Goal: Task Accomplishment & Management: Manage account settings

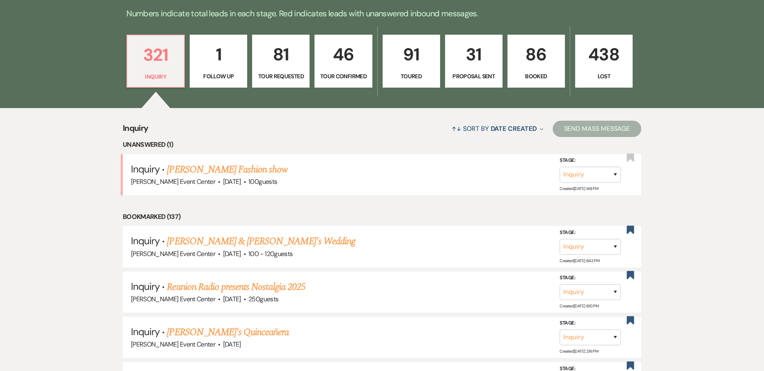
scroll to position [204, 0]
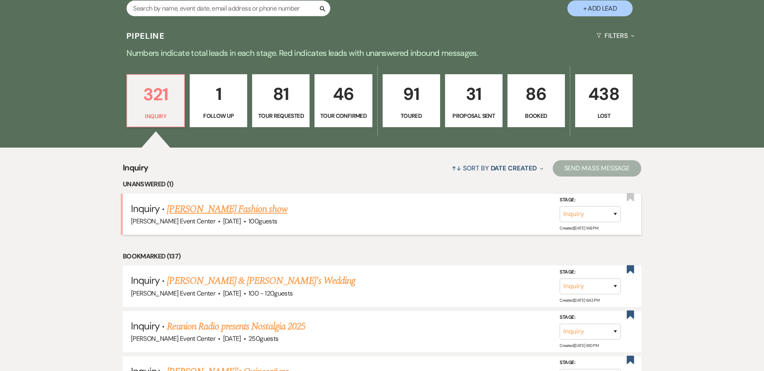
click at [228, 202] on link "[PERSON_NAME] Fashion show" at bounding box center [227, 209] width 120 height 15
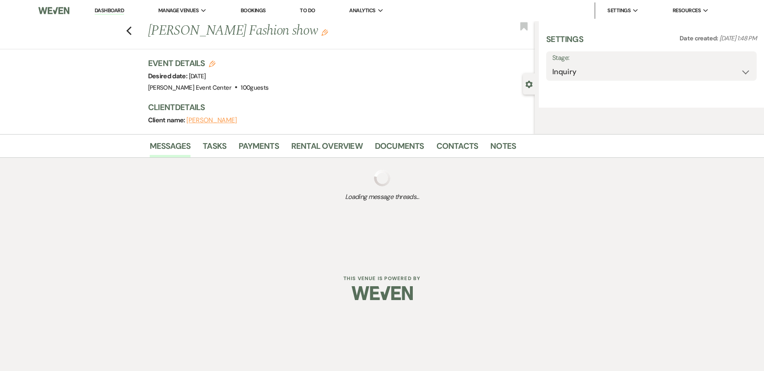
select select "5"
select select "13"
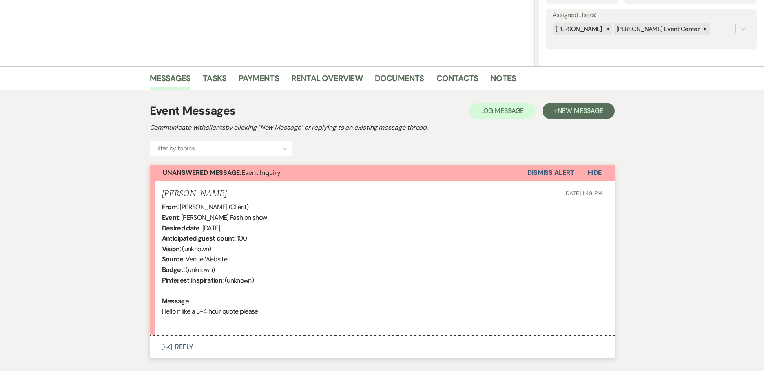
scroll to position [191, 0]
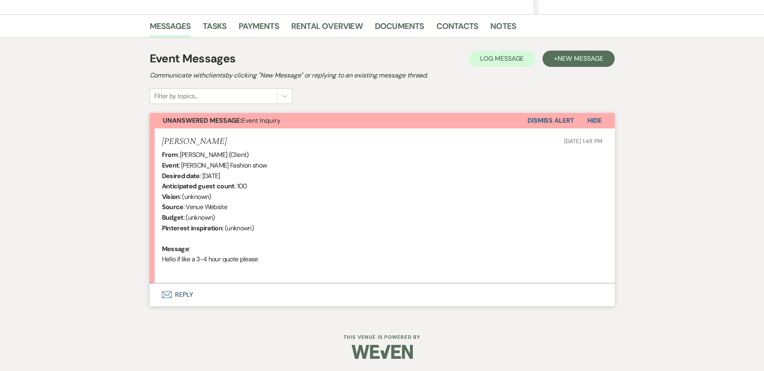
click at [186, 298] on button "Envelope Reply" at bounding box center [382, 295] width 465 height 23
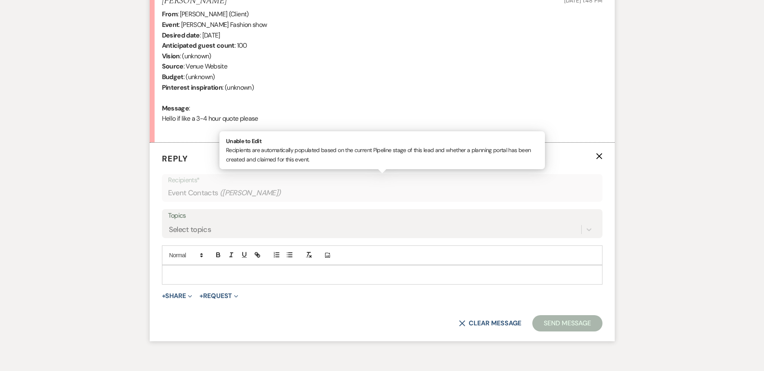
scroll to position [346, 0]
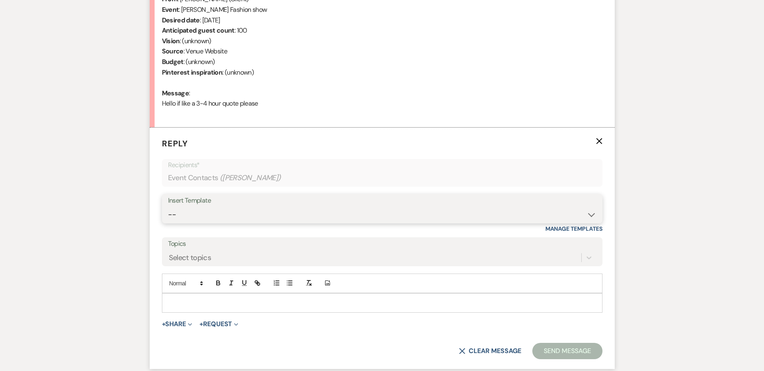
click at [300, 209] on select "-- Weven Planning Portal Introduction (Booked Events) Initial Inquiry Response …" at bounding box center [382, 215] width 429 height 16
select select "2976"
click at [168, 207] on select "-- Weven Planning Portal Introduction (Booked Events) Initial Inquiry Response …" at bounding box center [382, 215] width 429 height 16
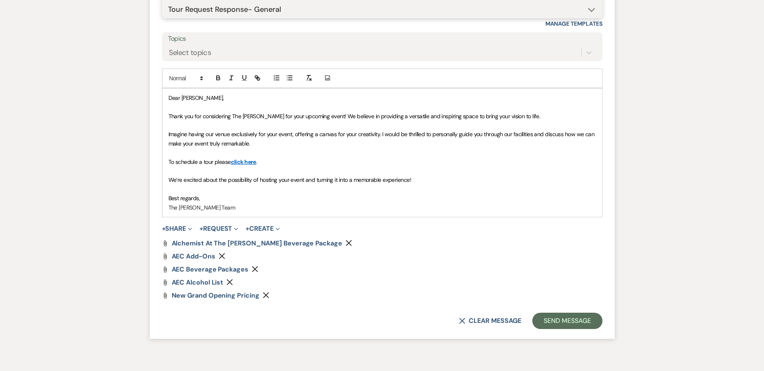
scroll to position [594, 0]
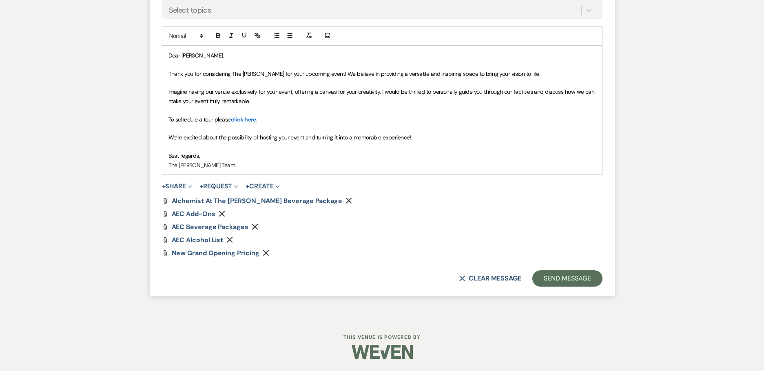
click at [193, 210] on div "Attach File Alchemist at The Artis Beverage Package Remove Attach File AEC Add-…" at bounding box center [382, 227] width 441 height 59
click at [193, 214] on span "AEC Add-Ons" at bounding box center [194, 214] width 44 height 9
click at [548, 279] on button "Send Message" at bounding box center [568, 279] width 70 height 16
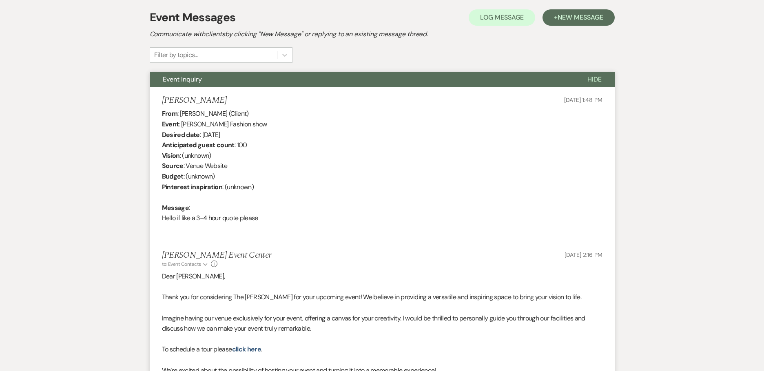
scroll to position [0, 0]
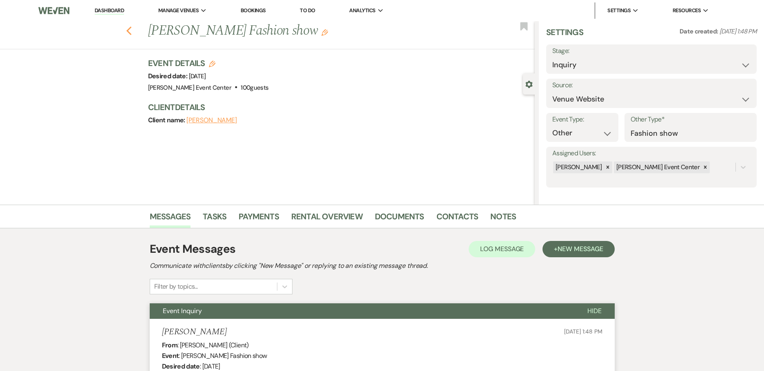
click at [131, 29] on icon "Previous" at bounding box center [129, 31] width 6 height 10
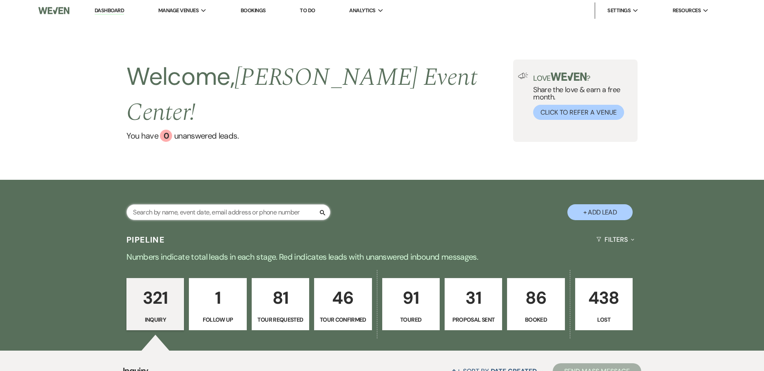
click at [198, 204] on input "text" at bounding box center [229, 212] width 204 height 16
click at [100, 11] on link "Dashboard" at bounding box center [109, 11] width 29 height 8
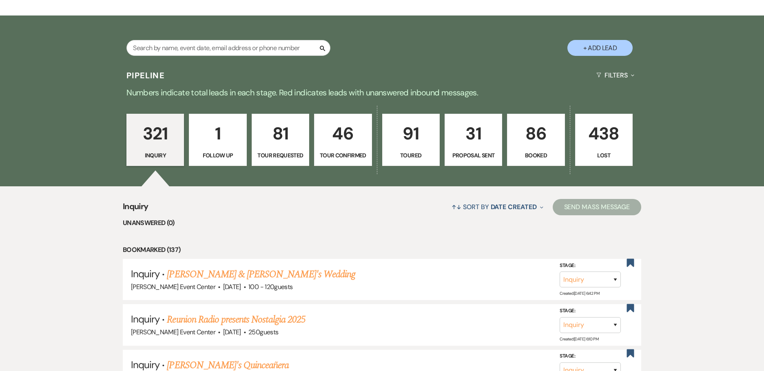
scroll to position [41, 0]
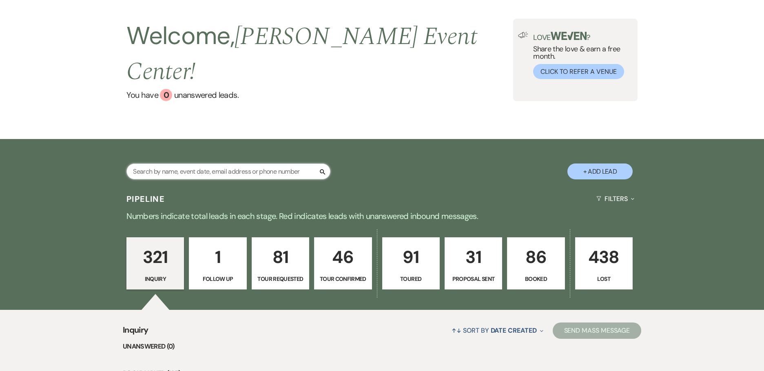
click at [234, 164] on input "text" at bounding box center [229, 172] width 204 height 16
paste input "[PERSON_NAME]"
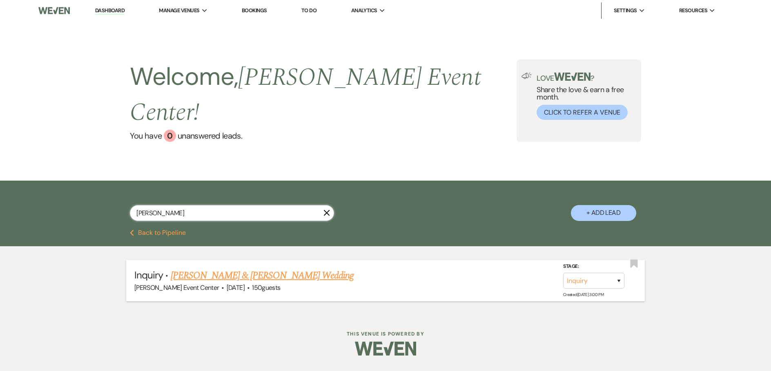
type input "[PERSON_NAME]"
click at [218, 269] on link "[PERSON_NAME] & [PERSON_NAME] Wedding" at bounding box center [262, 276] width 183 height 15
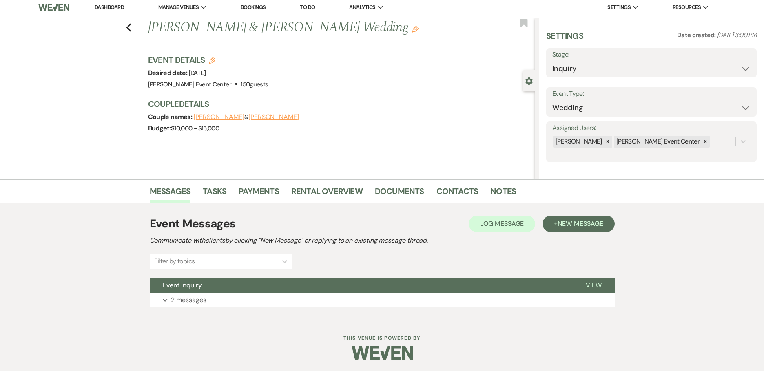
scroll to position [4, 0]
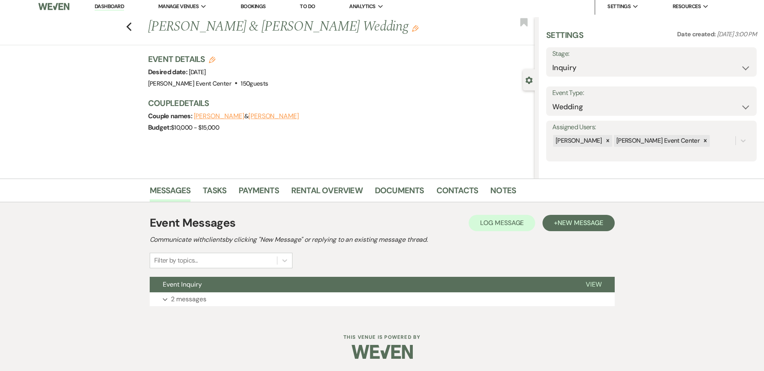
select select "5"
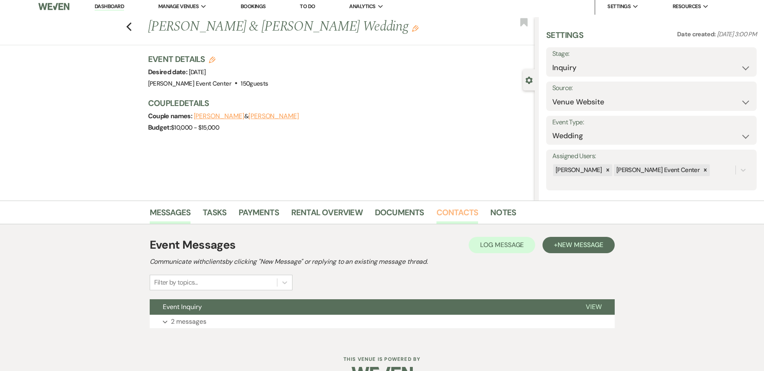
click at [463, 209] on link "Contacts" at bounding box center [458, 215] width 42 height 18
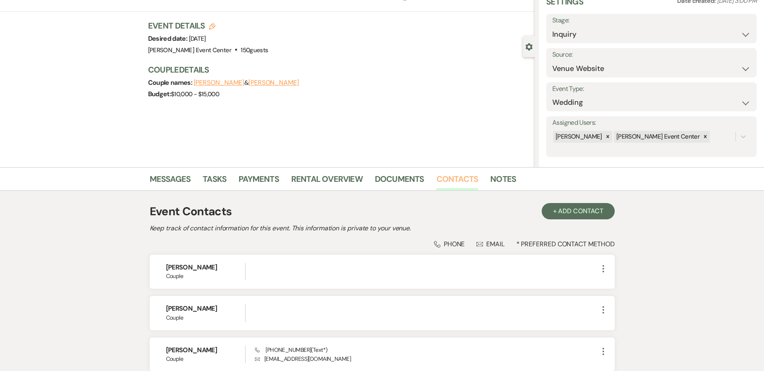
scroll to position [110, 0]
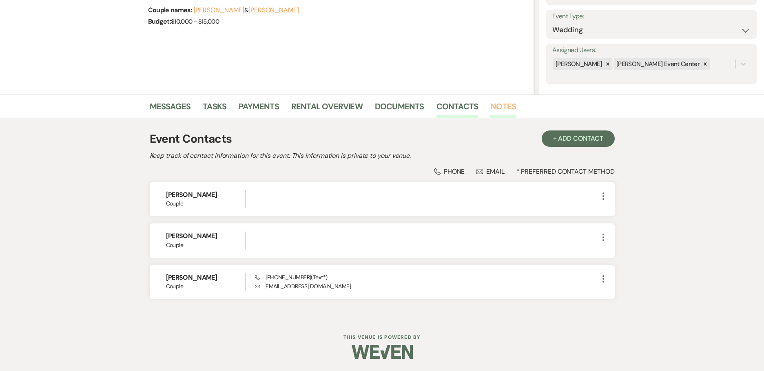
click at [491, 106] on link "Notes" at bounding box center [504, 109] width 26 height 18
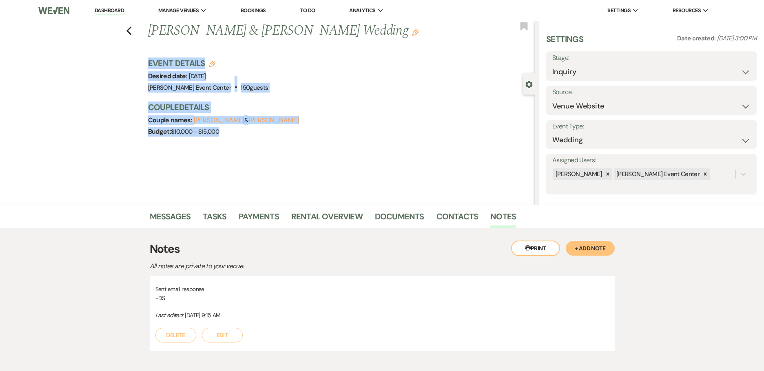
drag, startPoint x: 158, startPoint y: 64, endPoint x: 264, endPoint y: 149, distance: 135.9
click at [264, 149] on div "Previous [PERSON_NAME] & [PERSON_NAME] Wedding Edit Bookmark Gear Settings Sett…" at bounding box center [267, 113] width 535 height 184
click at [280, 102] on h3 "Couple Details" at bounding box center [337, 107] width 379 height 11
click at [293, 99] on div "Event Details Edit Desired date: [DATE] Venue: [PERSON_NAME][GEOGRAPHIC_DATA] .…" at bounding box center [341, 102] width 387 height 88
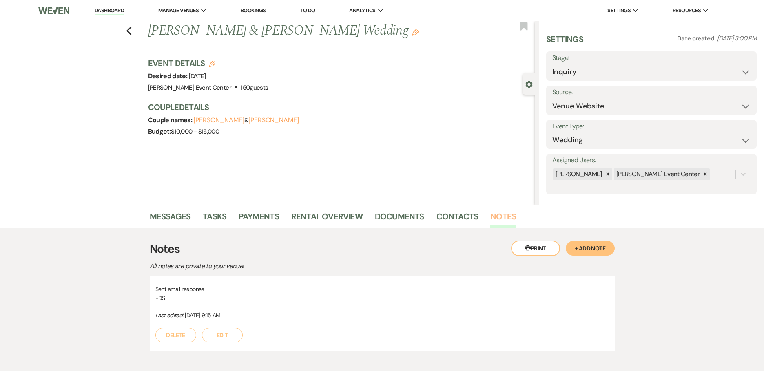
click at [507, 211] on link "Notes" at bounding box center [504, 219] width 26 height 18
click at [595, 247] on button "+ Add Note" at bounding box center [590, 248] width 49 height 15
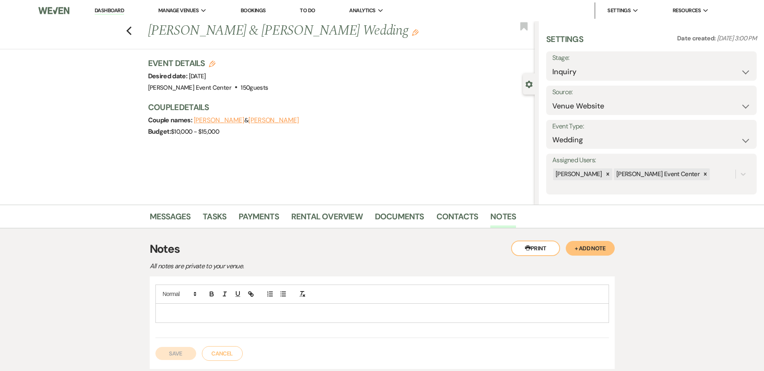
click at [303, 313] on p at bounding box center [382, 313] width 441 height 9
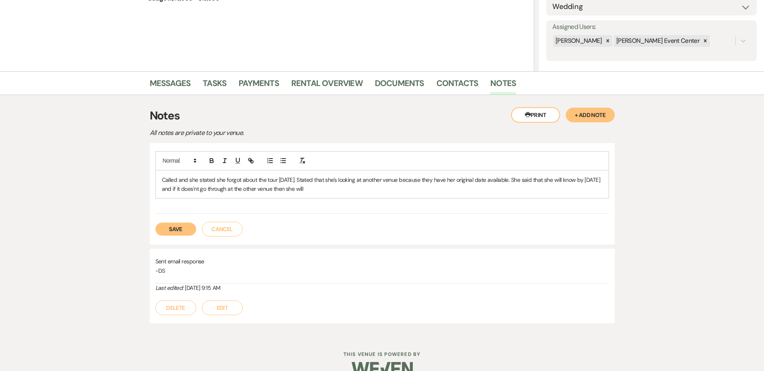
scroll to position [151, 0]
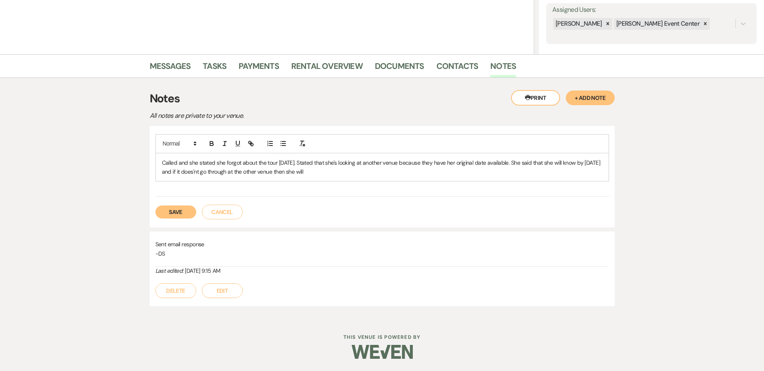
click at [189, 168] on p "Called and she stated she forgot about the tour [DATE]. Stated that she's looki…" at bounding box center [382, 167] width 441 height 18
click at [195, 171] on p "Called and she stated she forgot about the tour [DATE]. Stated that she's looki…" at bounding box center [382, 167] width 441 height 18
click at [228, 171] on p "Called and she stated she forgot about the tour [DATE]. Stated that she's looki…" at bounding box center [382, 167] width 441 height 18
click at [305, 171] on p "Called and she stated she forgot about the tour [DATE]. Stated that she's looki…" at bounding box center [382, 167] width 441 height 18
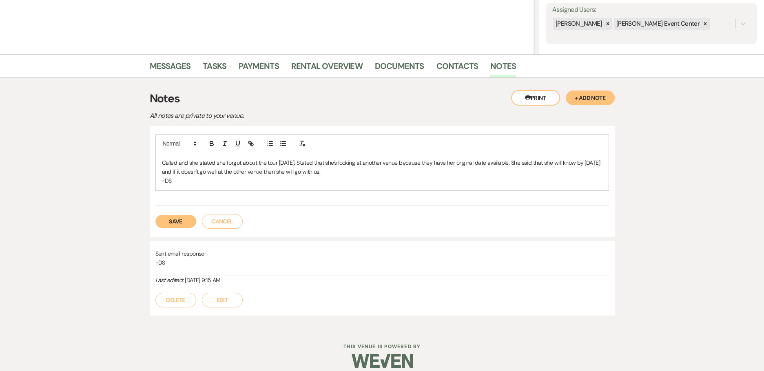
click at [170, 222] on button "Save" at bounding box center [175, 221] width 41 height 13
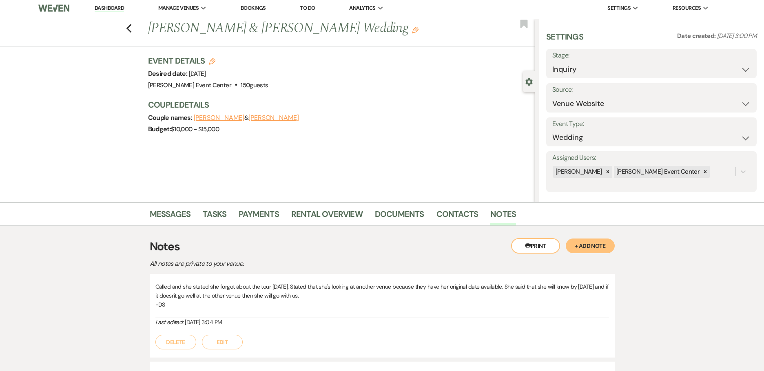
scroll to position [0, 0]
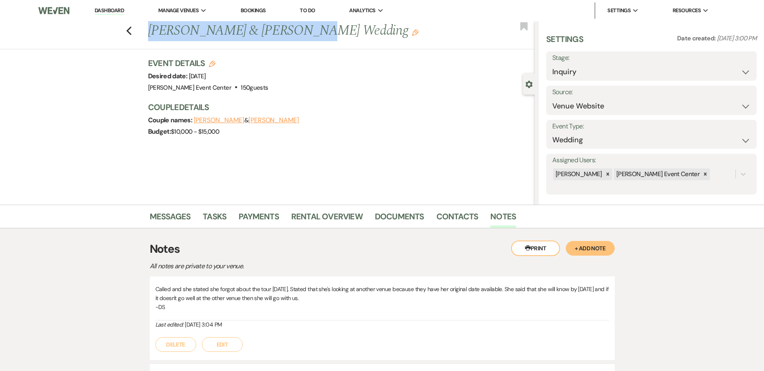
drag, startPoint x: 294, startPoint y: 32, endPoint x: 136, endPoint y: 44, distance: 158.4
click at [136, 44] on div "Previous [PERSON_NAME] & [PERSON_NAME] Wedding Edit Bookmark" at bounding box center [265, 35] width 539 height 28
copy h1 "[PERSON_NAME] & [PERSON_NAME] Wedding"
click at [131, 33] on use "button" at bounding box center [128, 31] width 5 height 9
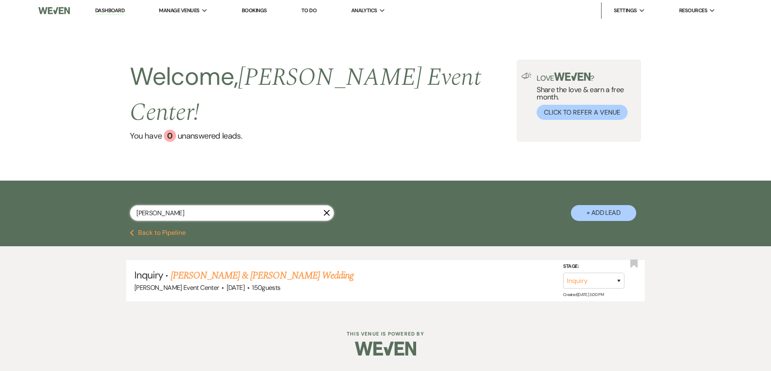
drag, startPoint x: 127, startPoint y: 190, endPoint x: 109, endPoint y: 194, distance: 18.8
click at [124, 191] on div "[PERSON_NAME] X + Add Lead" at bounding box center [385, 206] width 588 height 43
drag, startPoint x: 164, startPoint y: 194, endPoint x: 125, endPoint y: 185, distance: 39.8
click at [164, 205] on input "text" at bounding box center [232, 213] width 204 height 16
type input "[PERSON_NAME]"
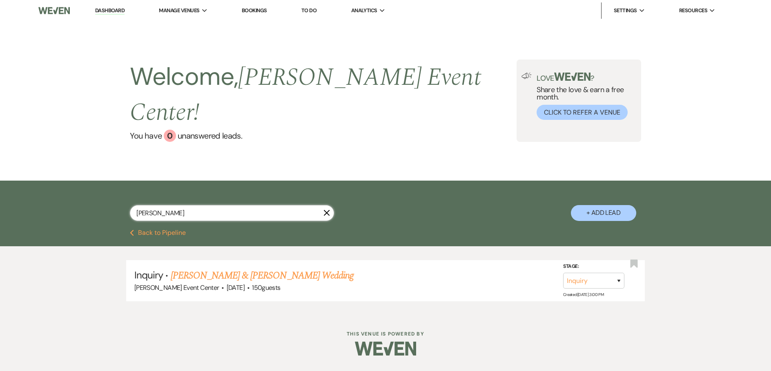
select select "6"
select select "8"
select select "11"
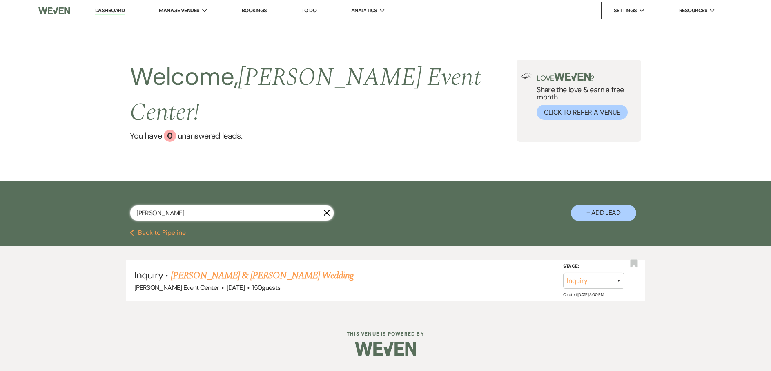
select select "8"
select select "11"
select select "2"
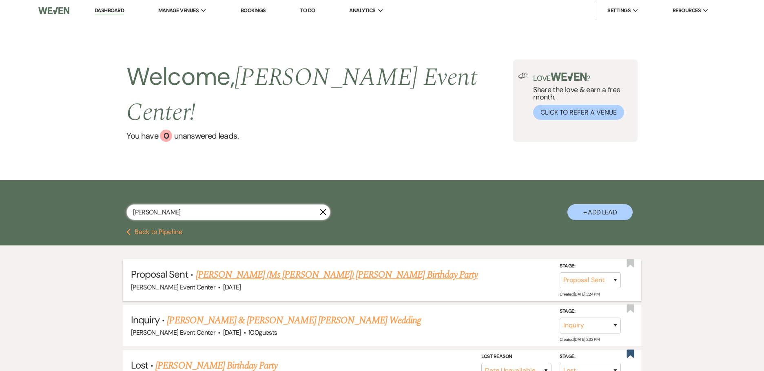
type input "[PERSON_NAME]"
click at [213, 268] on link "[PERSON_NAME] (Ms [PERSON_NAME]) [PERSON_NAME] Birthday Party" at bounding box center [337, 275] width 282 height 15
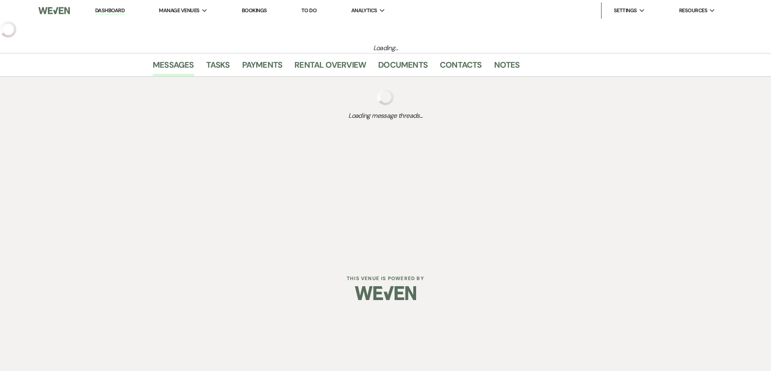
select select "6"
select select "5"
select select "4"
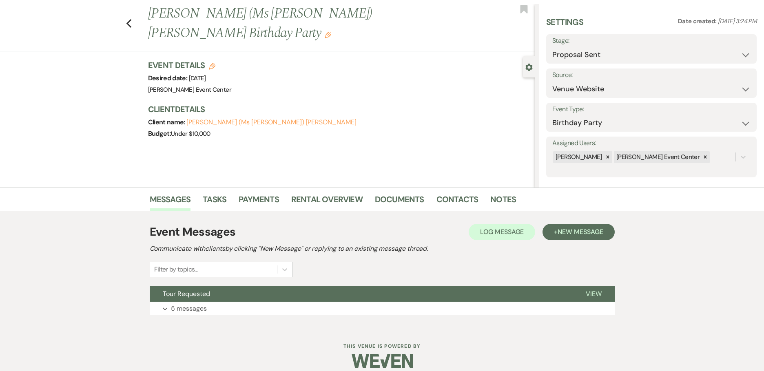
scroll to position [26, 0]
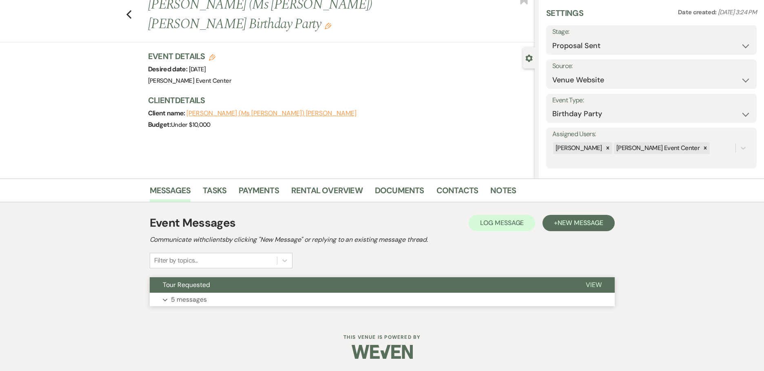
click at [173, 300] on p "5 messages" at bounding box center [189, 300] width 36 height 11
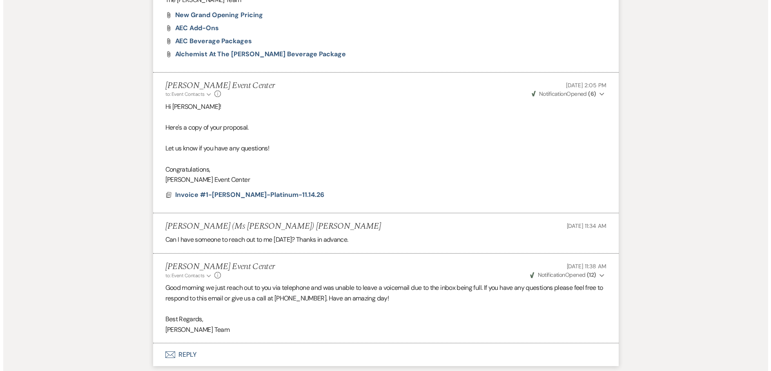
scroll to position [572, 0]
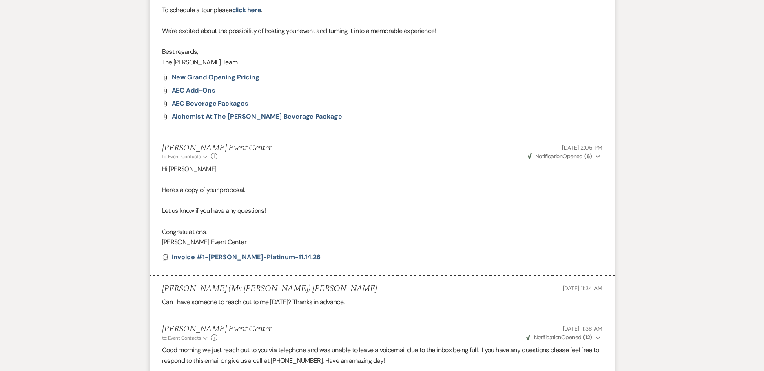
click at [238, 254] on span "Invoice #1-[PERSON_NAME]-Platinum-11.14.26" at bounding box center [246, 257] width 149 height 9
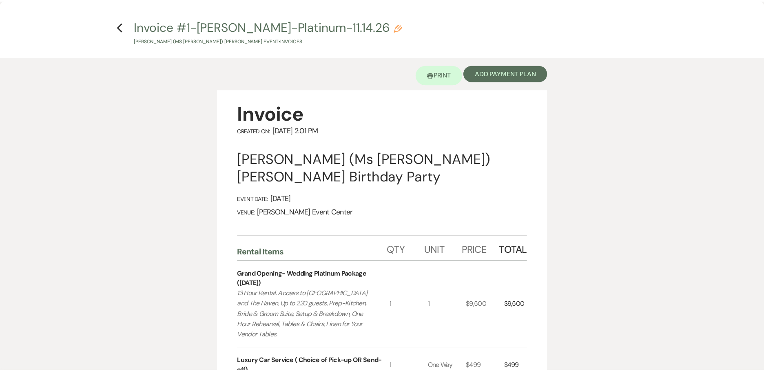
scroll to position [0, 0]
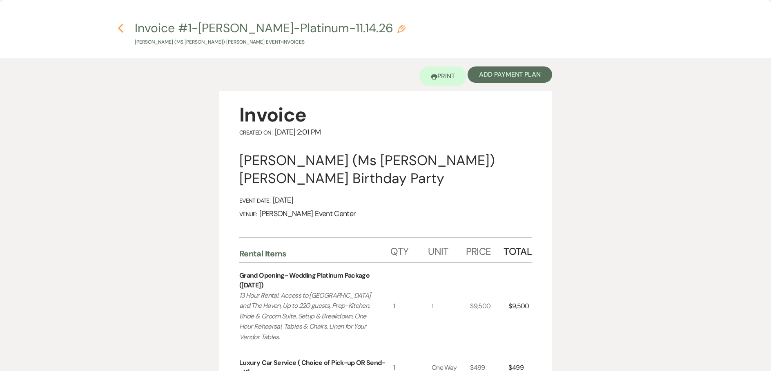
click at [122, 31] on use "button" at bounding box center [120, 28] width 5 height 9
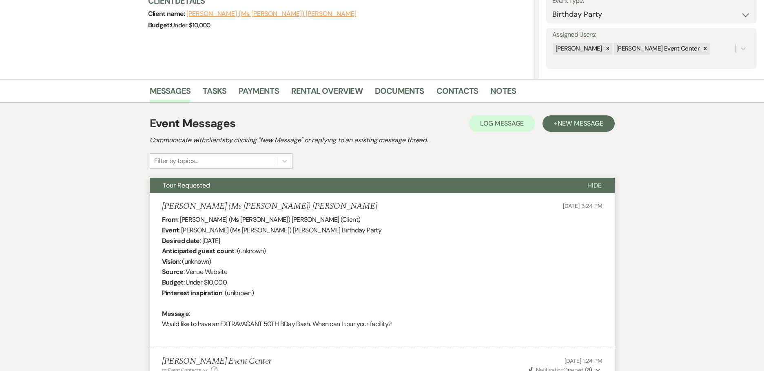
scroll to position [41, 0]
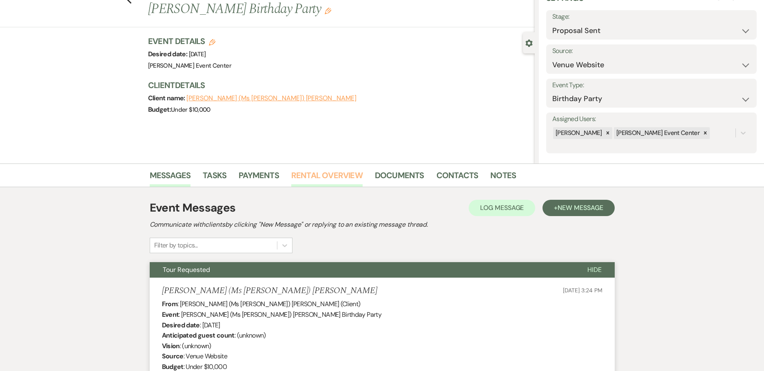
click at [322, 175] on link "Rental Overview" at bounding box center [326, 178] width 71 height 18
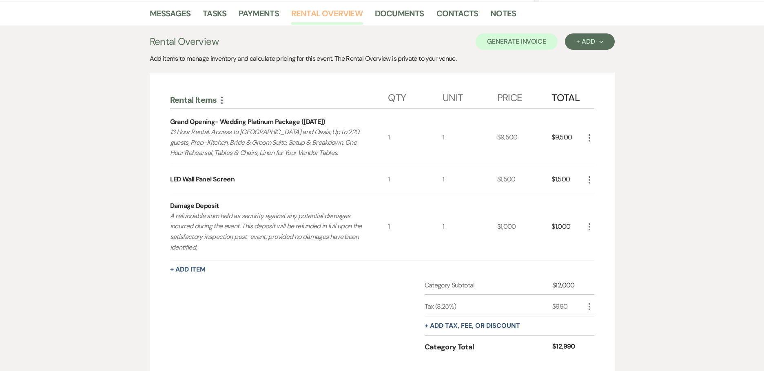
scroll to position [52, 0]
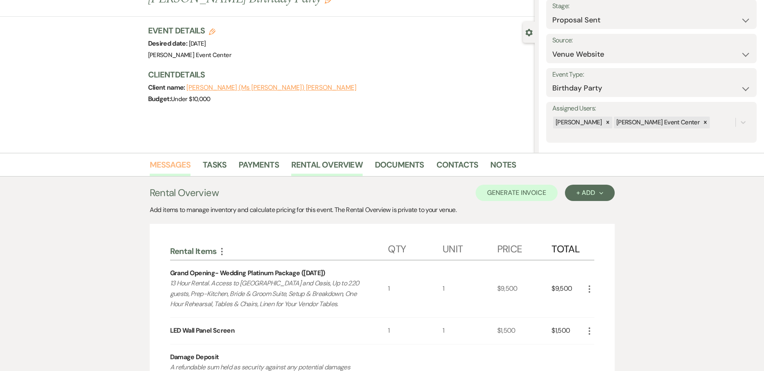
click at [182, 169] on link "Messages" at bounding box center [170, 167] width 41 height 18
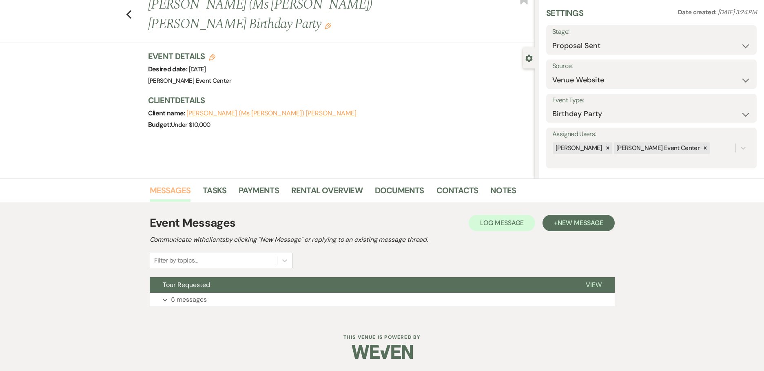
scroll to position [26, 0]
click at [196, 295] on p "5 messages" at bounding box center [189, 300] width 36 height 11
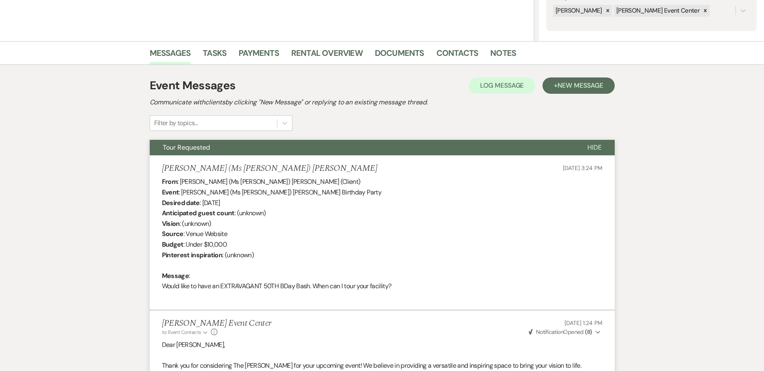
scroll to position [0, 0]
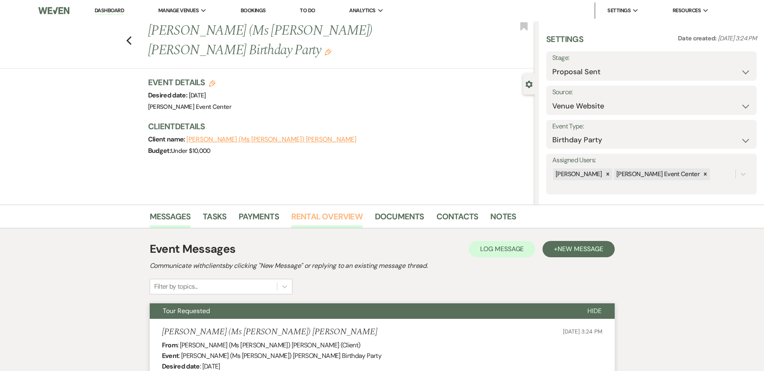
click at [305, 218] on link "Rental Overview" at bounding box center [326, 219] width 71 height 18
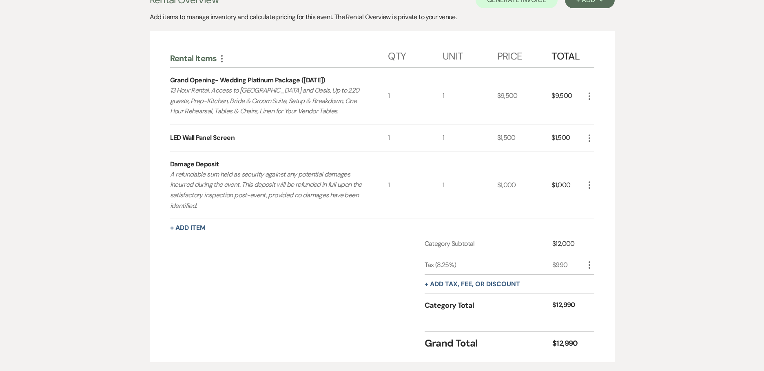
scroll to position [41, 0]
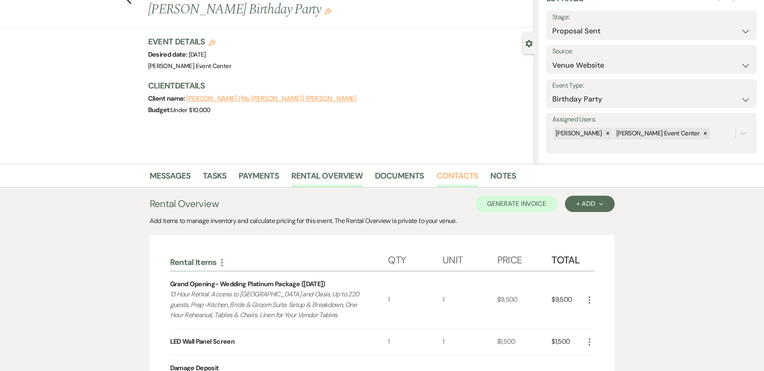
click at [455, 180] on link "Contacts" at bounding box center [458, 178] width 42 height 18
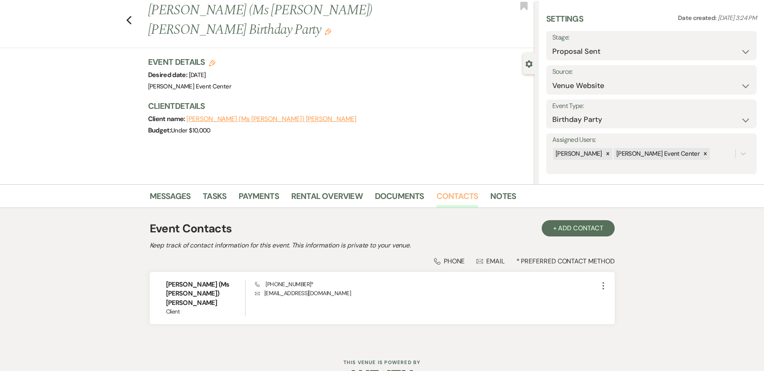
scroll to position [37, 0]
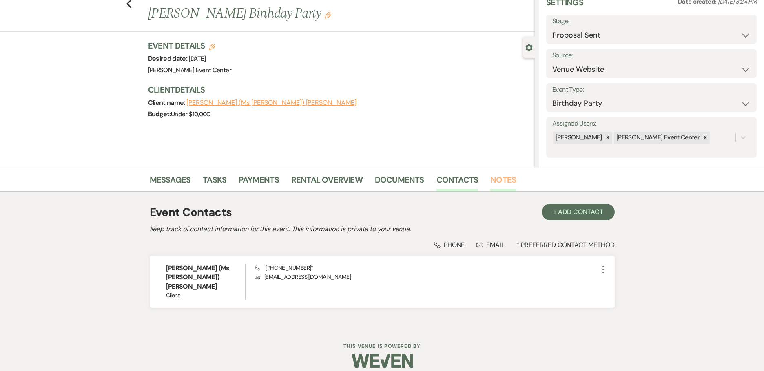
click at [505, 184] on link "Notes" at bounding box center [504, 182] width 26 height 18
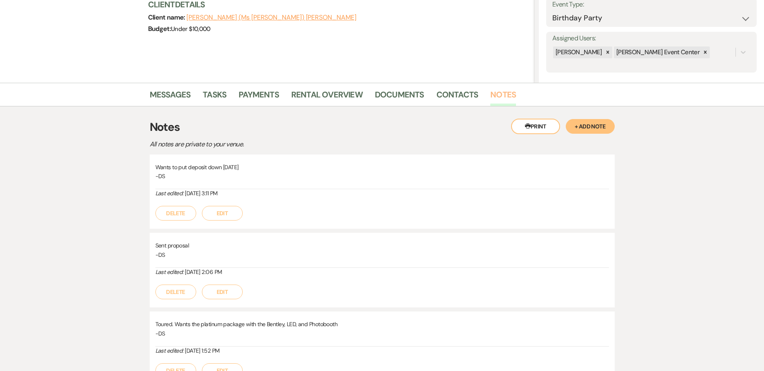
scroll to position [122, 0]
click at [605, 129] on button "+ Add Note" at bounding box center [590, 126] width 49 height 15
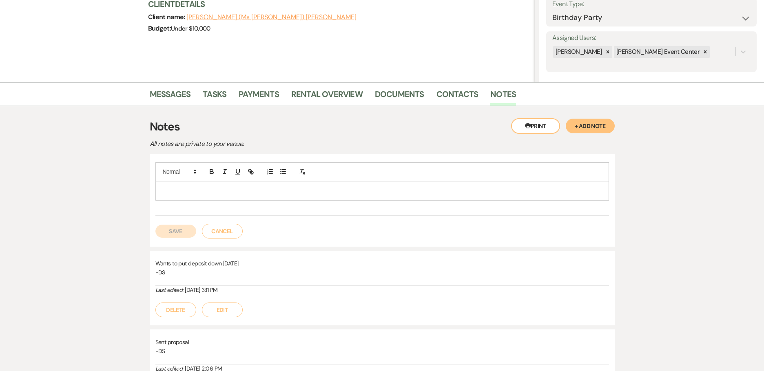
click at [278, 196] on div at bounding box center [382, 191] width 453 height 19
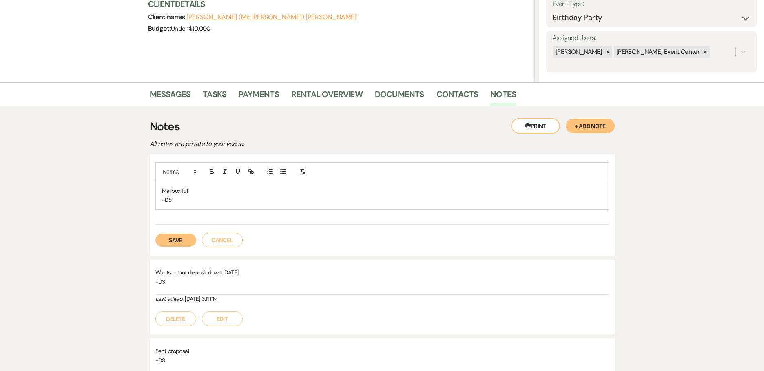
click at [167, 239] on button "Save" at bounding box center [175, 240] width 41 height 13
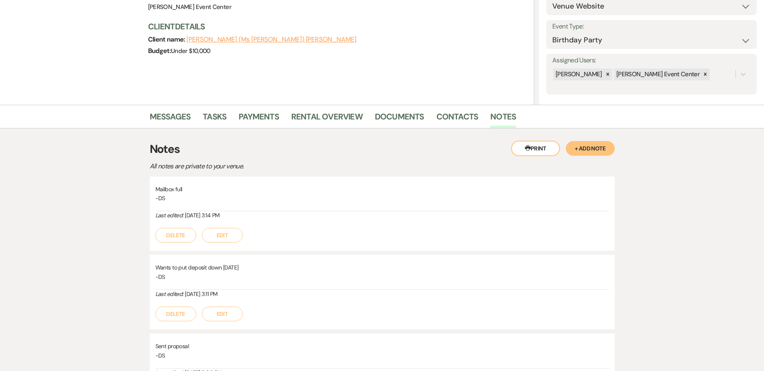
scroll to position [0, 0]
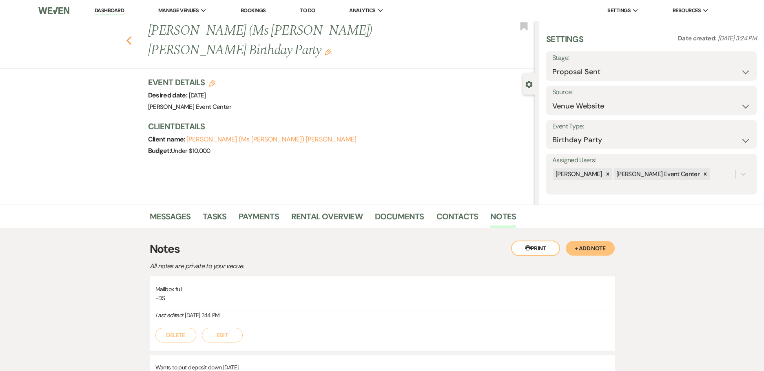
click at [130, 36] on use "button" at bounding box center [128, 40] width 5 height 9
select select "6"
select select "8"
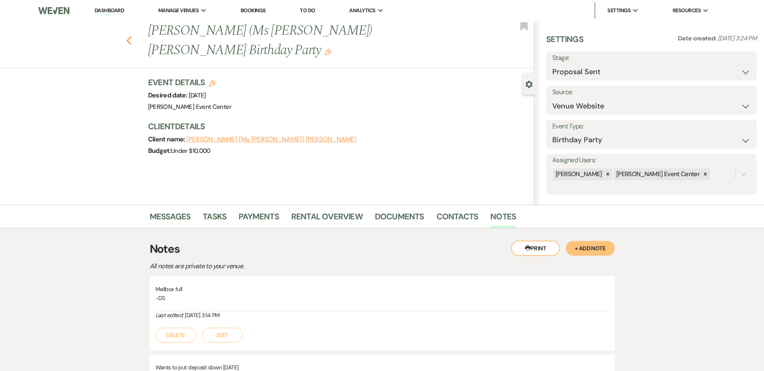
select select "11"
select select "8"
select select "11"
select select "2"
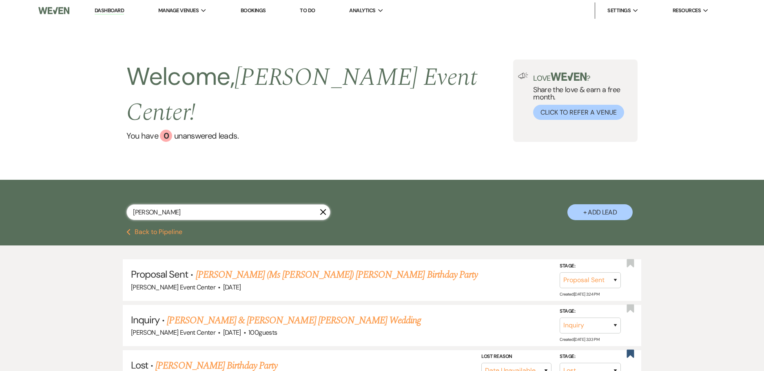
drag, startPoint x: 160, startPoint y: 193, endPoint x: 5, endPoint y: 189, distance: 154.7
click at [53, 198] on div "[PERSON_NAME] + Add Lead" at bounding box center [382, 204] width 764 height 49
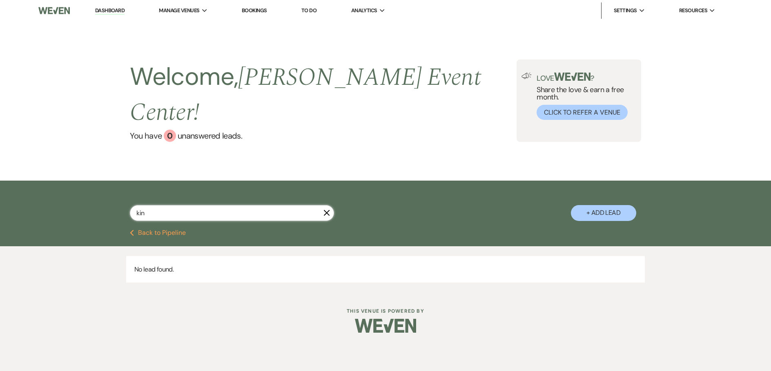
type input "king"
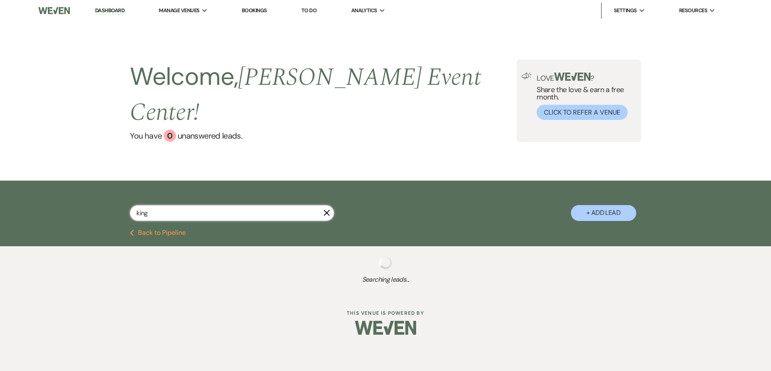
select select "6"
select select "2"
select select "8"
select select "7"
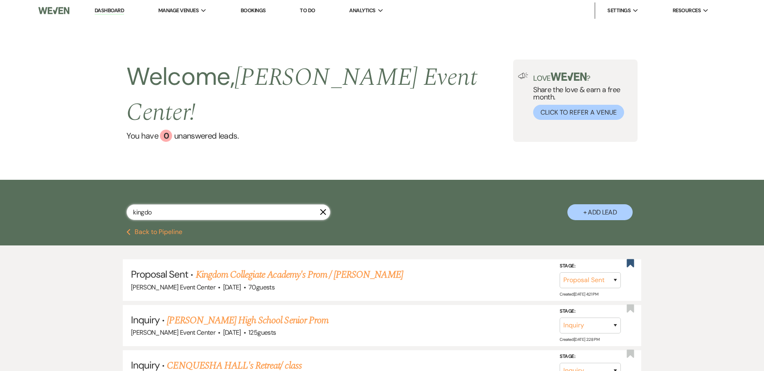
type input "kingdom"
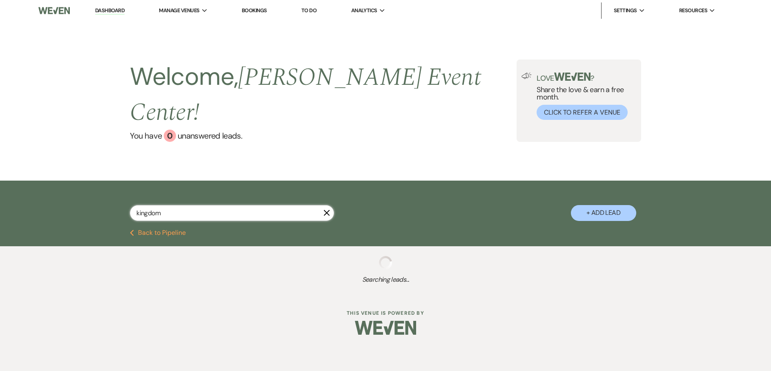
select select "6"
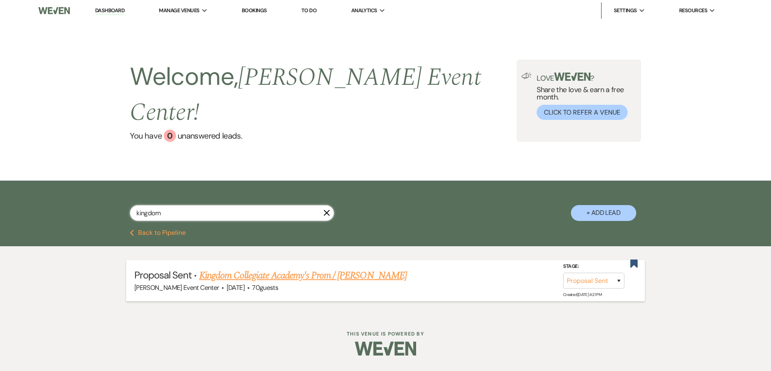
type input "kingdom"
click at [266, 269] on link "Kingdom Collegiate Academy's Prom / [PERSON_NAME]" at bounding box center [302, 276] width 207 height 15
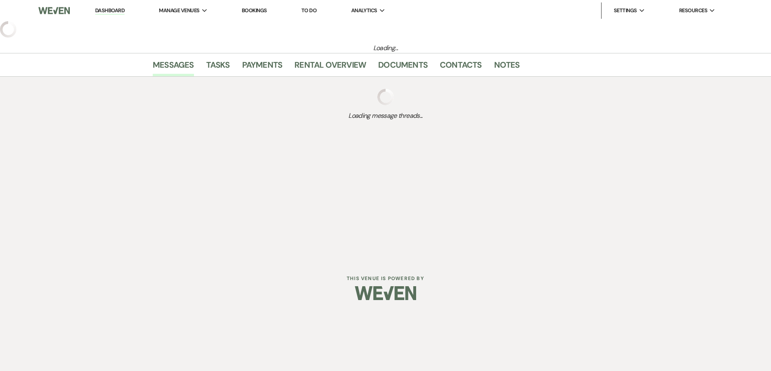
select select "6"
select select "23"
select select "18"
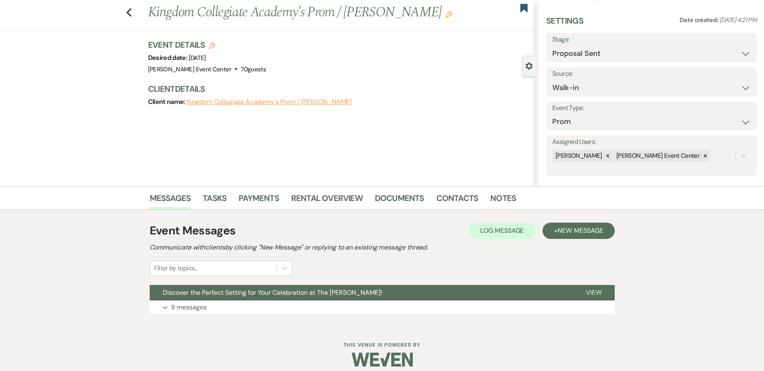
scroll to position [26, 0]
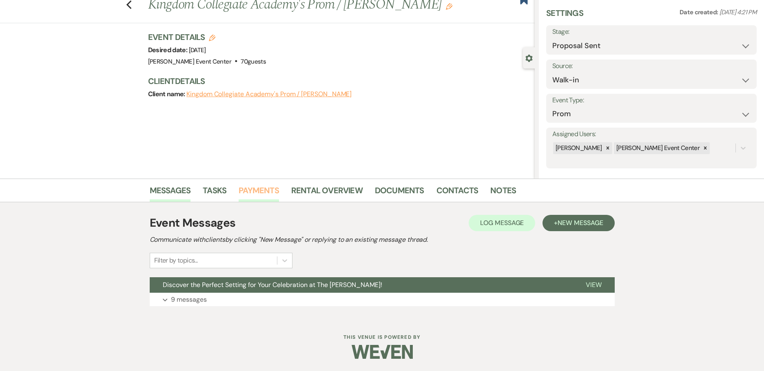
click at [264, 189] on link "Payments" at bounding box center [259, 193] width 40 height 18
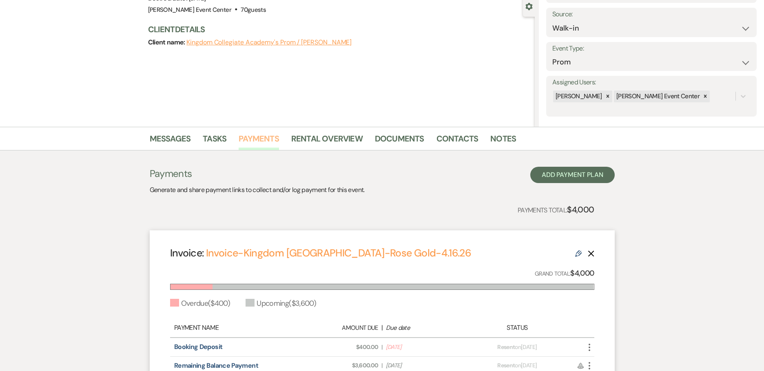
scroll to position [82, 0]
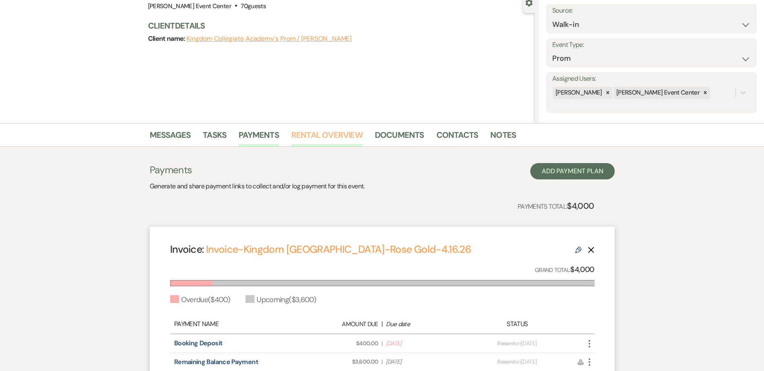
click at [336, 139] on link "Rental Overview" at bounding box center [326, 138] width 71 height 18
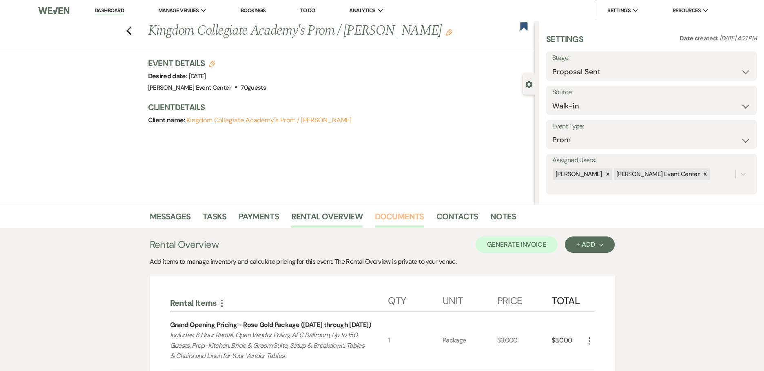
click at [419, 215] on link "Documents" at bounding box center [399, 219] width 49 height 18
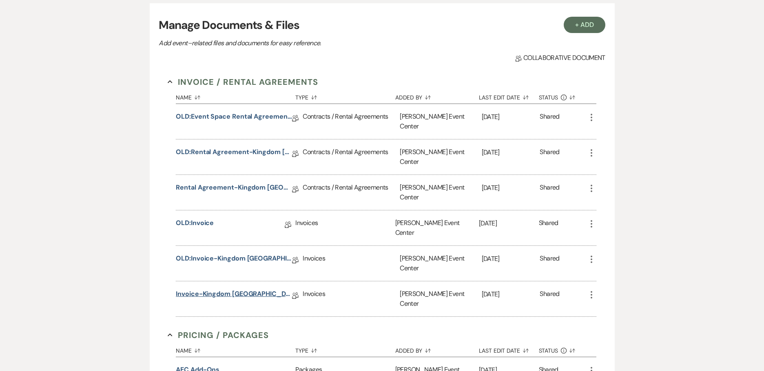
scroll to position [245, 0]
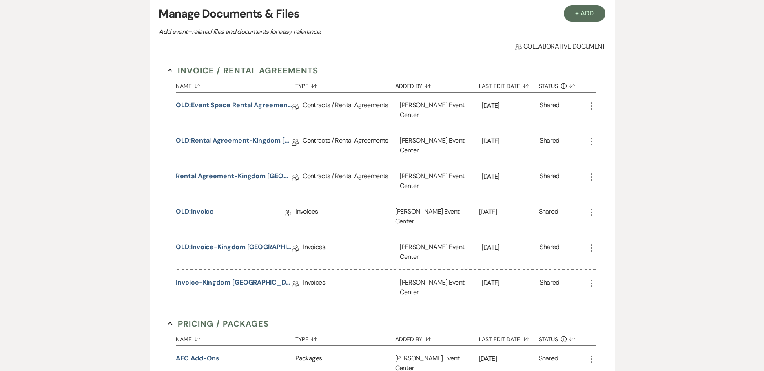
click at [226, 171] on link "Rental Agreement-Kingdom [GEOGRAPHIC_DATA]-Rose Gold-4.16.26" at bounding box center [234, 177] width 116 height 13
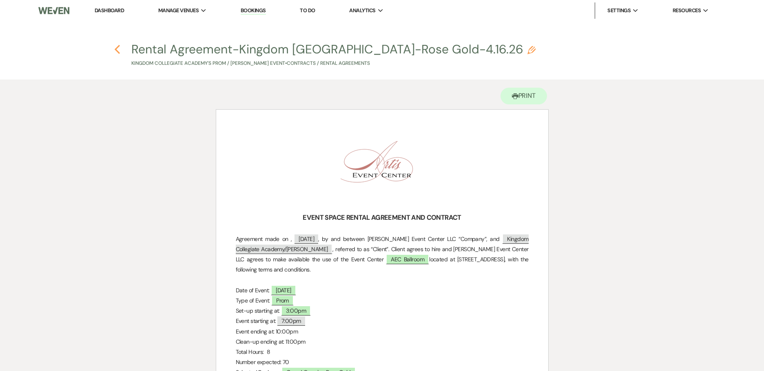
click at [115, 50] on icon "Previous" at bounding box center [117, 49] width 6 height 10
select select "6"
select select "23"
select select "18"
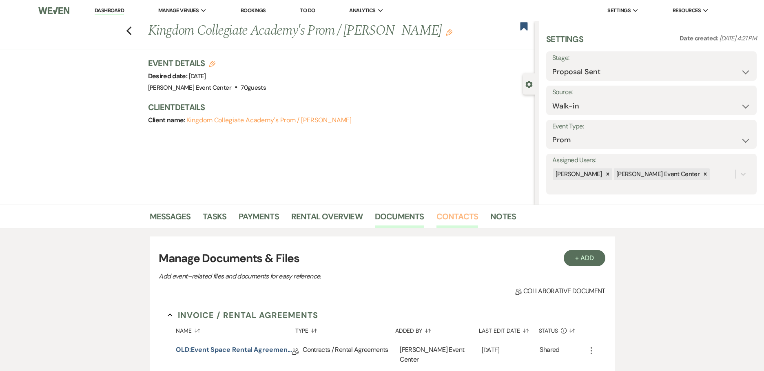
click at [458, 215] on link "Contacts" at bounding box center [458, 219] width 42 height 18
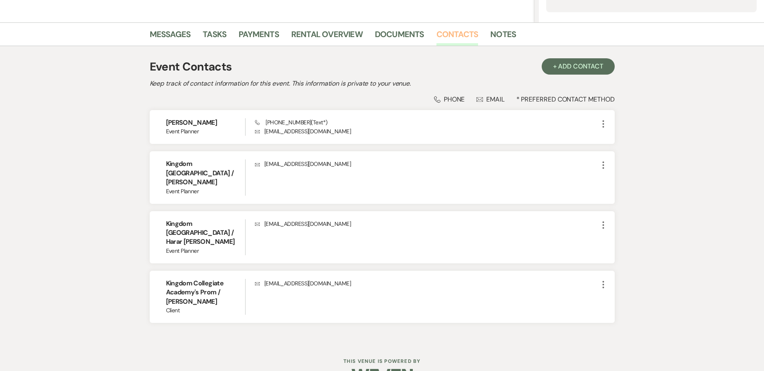
scroll to position [188, 0]
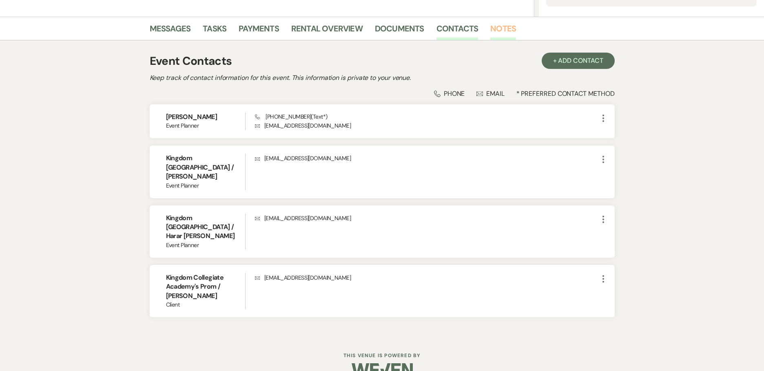
click at [505, 29] on link "Notes" at bounding box center [504, 31] width 26 height 18
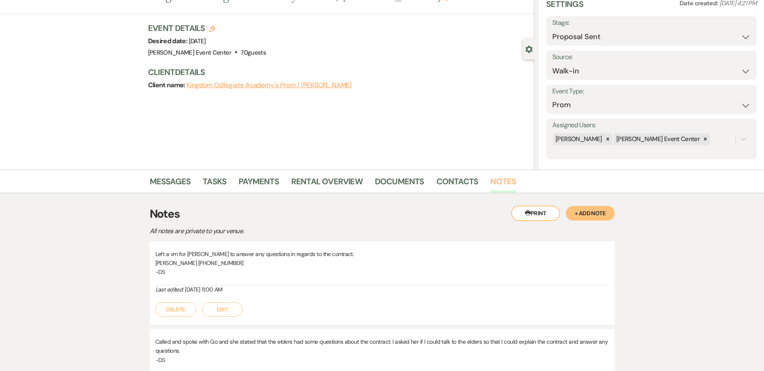
scroll to position [82, 0]
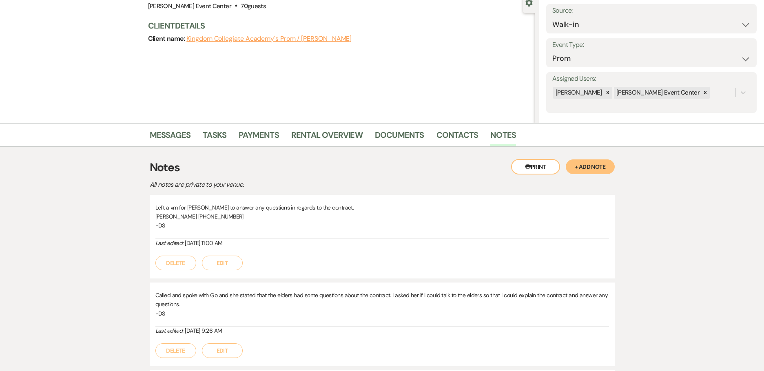
click at [601, 167] on button "+ Add Note" at bounding box center [590, 167] width 49 height 15
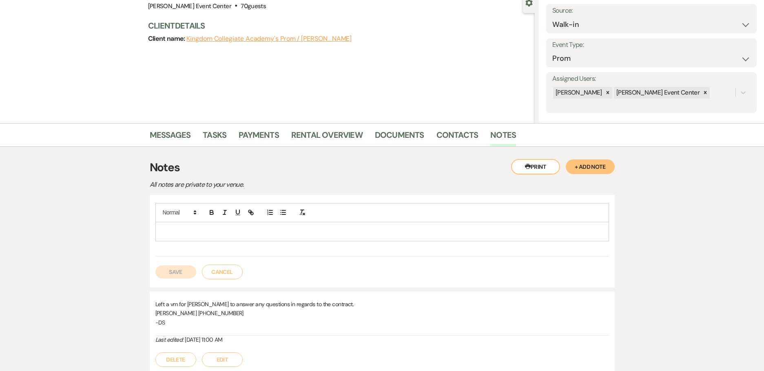
click at [374, 233] on p at bounding box center [382, 231] width 441 height 9
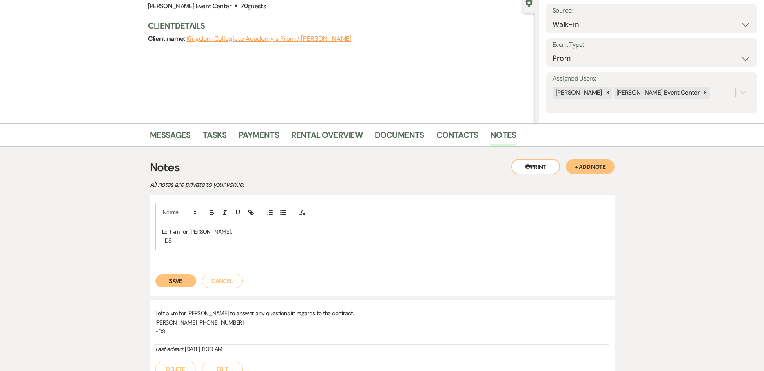
click at [182, 283] on button "Save" at bounding box center [175, 281] width 41 height 13
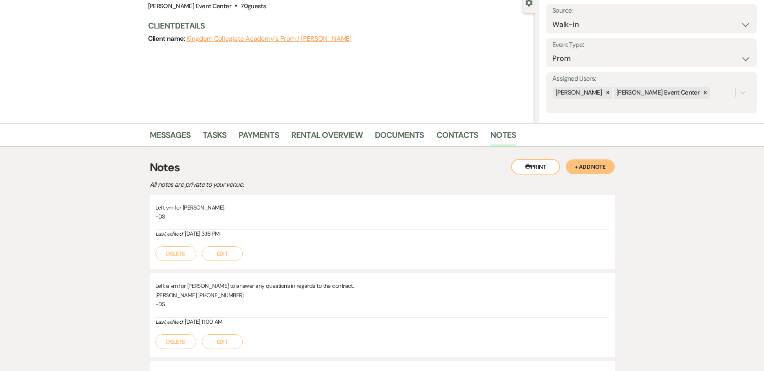
scroll to position [0, 0]
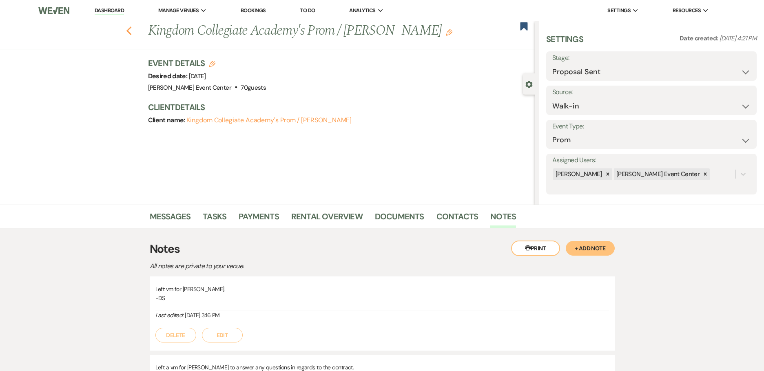
click at [132, 30] on icon "Previous" at bounding box center [129, 31] width 6 height 10
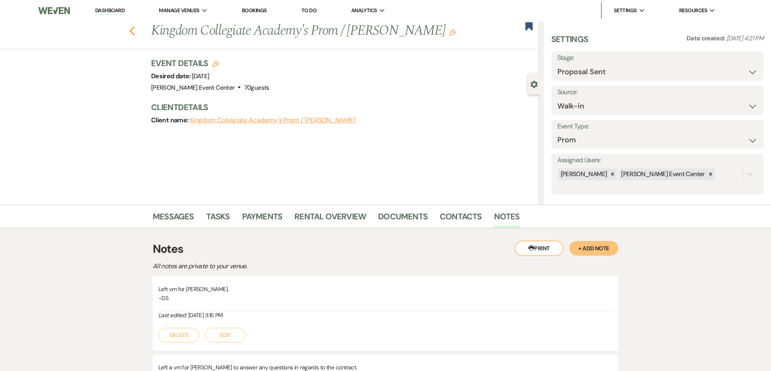
select select "6"
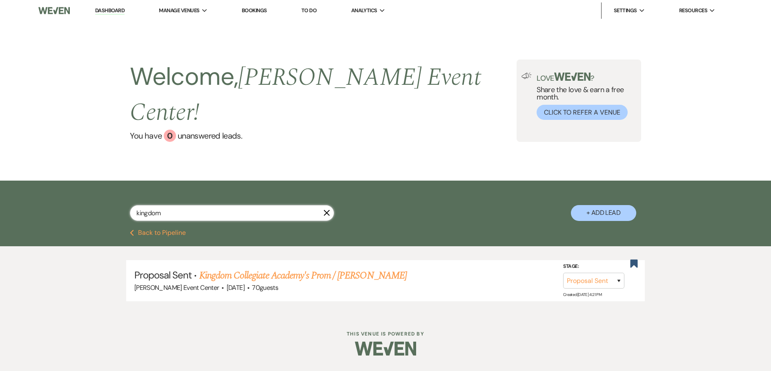
drag, startPoint x: 138, startPoint y: 190, endPoint x: 120, endPoint y: 184, distance: 18.6
click at [124, 185] on div "kingdom X + Add Lead" at bounding box center [385, 206] width 588 height 43
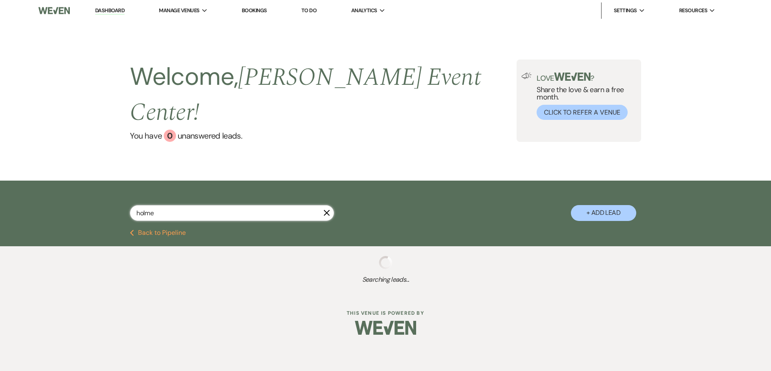
type input "[PERSON_NAME]"
select select "8"
select select "4"
select select "6"
select select "8"
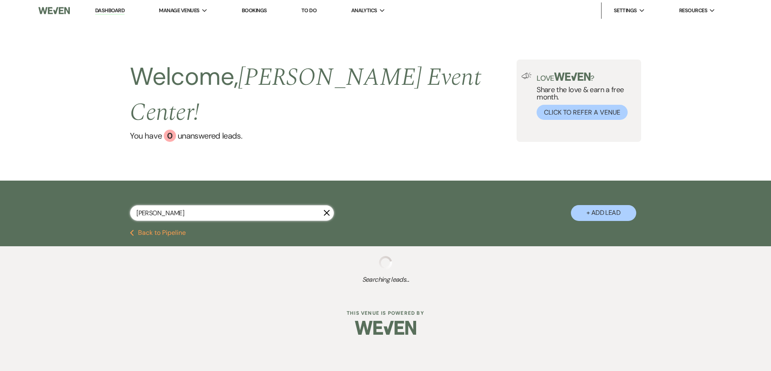
select select "4"
select select "8"
select select "2"
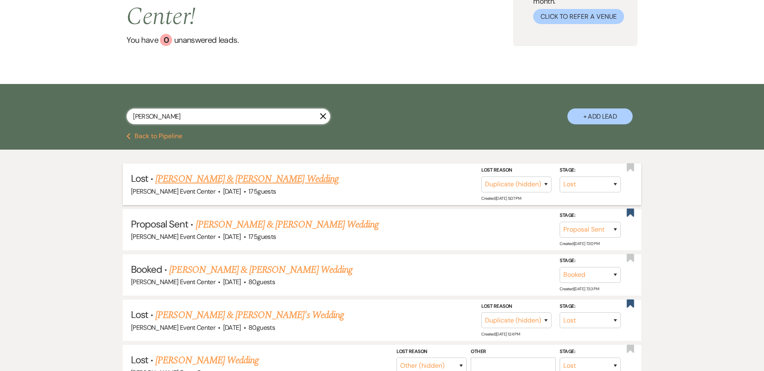
scroll to position [122, 0]
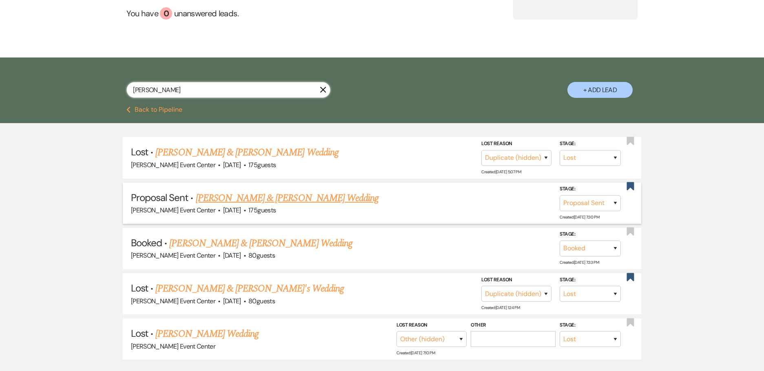
type input "[PERSON_NAME]"
click at [325, 191] on link "[PERSON_NAME] & [PERSON_NAME] Wedding" at bounding box center [287, 198] width 183 height 15
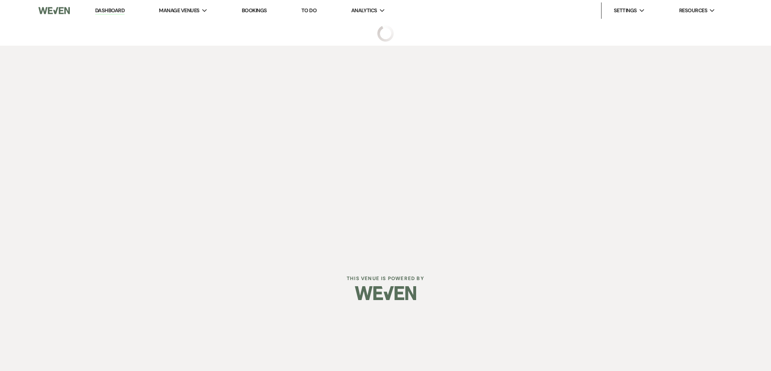
select select "6"
select select "5"
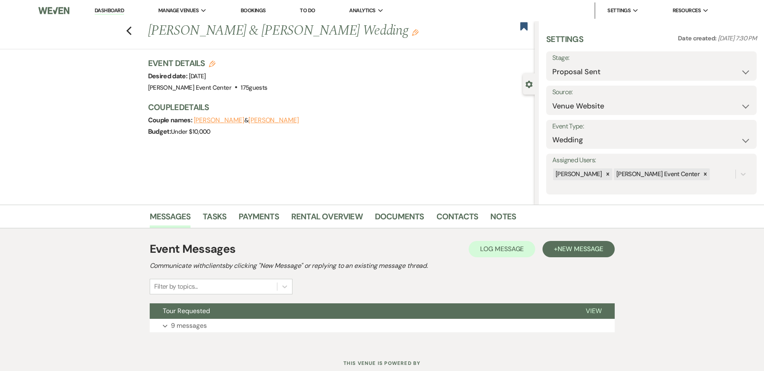
click at [483, 214] on li "Contacts" at bounding box center [464, 219] width 54 height 20
click at [491, 214] on link "Notes" at bounding box center [504, 219] width 26 height 18
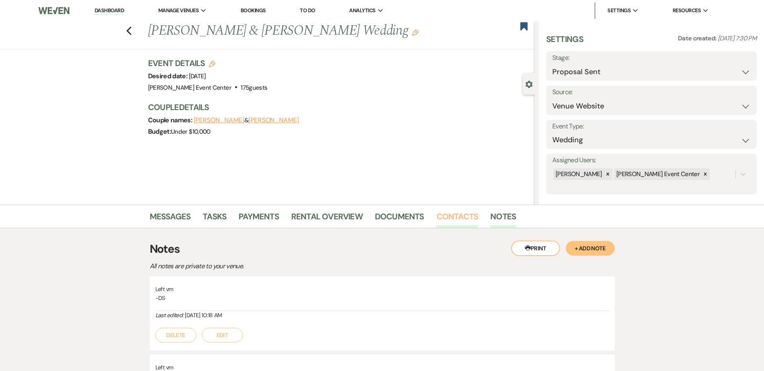
click at [453, 216] on link "Contacts" at bounding box center [458, 219] width 42 height 18
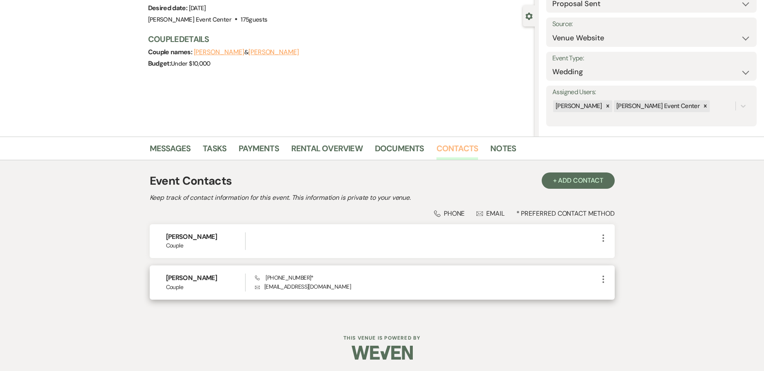
scroll to position [69, 0]
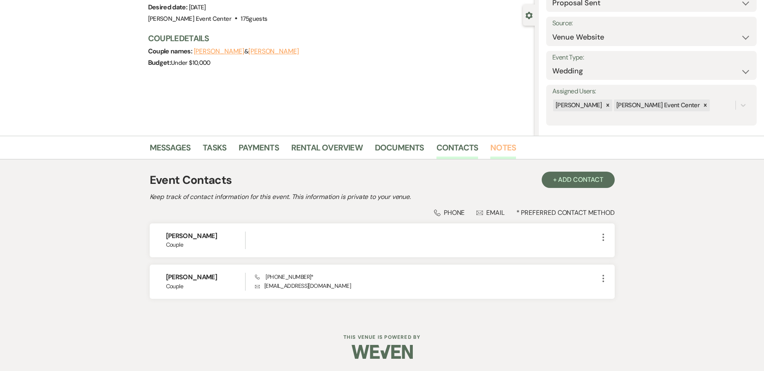
click at [494, 145] on link "Notes" at bounding box center [504, 150] width 26 height 18
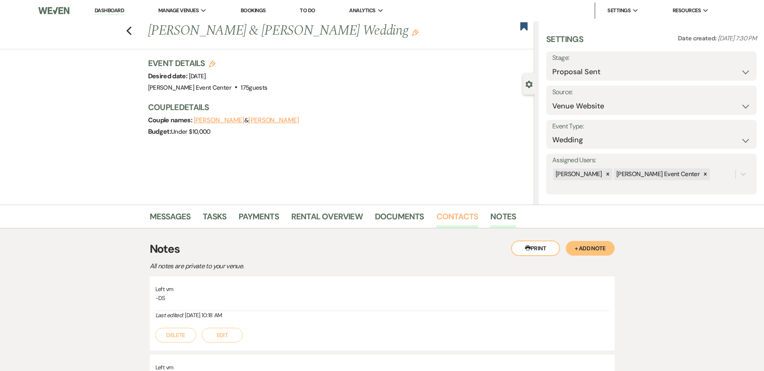
click at [444, 222] on link "Contacts" at bounding box center [458, 219] width 42 height 18
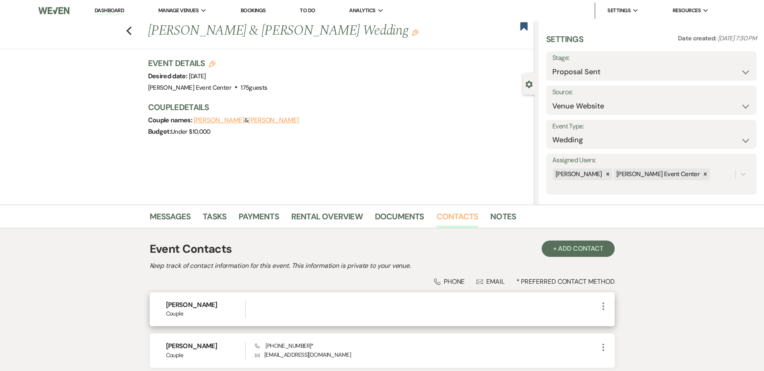
scroll to position [69, 0]
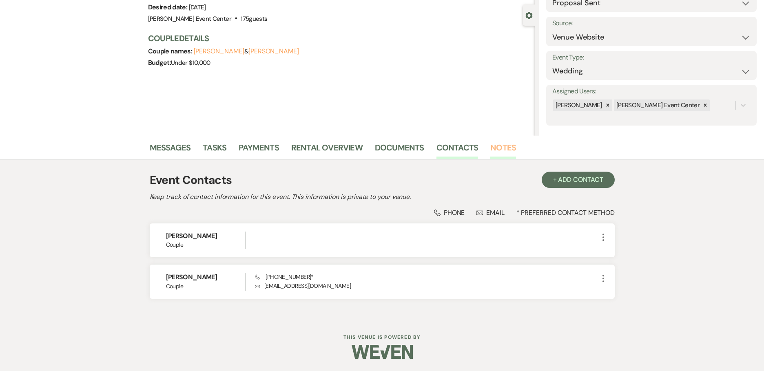
click at [511, 146] on link "Notes" at bounding box center [504, 150] width 26 height 18
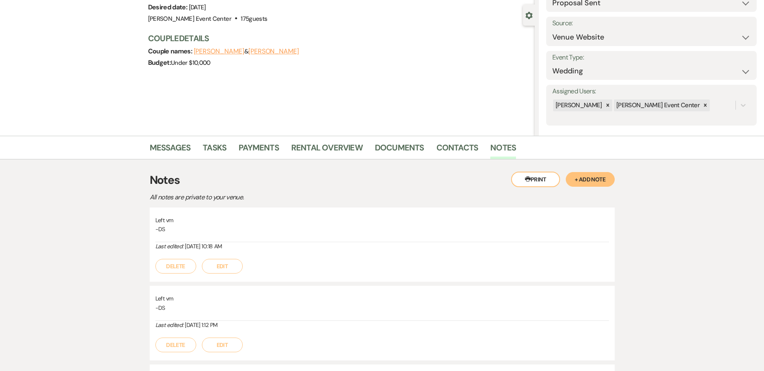
click at [588, 180] on button "+ Add Note" at bounding box center [590, 179] width 49 height 15
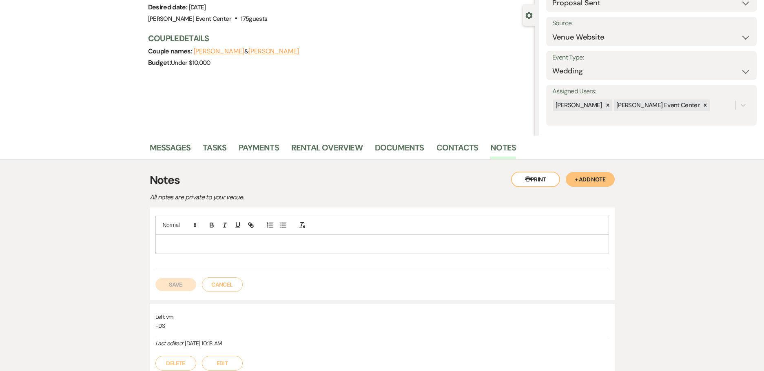
click at [165, 248] on p at bounding box center [382, 244] width 441 height 9
click at [174, 294] on button "Save" at bounding box center [175, 293] width 41 height 13
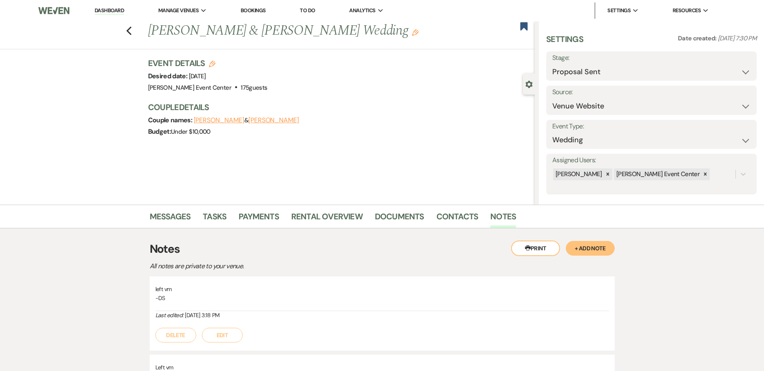
click at [137, 30] on div "Previous [PERSON_NAME] & [PERSON_NAME] Wedding Edit Bookmark" at bounding box center [265, 35] width 539 height 28
click at [132, 31] on icon "Previous" at bounding box center [129, 31] width 6 height 10
select select "8"
select select "4"
select select "6"
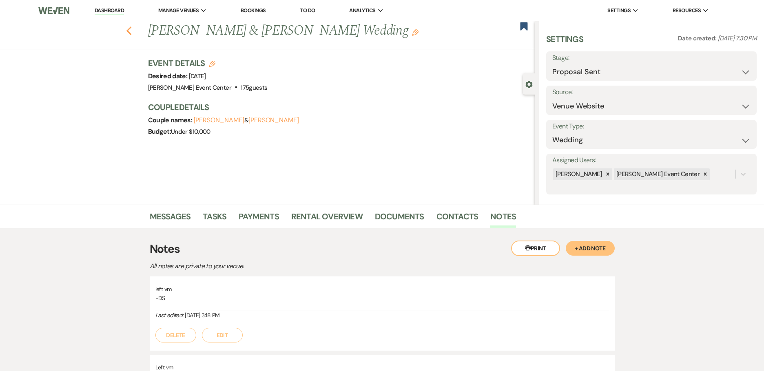
select select "8"
select select "4"
select select "8"
select select "2"
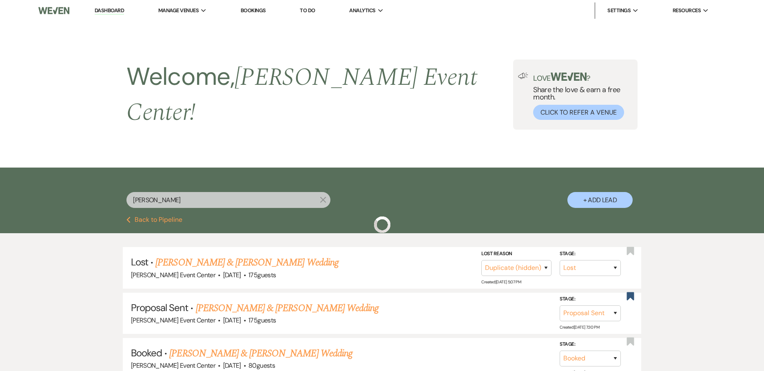
scroll to position [122, 0]
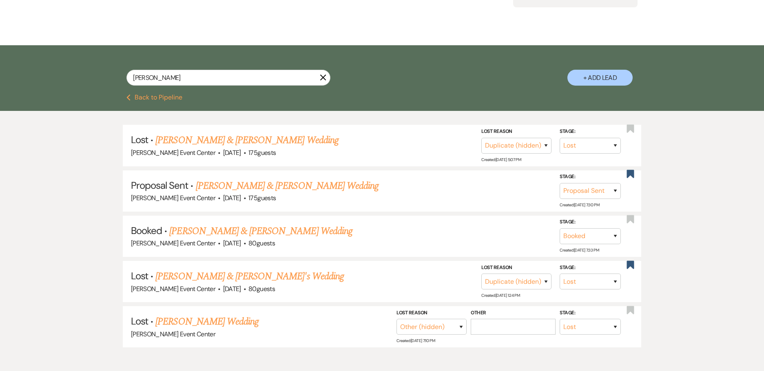
drag, startPoint x: 130, startPoint y: 49, endPoint x: 126, endPoint y: 44, distance: 6.9
click at [126, 49] on div "[PERSON_NAME] X + Add Lead" at bounding box center [383, 70] width 588 height 43
drag, startPoint x: 162, startPoint y: 65, endPoint x: 112, endPoint y: 71, distance: 49.7
click at [114, 69] on div "[PERSON_NAME] X + Add Lead" at bounding box center [383, 70] width 588 height 43
paste input "[PERSON_NAME]"
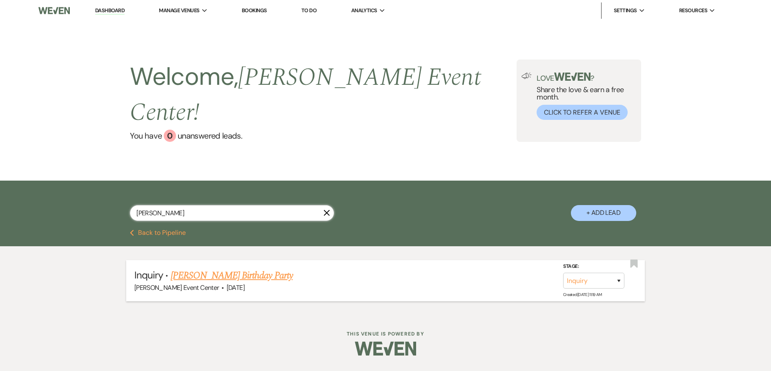
type input "[PERSON_NAME]"
click at [238, 269] on link "[PERSON_NAME] Birthday Party" at bounding box center [232, 276] width 122 height 15
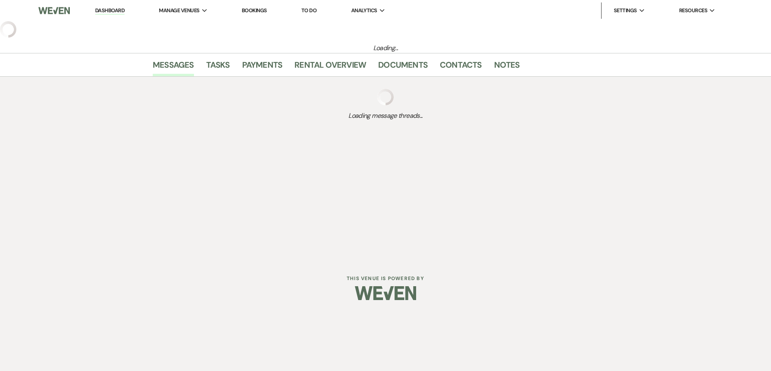
select select "5"
select select "4"
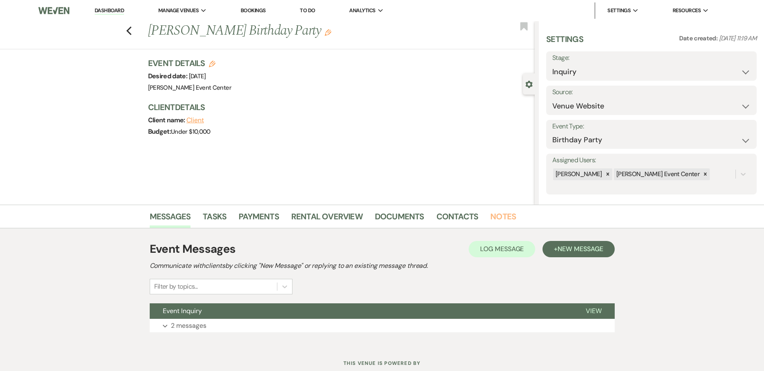
click at [491, 213] on link "Notes" at bounding box center [504, 219] width 26 height 18
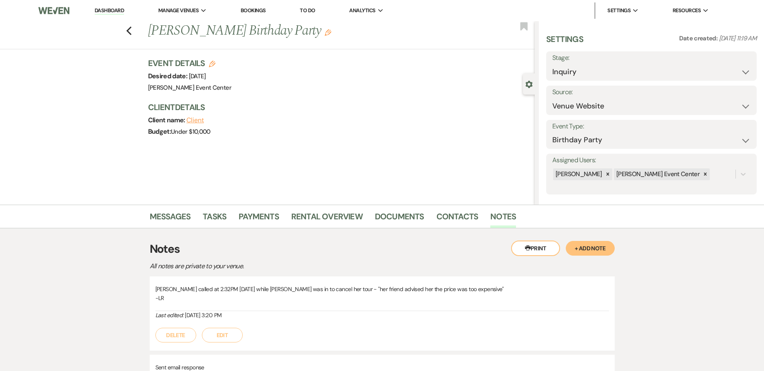
click at [646, 60] on label "Stage:" at bounding box center [652, 58] width 198 height 12
click at [656, 65] on select "Inquiry Follow Up Tour Requested Tour Confirmed Toured Proposal Sent Booked Lost" at bounding box center [652, 72] width 198 height 16
select select "8"
click at [553, 64] on select "Inquiry Follow Up Tour Requested Tour Confirmed Toured Proposal Sent Booked Lost" at bounding box center [652, 72] width 198 height 16
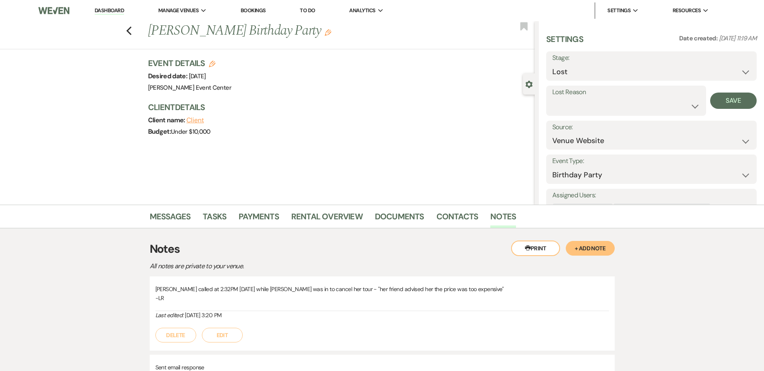
click at [652, 88] on label "Lost Reason" at bounding box center [627, 93] width 148 height 12
click at [642, 101] on select "Booked Elsewhere Budget Date Unavailable No Response Not a Good Match Capacity …" at bounding box center [627, 106] width 148 height 16
select select "7"
click at [553, 98] on select "Booked Elsewhere Budget Date Unavailable No Response Not a Good Match Capacity …" at bounding box center [627, 106] width 148 height 16
click at [742, 96] on button "Save" at bounding box center [734, 101] width 47 height 16
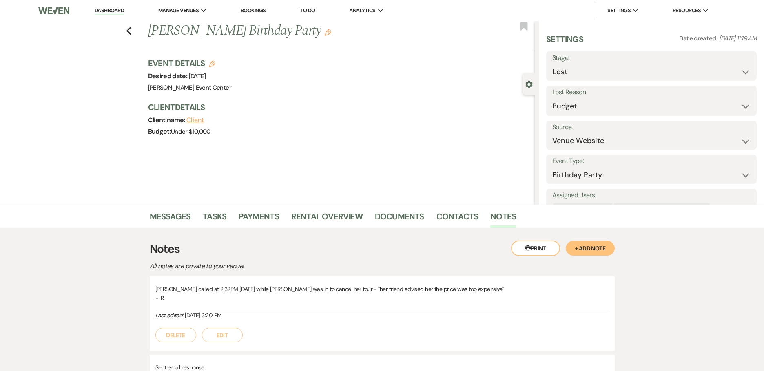
click at [530, 26] on div "Previous [PERSON_NAME] Birthday Party Edit" at bounding box center [339, 31] width 391 height 20
click at [526, 30] on icon "Bookmark" at bounding box center [524, 27] width 9 height 10
click at [131, 29] on use "button" at bounding box center [128, 31] width 5 height 9
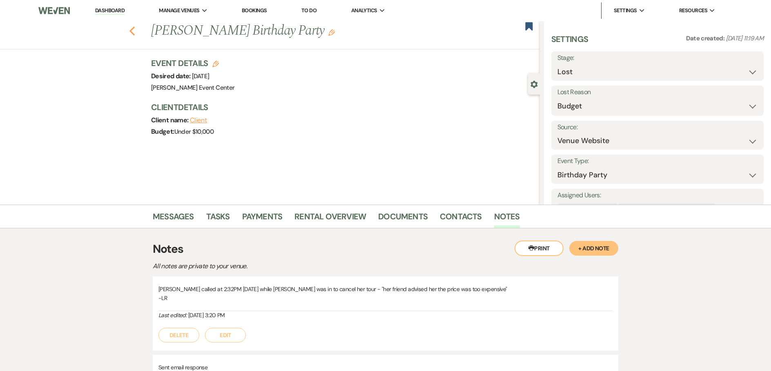
select select "8"
select select "7"
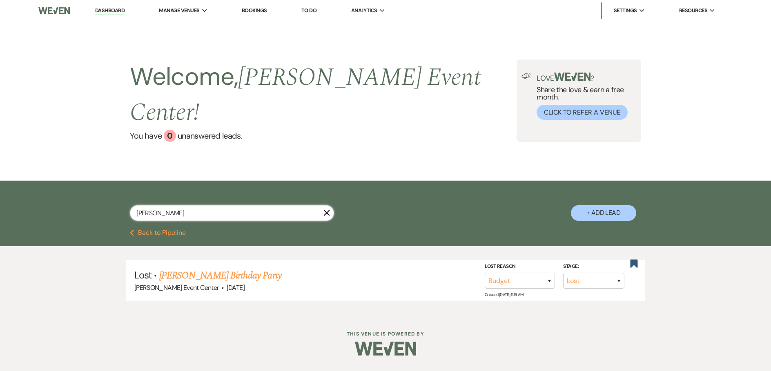
drag, startPoint x: 185, startPoint y: 194, endPoint x: 85, endPoint y: 181, distance: 100.9
click at [85, 181] on div "[PERSON_NAME] X + Add Lead" at bounding box center [385, 205] width 771 height 49
paste input "[PERSON_NAME]"
type input "[PERSON_NAME]"
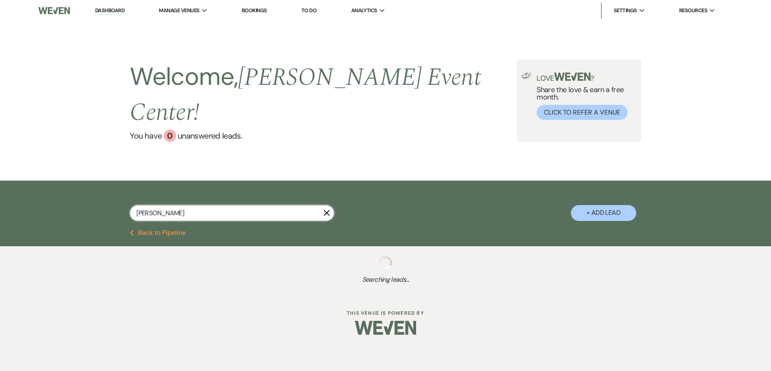
select select "2"
select select "5"
select select "2"
select select "8"
select select "4"
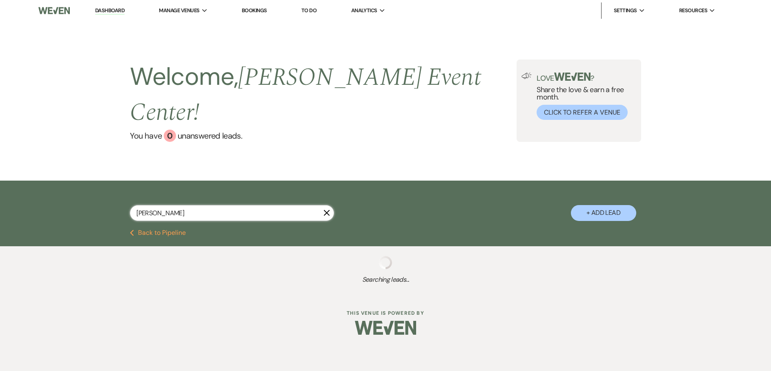
select select "2"
select select "8"
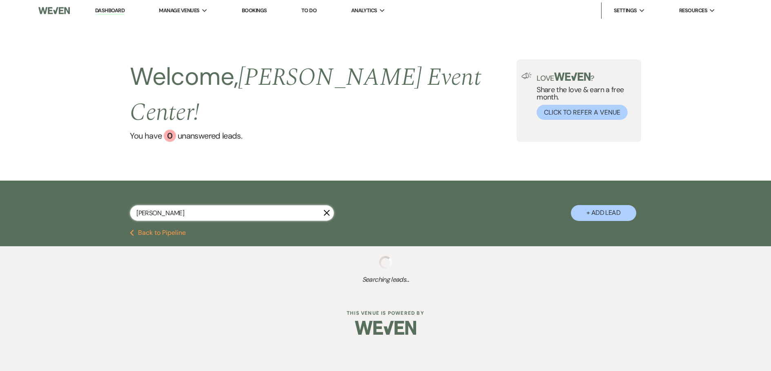
select select "4"
select select "8"
select select "4"
select select "8"
select select "4"
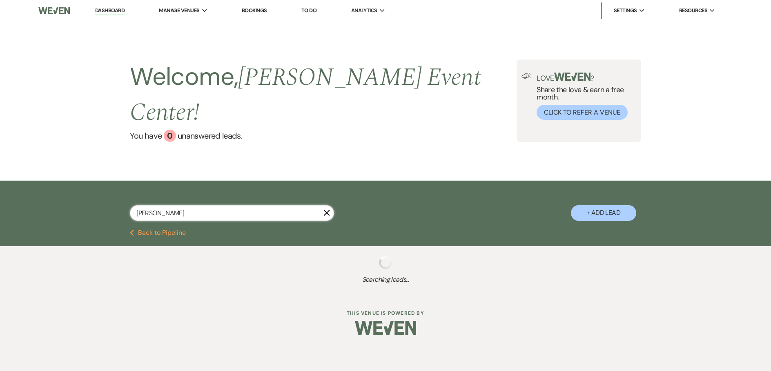
select select "8"
select select "1"
select select "8"
select select "4"
select select "8"
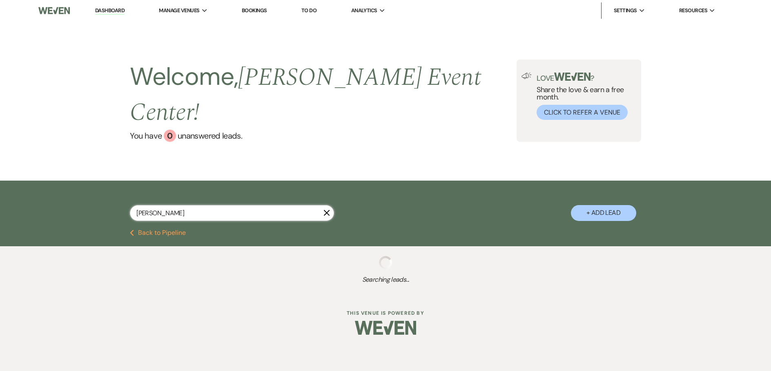
select select "8"
select select "1"
select select "8"
select select "4"
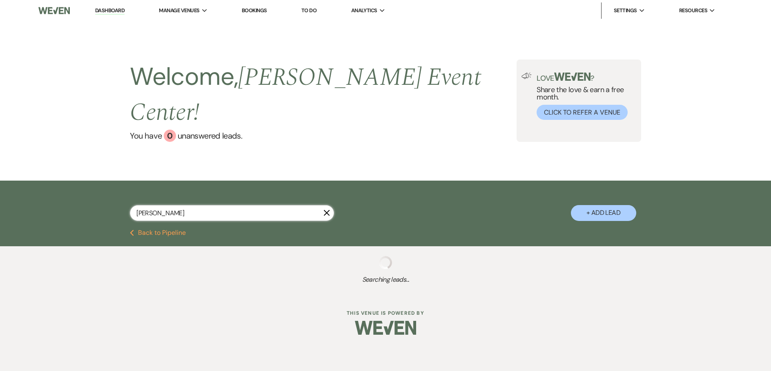
select select "8"
select select "2"
select select "8"
select select "2"
select select "8"
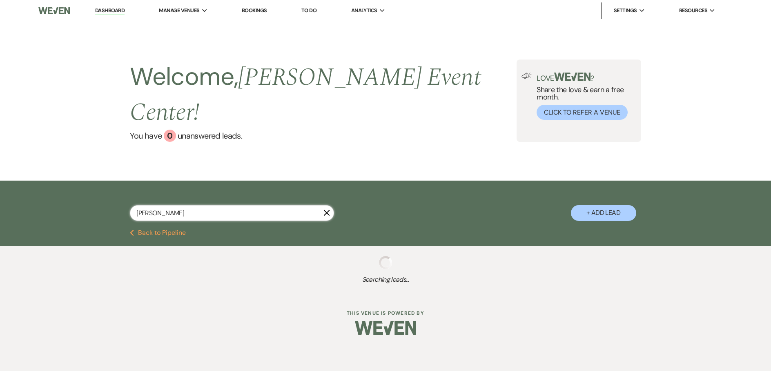
select select "8"
select select "2"
select select "8"
select select "6"
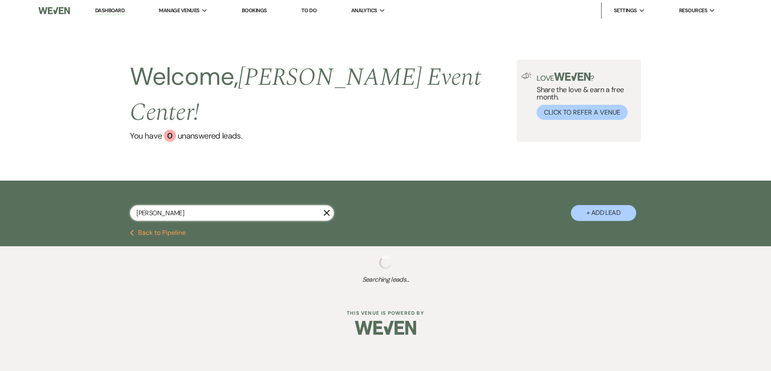
select select "8"
select select "4"
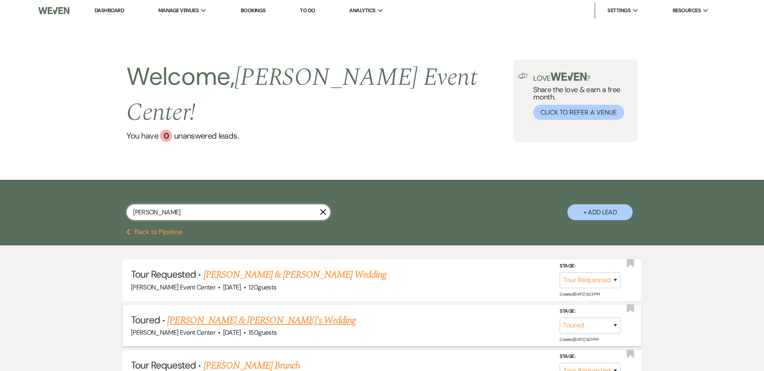
type input "[PERSON_NAME]"
click at [269, 313] on link "[PERSON_NAME] & [PERSON_NAME]'s Wedding" at bounding box center [261, 320] width 189 height 15
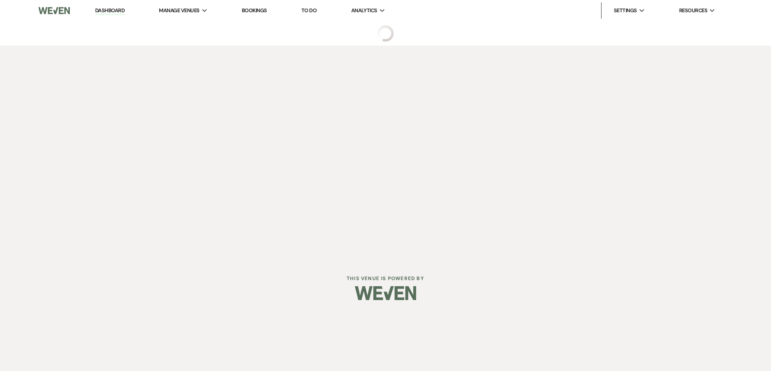
select select "5"
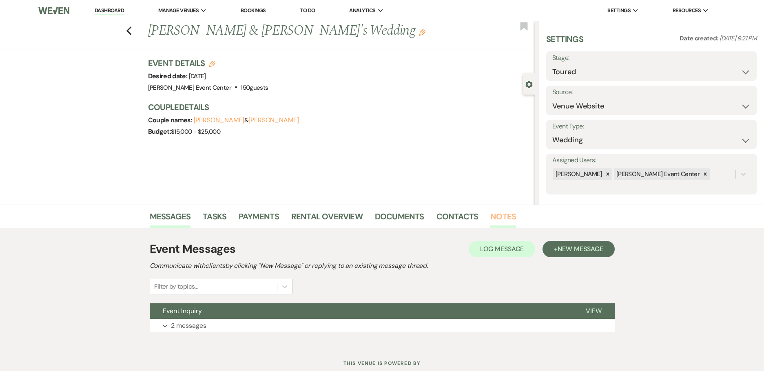
click at [494, 214] on link "Notes" at bounding box center [504, 219] width 26 height 18
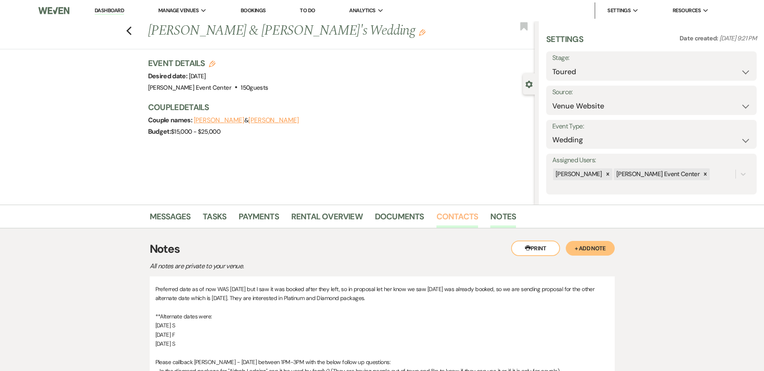
click at [450, 215] on link "Contacts" at bounding box center [458, 219] width 42 height 18
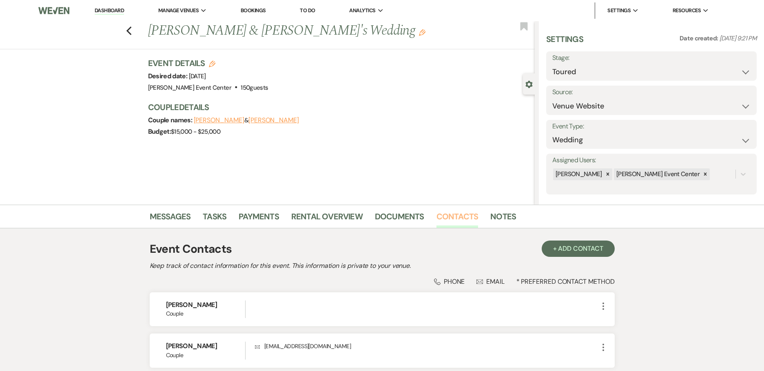
scroll to position [69, 0]
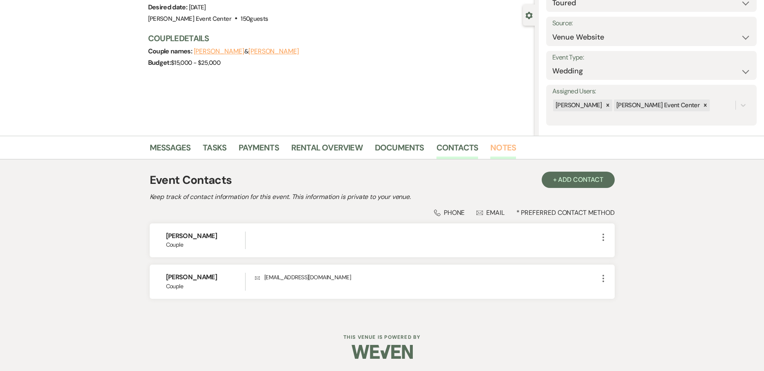
click at [491, 145] on link "Notes" at bounding box center [504, 150] width 26 height 18
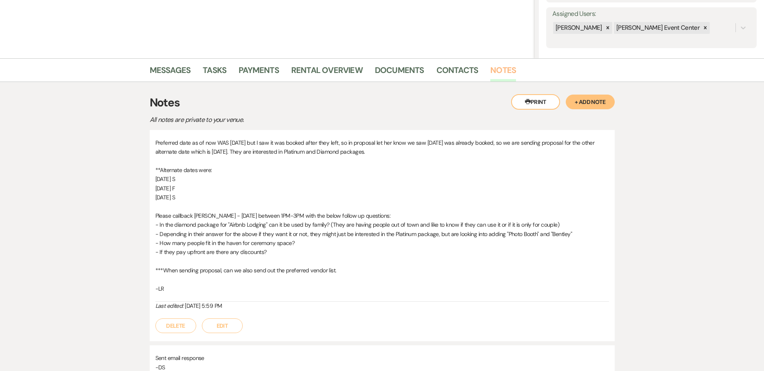
scroll to position [138, 0]
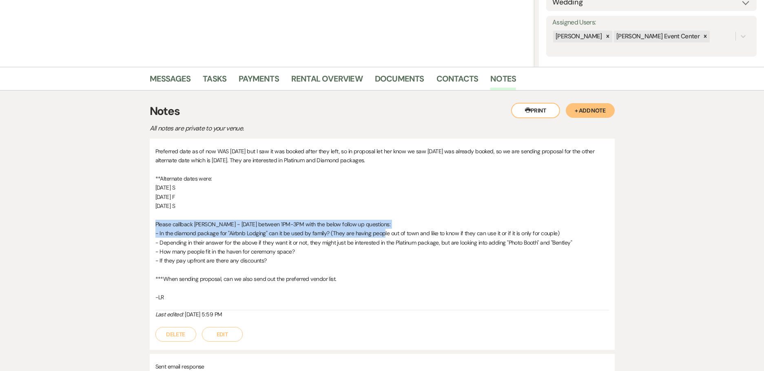
drag, startPoint x: 149, startPoint y: 225, endPoint x: 382, endPoint y: 232, distance: 233.6
click at [382, 232] on div "Messages Tasks Payments Rental Overview Documents Contacts Notes Printer Print …" at bounding box center [382, 254] width 764 height 374
click at [382, 232] on p "- In the diamond package for "Airbnb Lodging" can it be used by family? (They a…" at bounding box center [382, 233] width 454 height 9
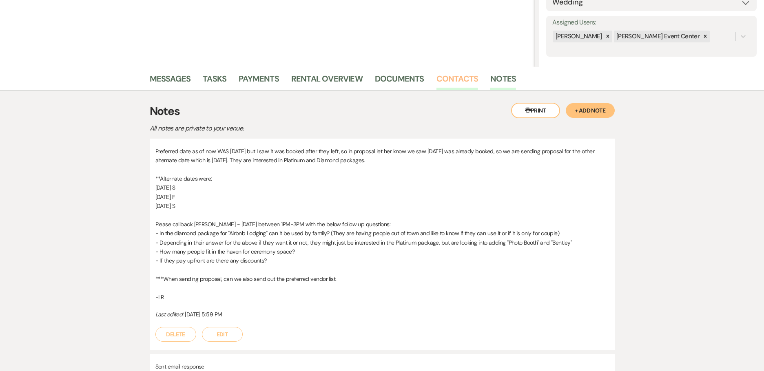
click at [452, 81] on link "Contacts" at bounding box center [458, 81] width 42 height 18
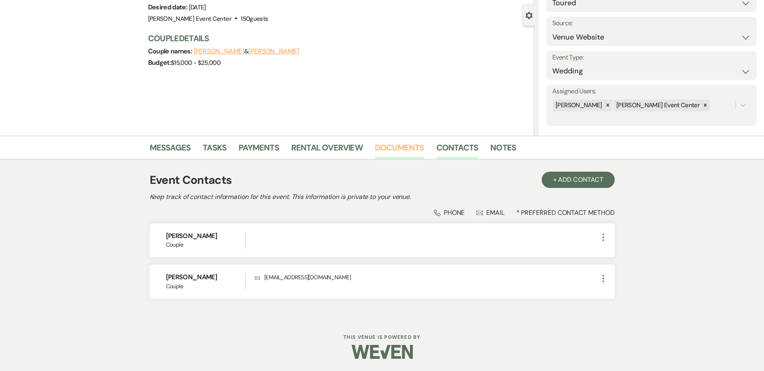
click at [406, 146] on link "Documents" at bounding box center [399, 150] width 49 height 18
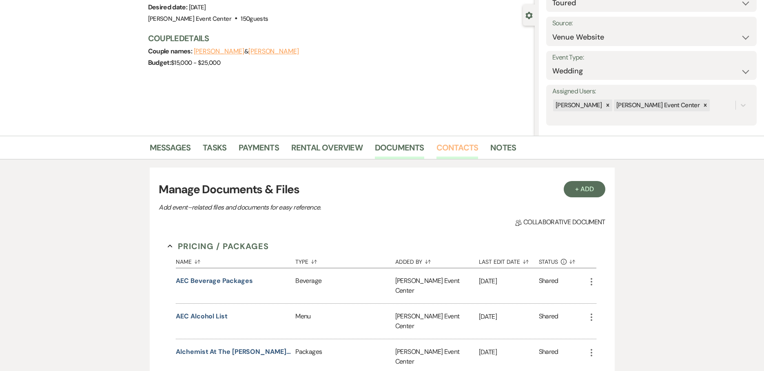
click at [460, 149] on link "Contacts" at bounding box center [458, 150] width 42 height 18
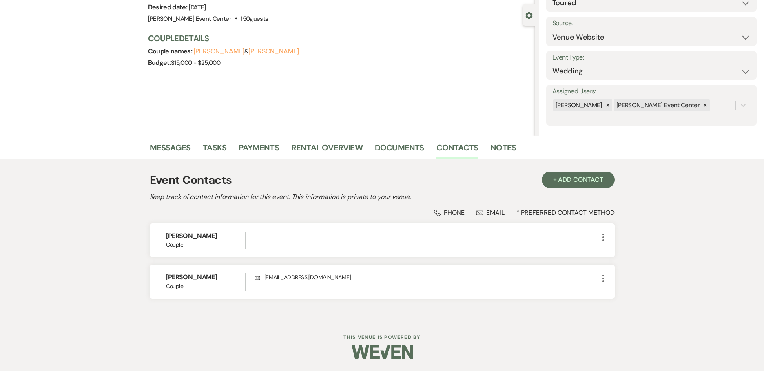
click at [513, 140] on li "Notes" at bounding box center [510, 150] width 38 height 20
click at [507, 151] on link "Notes" at bounding box center [504, 150] width 26 height 18
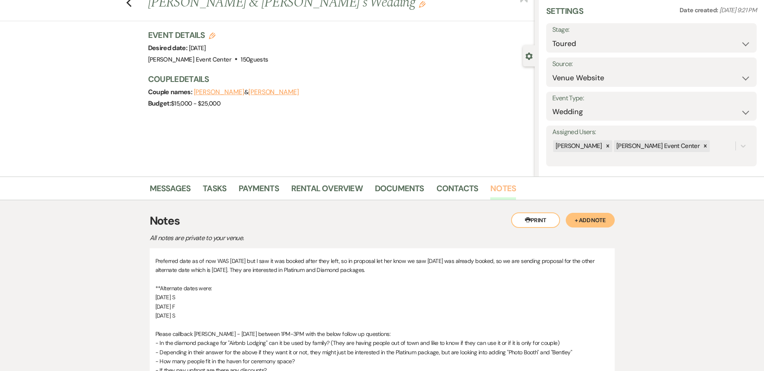
scroll to position [41, 0]
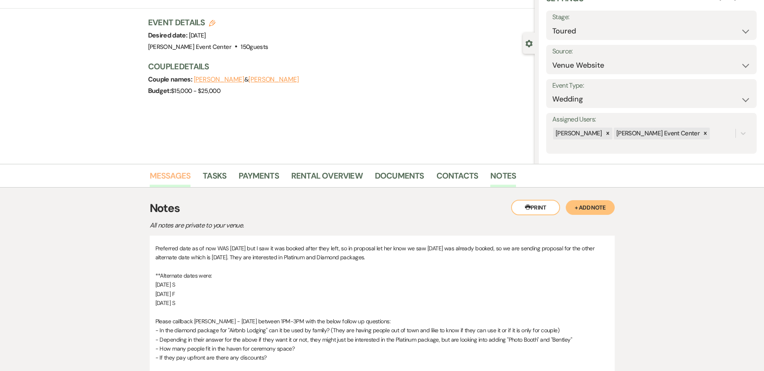
click at [155, 175] on link "Messages" at bounding box center [170, 178] width 41 height 18
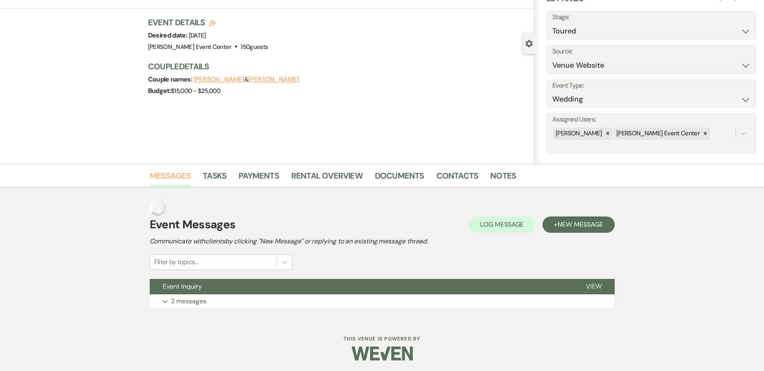
scroll to position [26, 0]
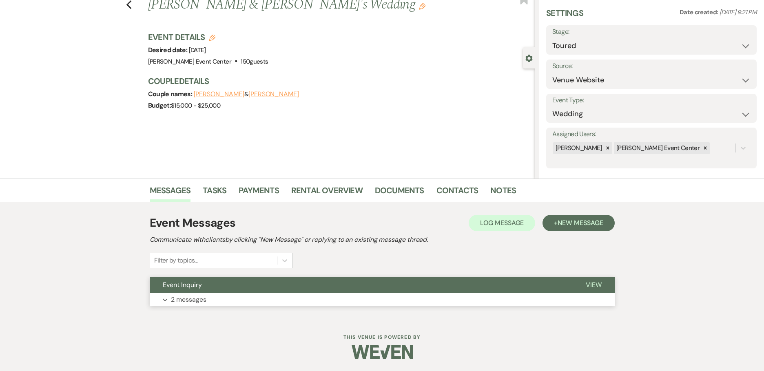
click at [202, 299] on p "2 messages" at bounding box center [189, 300] width 36 height 11
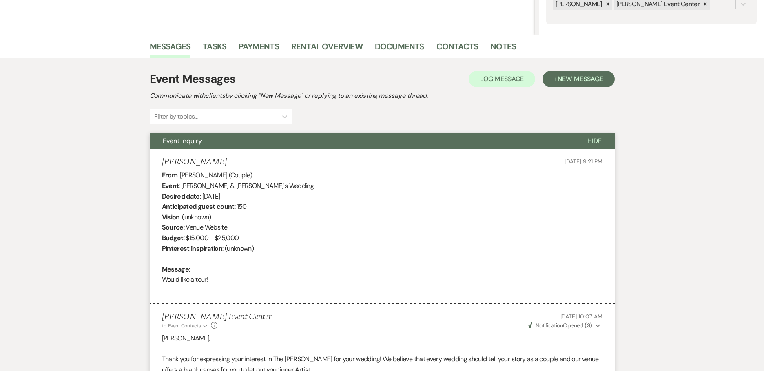
scroll to position [0, 0]
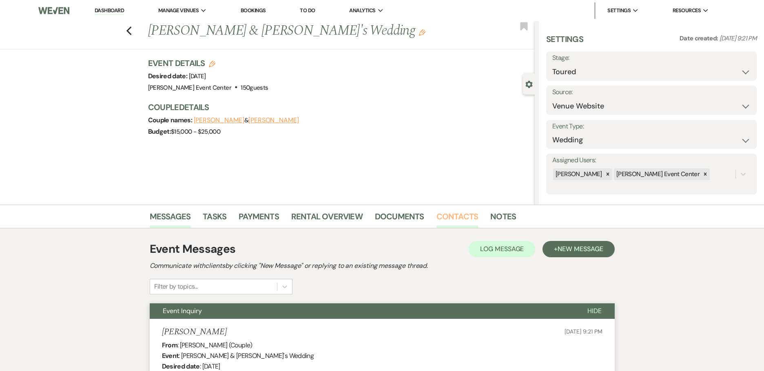
click at [461, 214] on link "Contacts" at bounding box center [458, 219] width 42 height 18
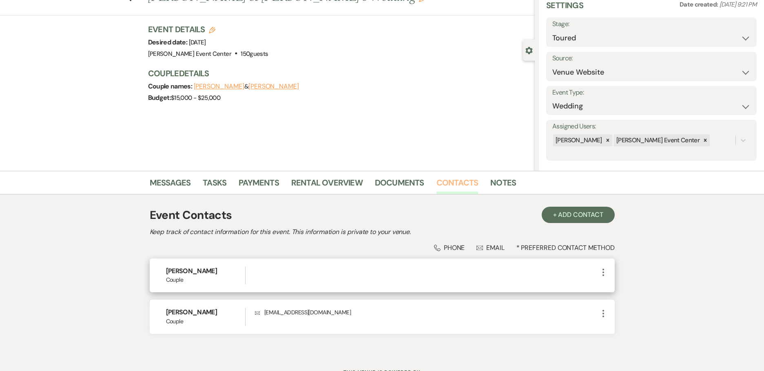
scroll to position [69, 0]
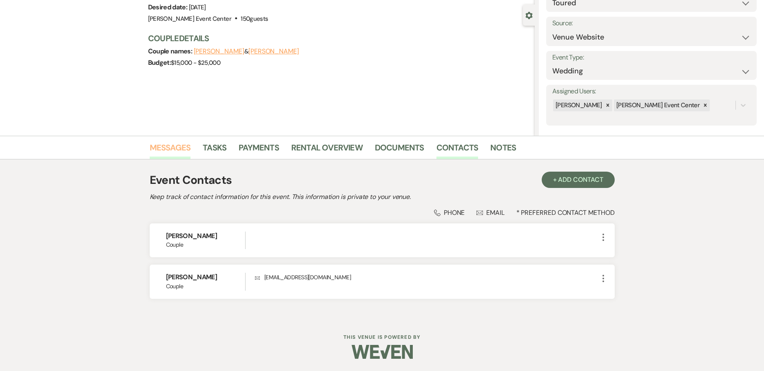
click at [176, 156] on link "Messages" at bounding box center [170, 150] width 41 height 18
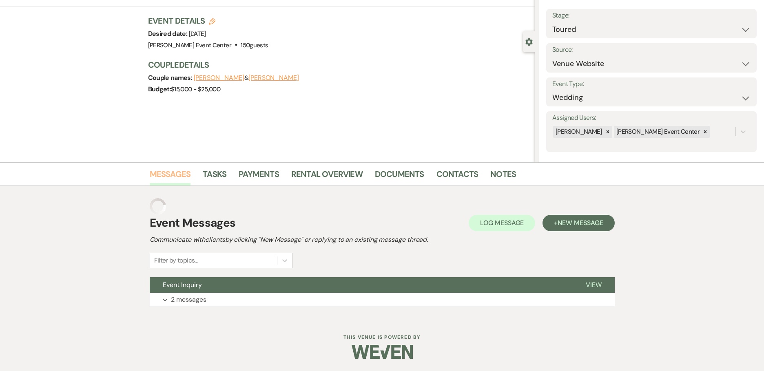
scroll to position [26, 0]
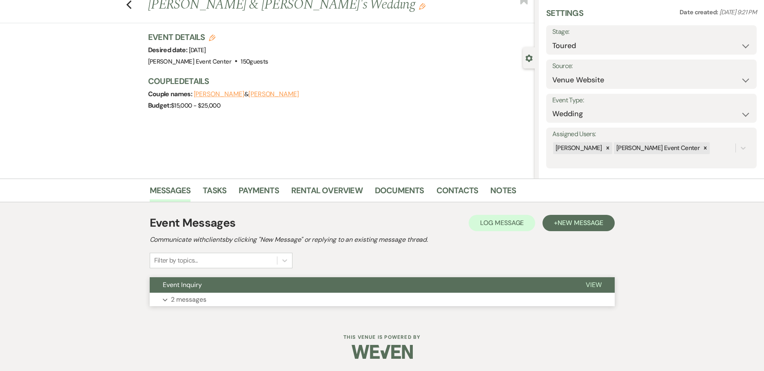
click at [212, 302] on button "Expand 2 messages" at bounding box center [382, 300] width 465 height 14
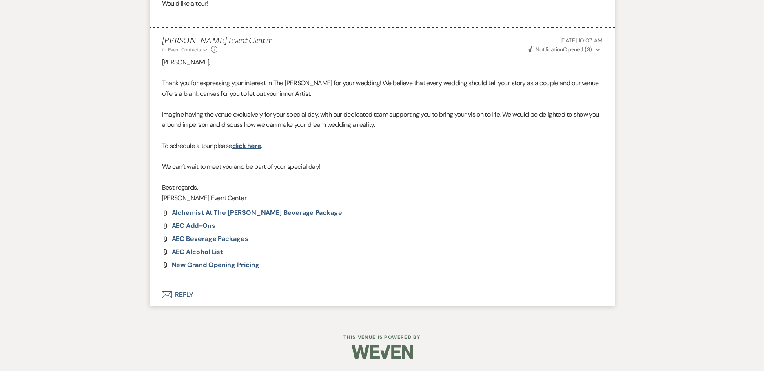
click at [193, 295] on button "Envelope Reply" at bounding box center [382, 295] width 465 height 23
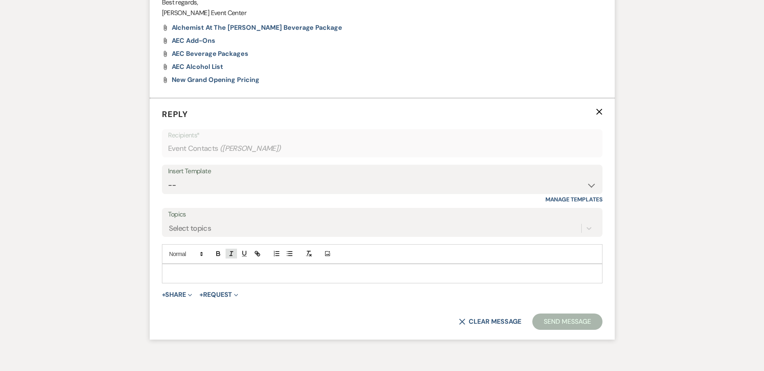
scroll to position [632, 0]
click at [238, 269] on p at bounding box center [383, 273] width 428 height 9
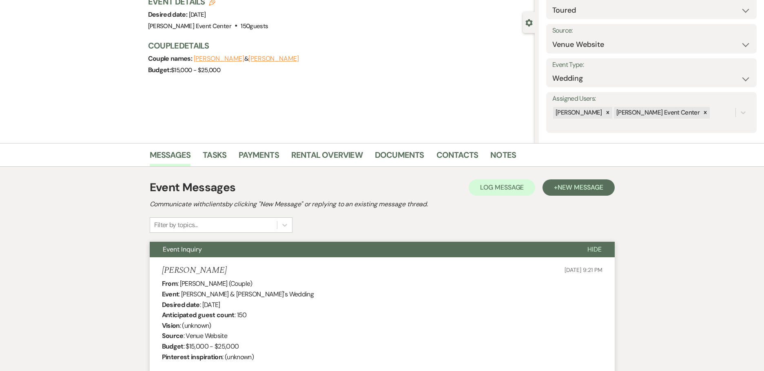
scroll to position [20, 0]
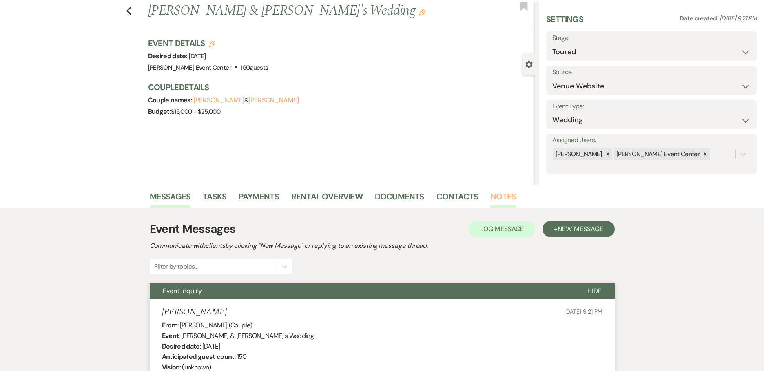
click at [491, 197] on link "Notes" at bounding box center [504, 199] width 26 height 18
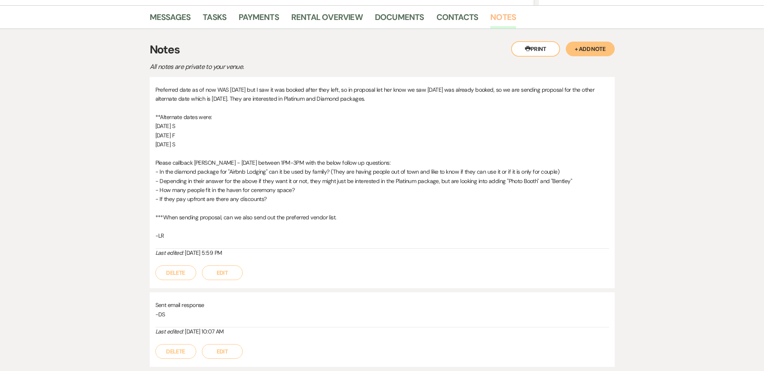
scroll to position [97, 0]
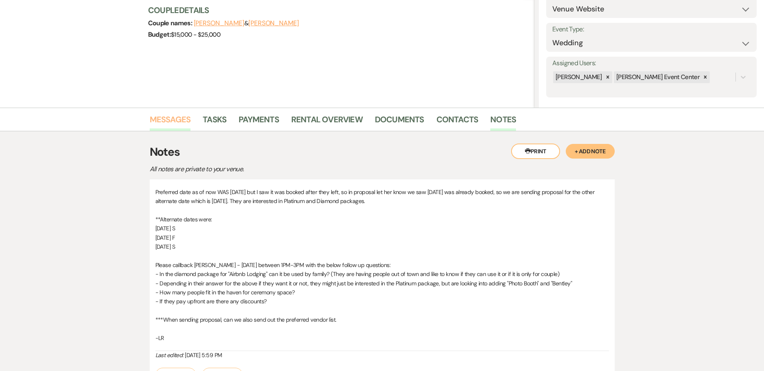
click at [178, 122] on link "Messages" at bounding box center [170, 122] width 41 height 18
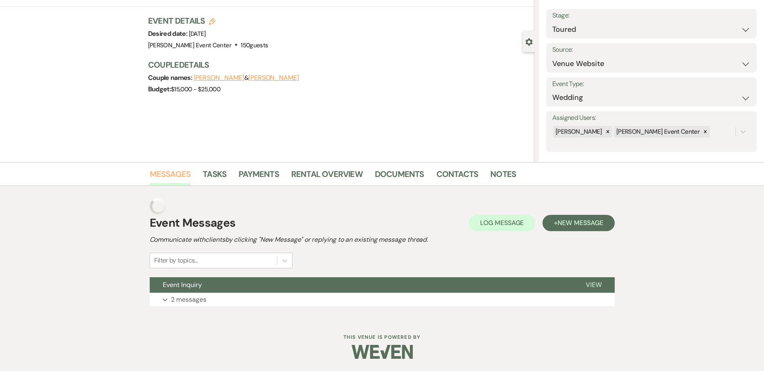
scroll to position [26, 0]
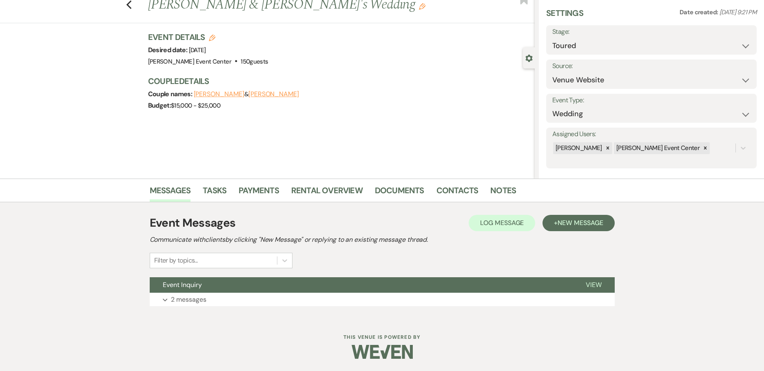
click at [219, 308] on div "Event Messages Log Log Message + New Message Communicate with clients by clicki…" at bounding box center [382, 261] width 465 height 100
click at [222, 305] on button "Expand 2 messages" at bounding box center [382, 300] width 465 height 14
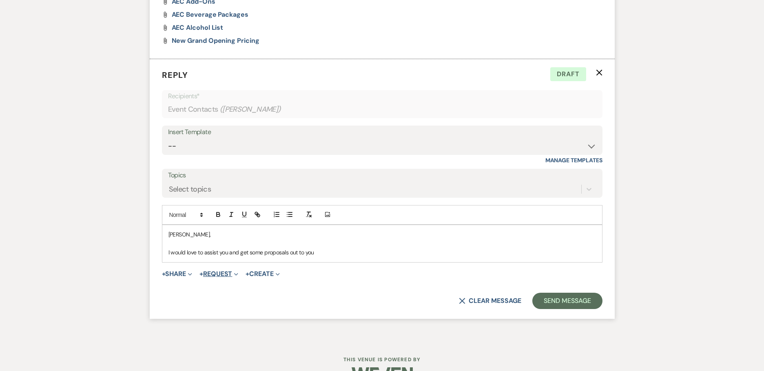
scroll to position [674, 0]
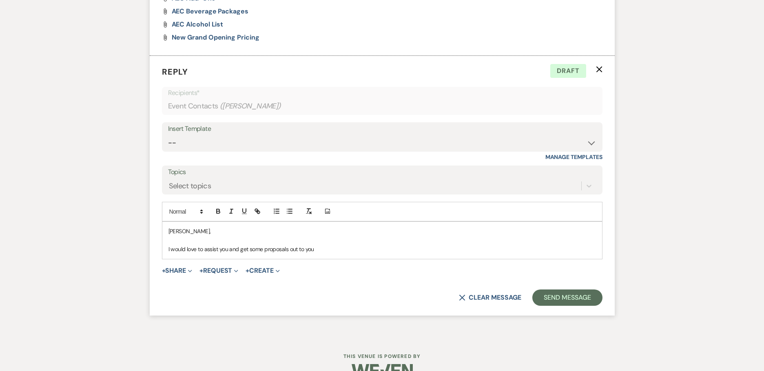
click at [326, 250] on p "I would love to assist you and get some proposals out to you" at bounding box center [383, 249] width 428 height 9
click at [172, 250] on p "I would love to assist you and get some proposals out to you. I saw that you wa…" at bounding box center [383, 249] width 428 height 9
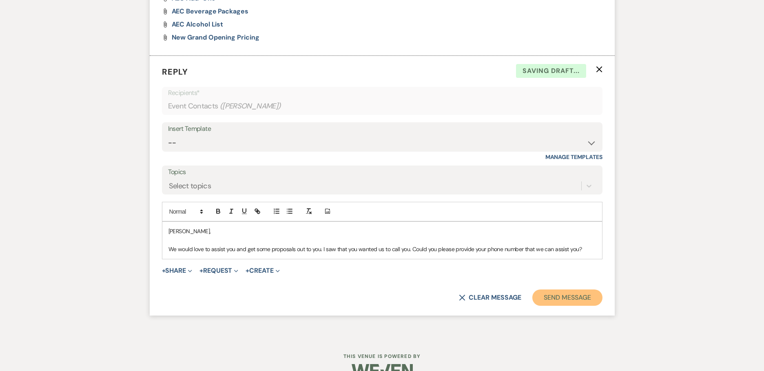
click at [570, 299] on button "Send Message" at bounding box center [568, 298] width 70 height 16
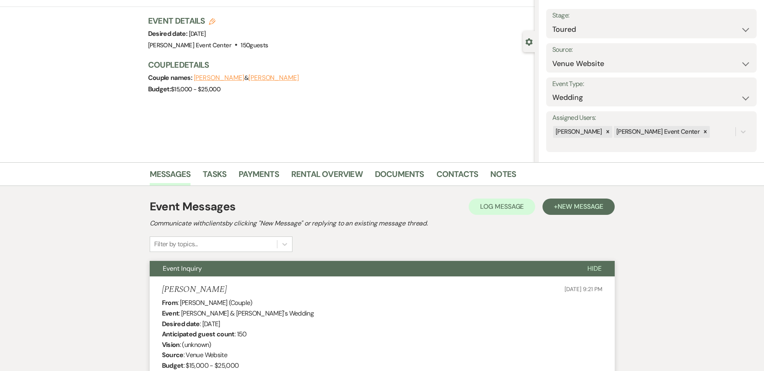
scroll to position [0, 0]
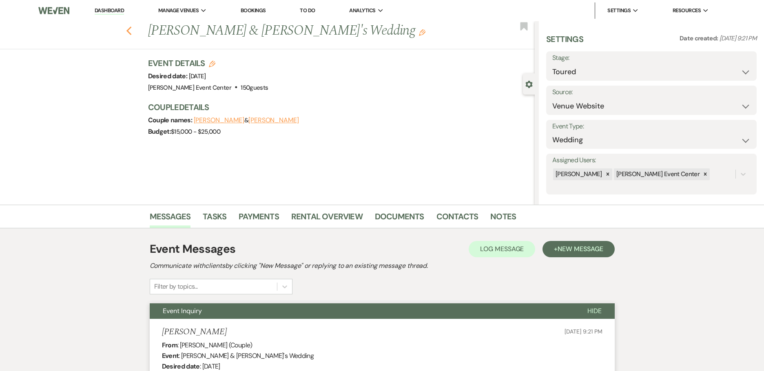
click at [132, 31] on icon "Previous" at bounding box center [129, 31] width 6 height 10
select select "2"
select select "5"
select select "2"
select select "8"
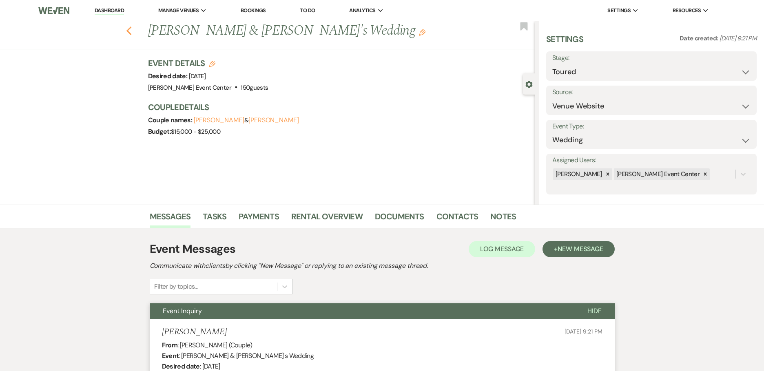
select select "4"
select select "2"
select select "8"
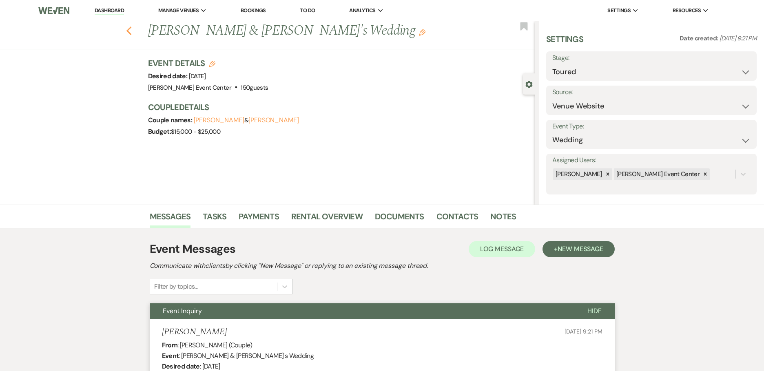
select select "8"
select select "4"
select select "8"
select select "4"
select select "8"
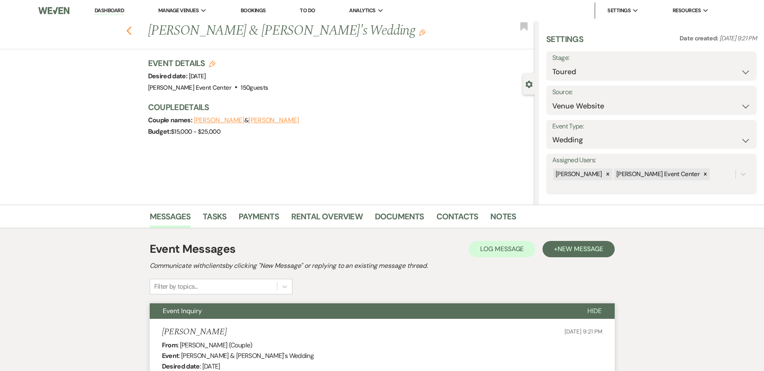
select select "4"
select select "8"
select select "1"
select select "8"
select select "4"
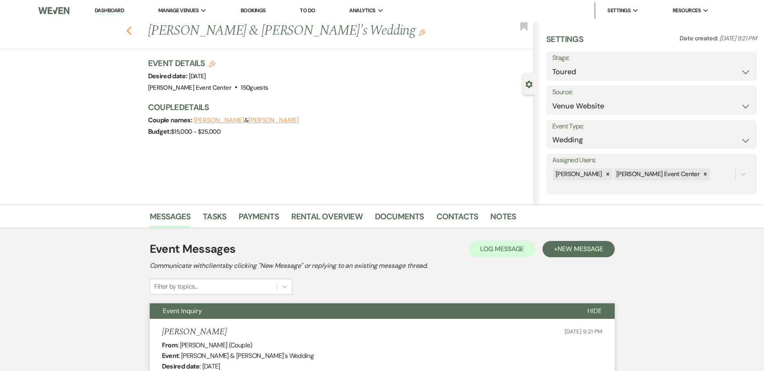
select select "8"
select select "1"
select select "8"
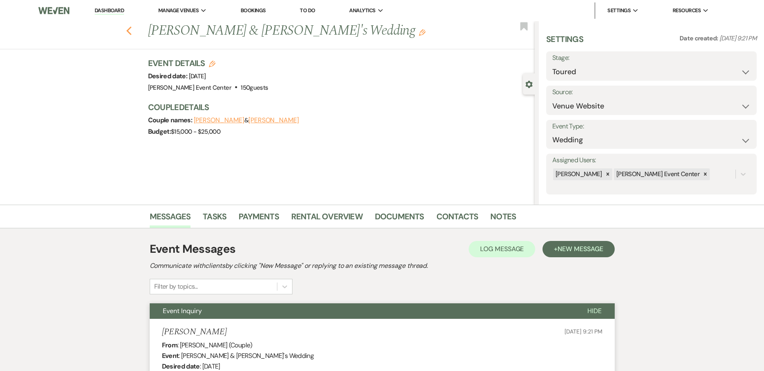
select select "4"
select select "8"
select select "2"
select select "8"
select select "2"
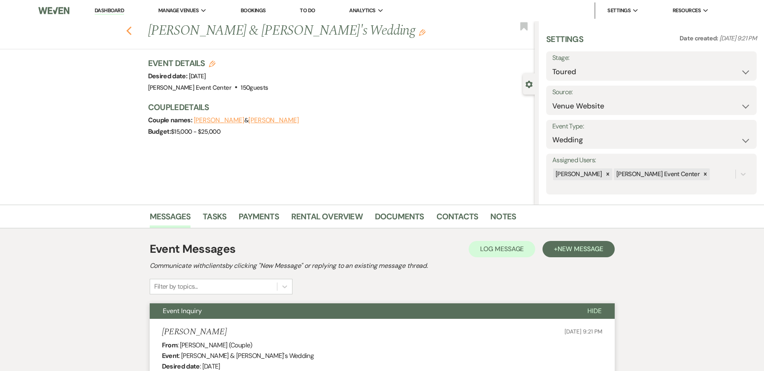
select select "8"
select select "2"
select select "8"
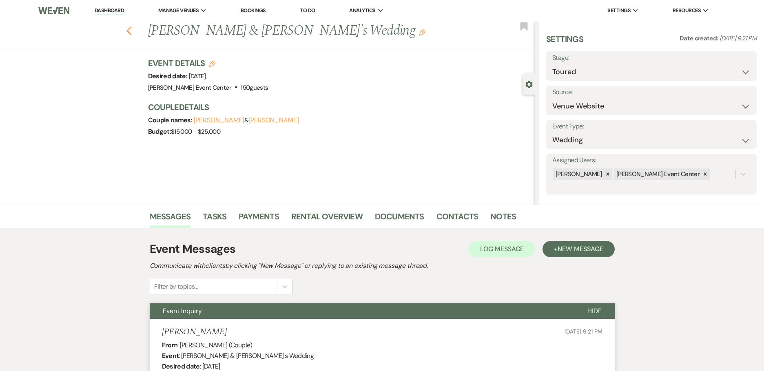
select select "6"
select select "8"
select select "4"
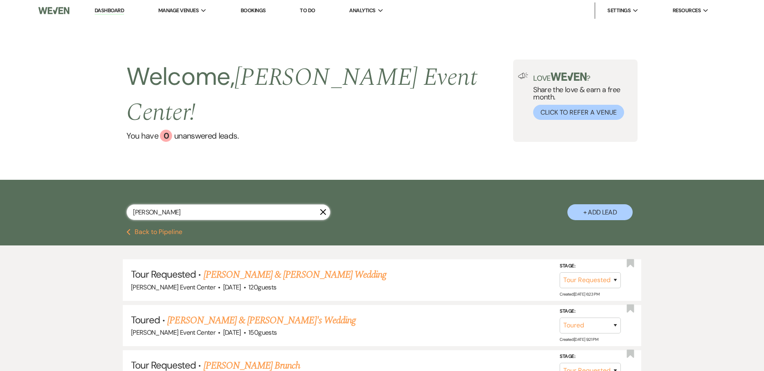
drag, startPoint x: 202, startPoint y: 198, endPoint x: 22, endPoint y: 177, distance: 181.2
click at [44, 183] on div "[PERSON_NAME] Oh X + Add Lead" at bounding box center [382, 204] width 764 height 49
type input "lavontase"
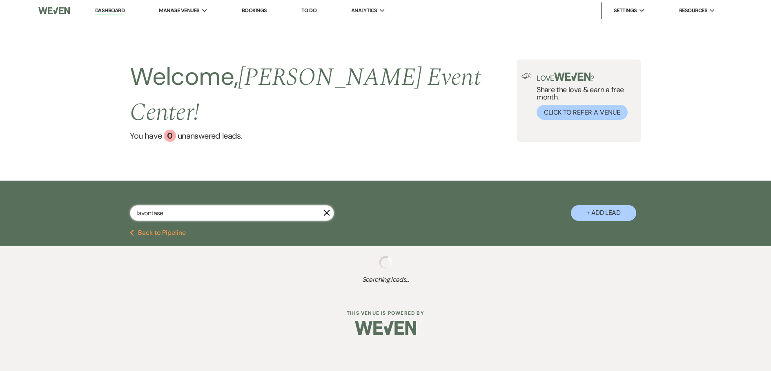
select select "5"
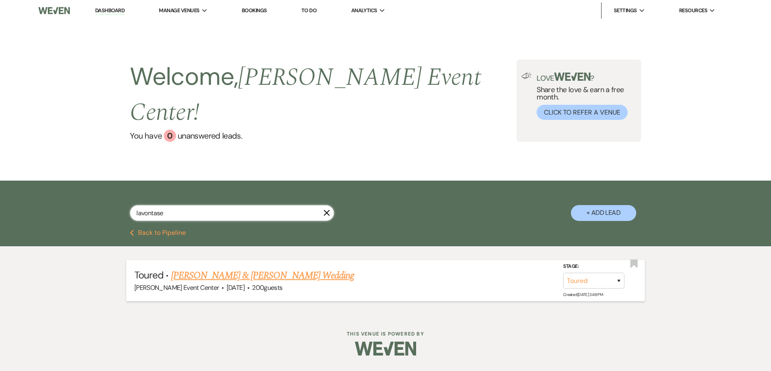
type input "lavontase"
click at [228, 269] on link "[PERSON_NAME] & [PERSON_NAME] Wedding" at bounding box center [262, 276] width 183 height 15
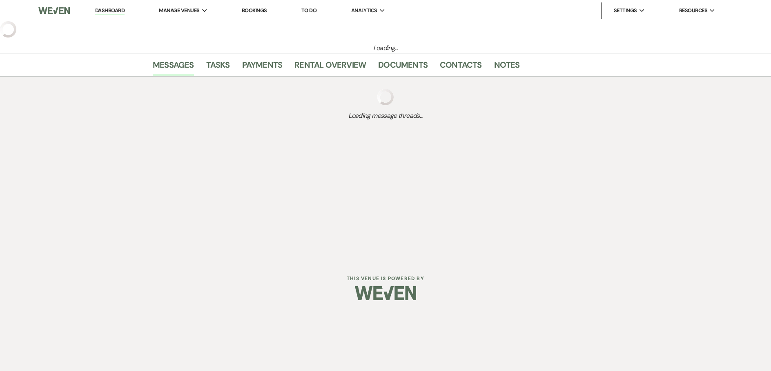
select select "5"
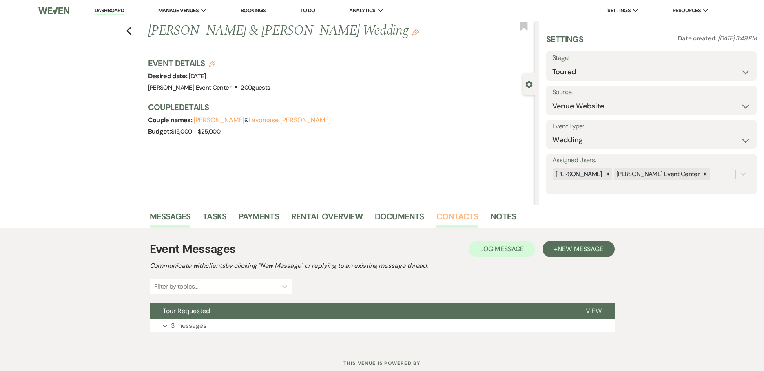
click at [454, 220] on link "Contacts" at bounding box center [458, 219] width 42 height 18
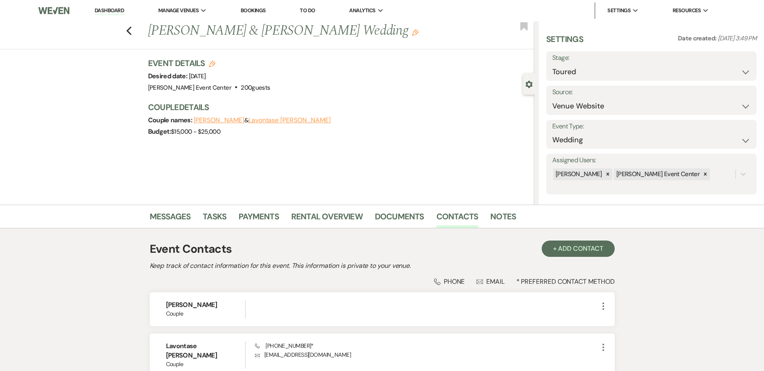
drag, startPoint x: 150, startPoint y: 59, endPoint x: 240, endPoint y: 92, distance: 95.4
click at [240, 92] on div "Previous [PERSON_NAME] & Lavontase [PERSON_NAME] Wedding Edit Bookmark Gear Set…" at bounding box center [267, 113] width 535 height 184
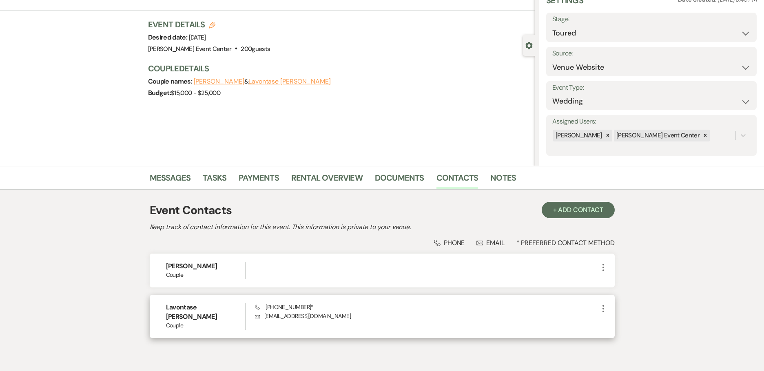
scroll to position [69, 0]
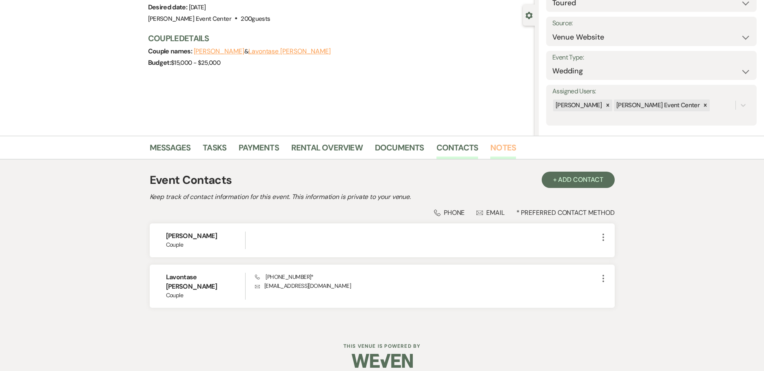
click at [502, 144] on link "Notes" at bounding box center [504, 150] width 26 height 18
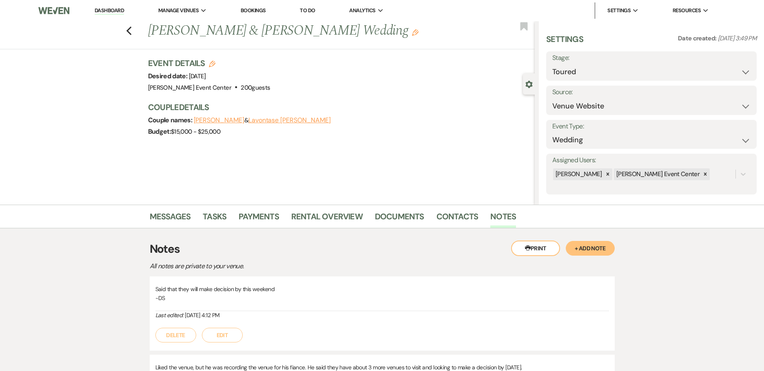
click at [620, 247] on div "Messages Tasks Payments Rental Overview Documents Contacts Notes Printer Print …" at bounding box center [382, 323] width 764 height 237
drag, startPoint x: 615, startPoint y: 237, endPoint x: 615, endPoint y: 242, distance: 5.3
click at [616, 241] on div "Messages Tasks Payments Rental Overview Documents Contacts Notes Printer Print …" at bounding box center [382, 323] width 764 height 237
drag, startPoint x: 601, startPoint y: 249, endPoint x: 477, endPoint y: 273, distance: 126.2
click at [598, 254] on button "+ Add Note" at bounding box center [590, 248] width 49 height 15
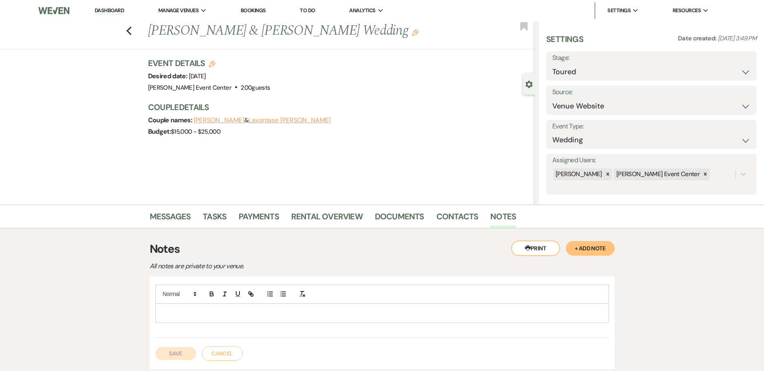
click at [237, 314] on p at bounding box center [382, 313] width 441 height 9
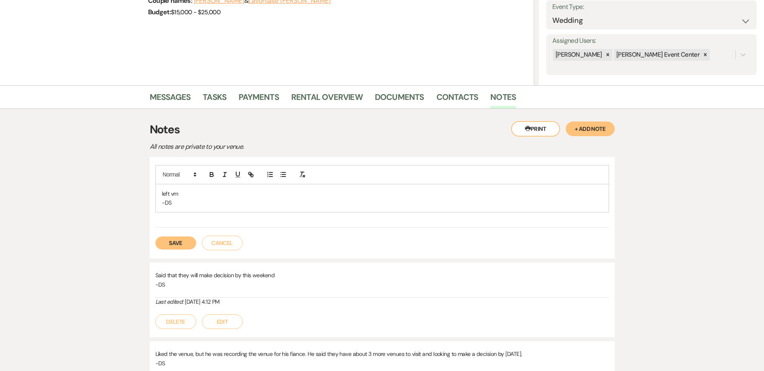
scroll to position [122, 0]
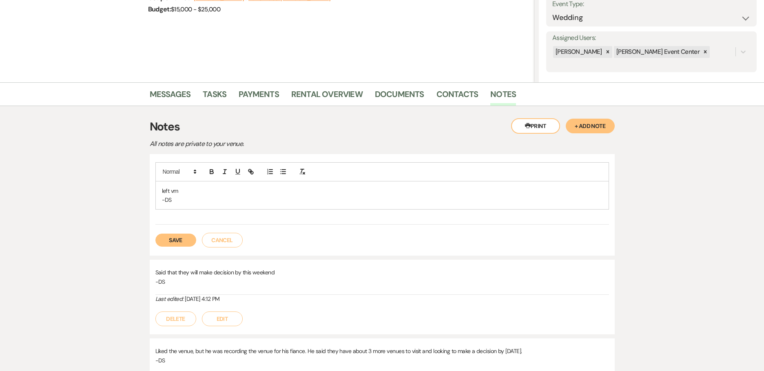
click at [164, 241] on button "Save" at bounding box center [175, 240] width 41 height 13
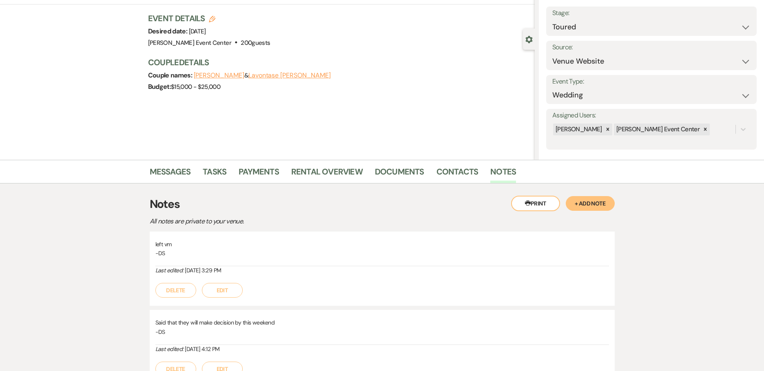
scroll to position [0, 0]
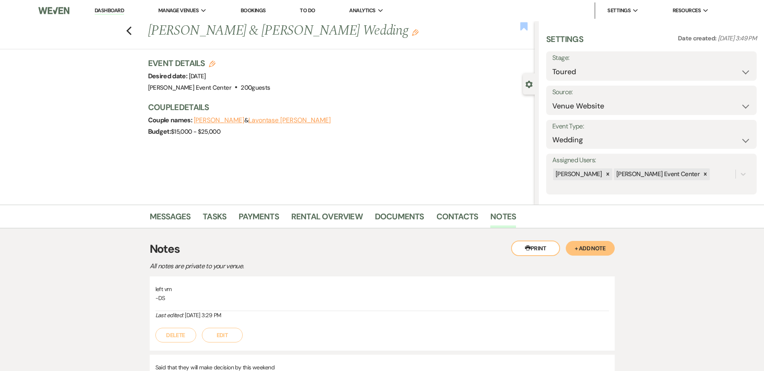
click at [520, 25] on icon "Bookmark" at bounding box center [524, 27] width 9 height 10
click at [138, 31] on div "Previous [PERSON_NAME] & [PERSON_NAME] Wedding Edit Bookmark" at bounding box center [265, 35] width 539 height 28
click at [135, 32] on div "Previous [PERSON_NAME] & [PERSON_NAME] Wedding Edit Bookmark" at bounding box center [265, 35] width 539 height 28
click at [132, 32] on icon "Previous" at bounding box center [129, 31] width 6 height 10
select select "5"
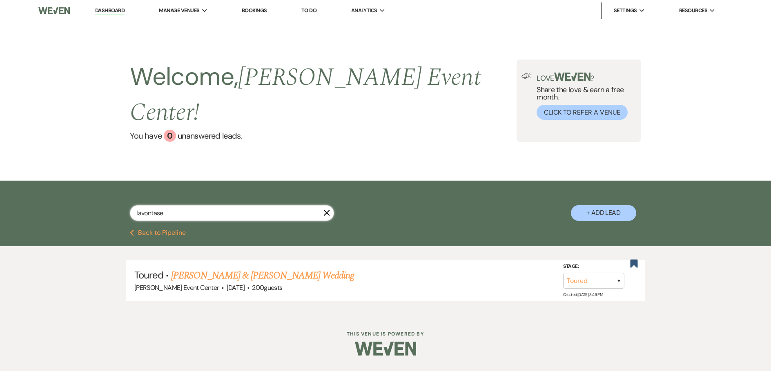
drag, startPoint x: 44, startPoint y: 193, endPoint x: -6, endPoint y: 195, distance: 50.7
click at [0, 195] on html "Dashboard Manage Venues Expand [PERSON_NAME] Event Center Bookings To Do Analyt…" at bounding box center [385, 184] width 771 height 368
type input "e"
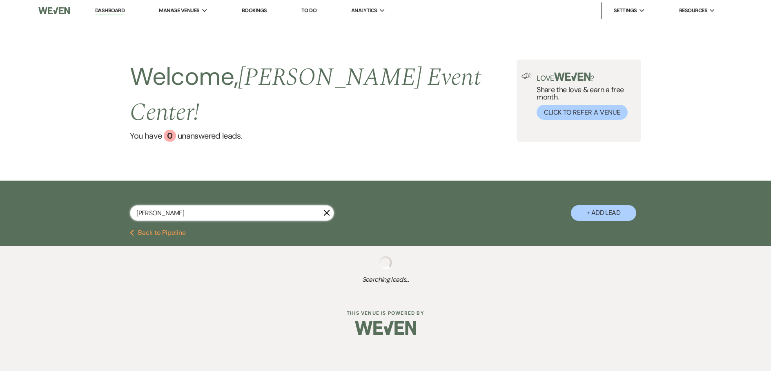
type input "[PERSON_NAME]"
select select "6"
select select "5"
select select "6"
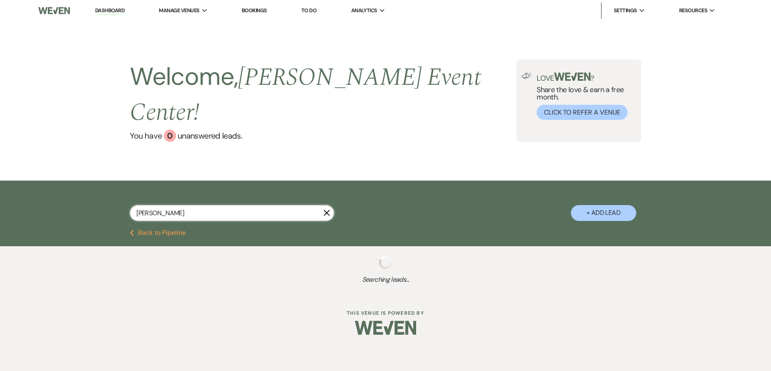
select select "4"
select select "8"
select select "4"
select select "2"
select select "5"
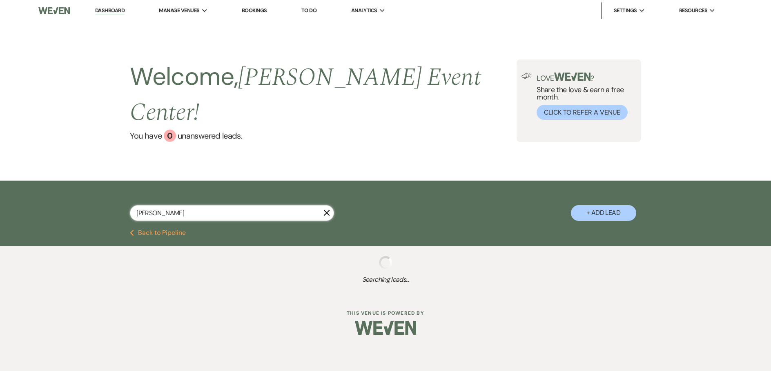
select select "8"
select select "1"
select select "4"
select select "5"
select select "8"
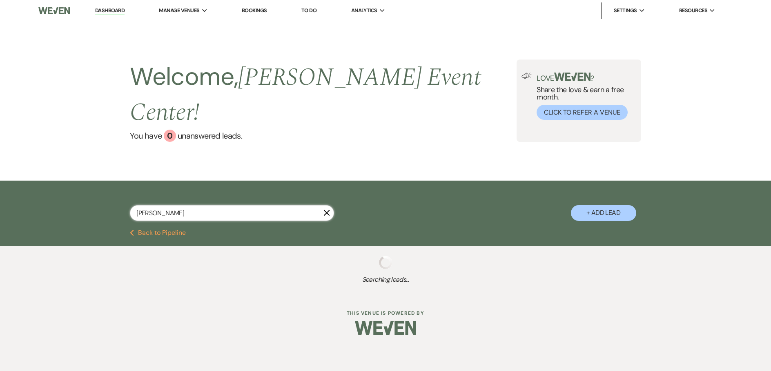
select select "6"
select select "8"
select select "6"
select select "8"
select select "6"
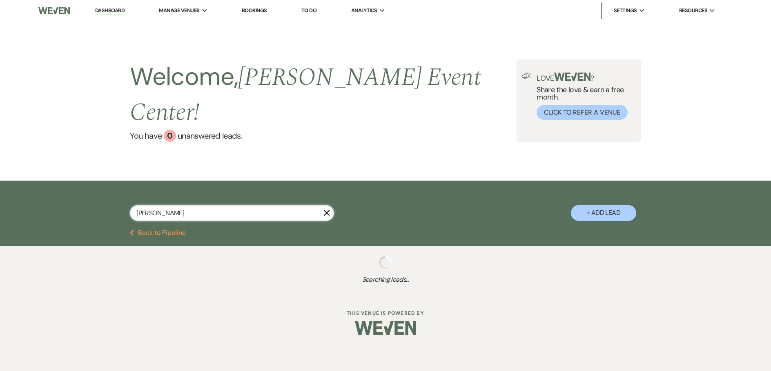
select select "8"
select select "1"
select select "8"
select select "4"
select select "8"
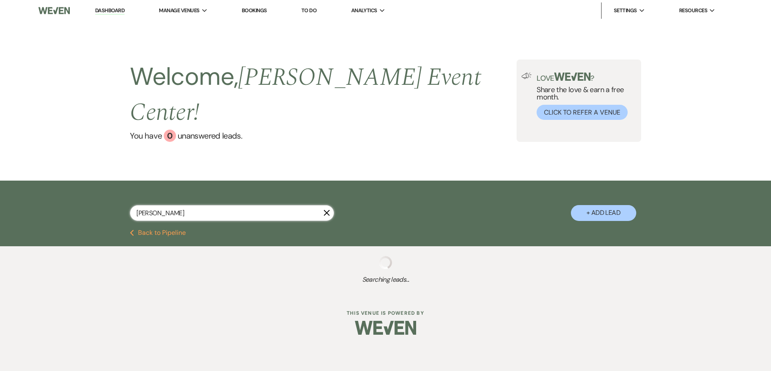
select select "6"
select select "8"
select select "5"
select select "8"
select select "6"
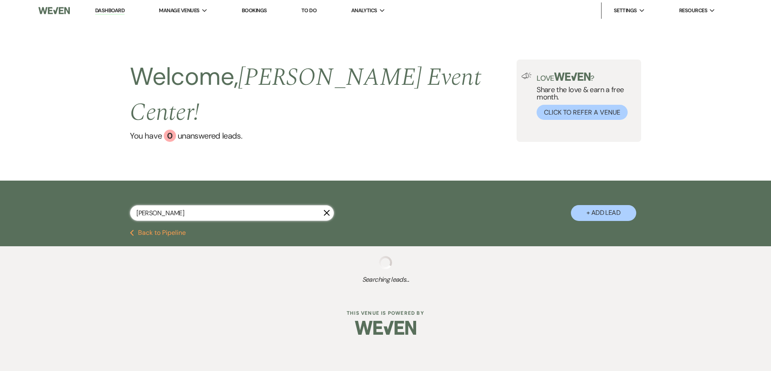
select select "8"
select select "2"
select select "8"
select select "4"
select select "8"
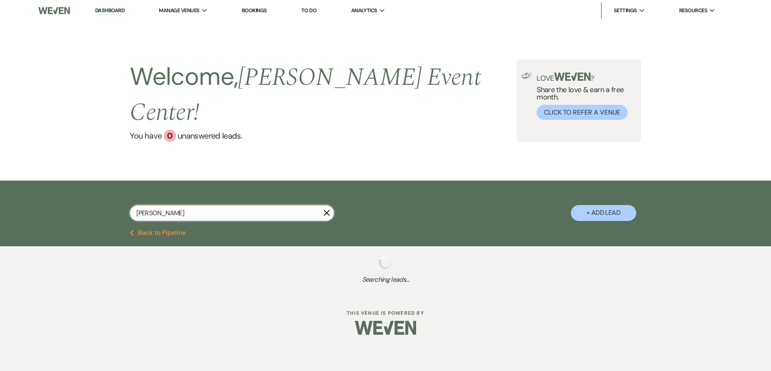
select select "4"
select select "8"
select select "11"
select select "5"
select select "8"
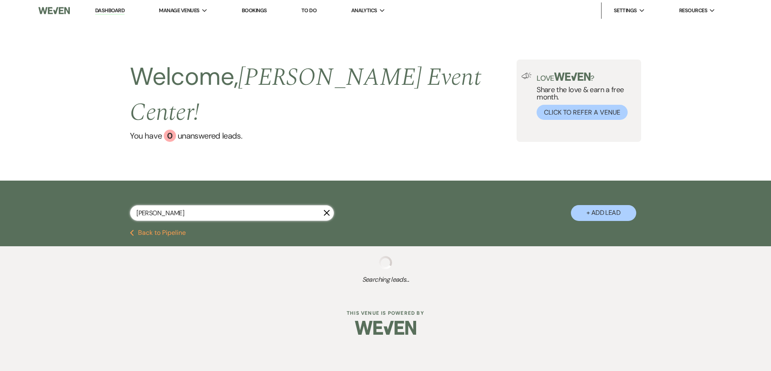
select select "4"
select select "5"
select select "8"
select select "4"
select select "5"
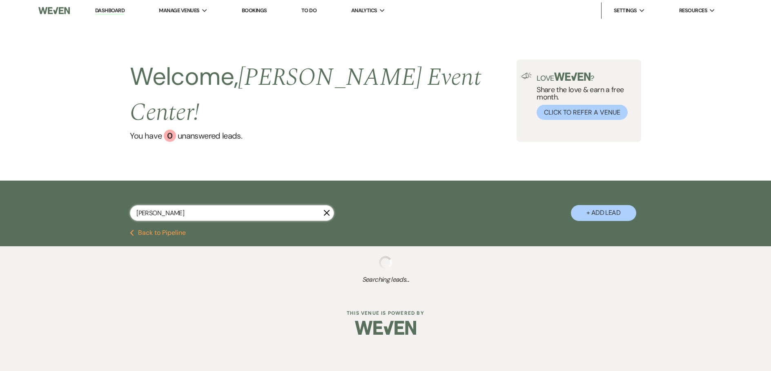
click at [169, 205] on input "[PERSON_NAME]" at bounding box center [232, 213] width 204 height 16
click at [175, 205] on input "[PERSON_NAME]" at bounding box center [232, 213] width 204 height 16
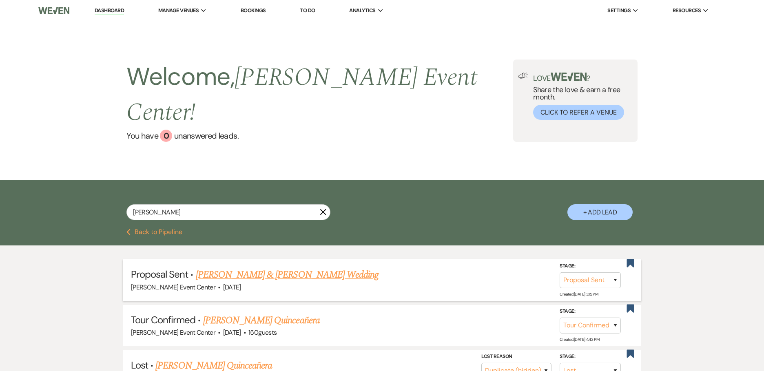
click at [284, 268] on link "[PERSON_NAME] & [PERSON_NAME] Wedding" at bounding box center [287, 275] width 183 height 15
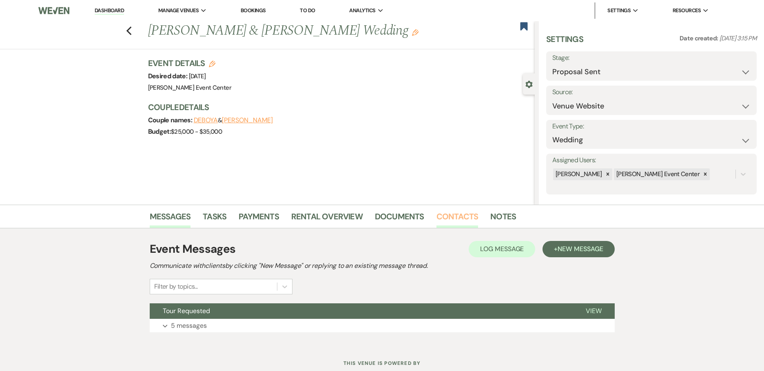
click at [471, 214] on link "Contacts" at bounding box center [458, 219] width 42 height 18
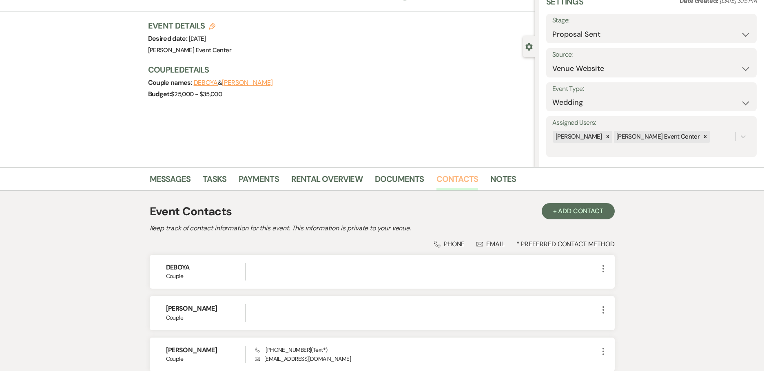
scroll to position [110, 0]
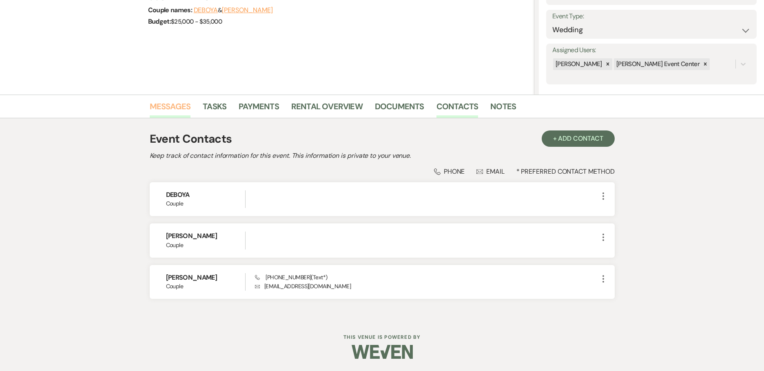
click at [167, 108] on link "Messages" at bounding box center [170, 109] width 41 height 18
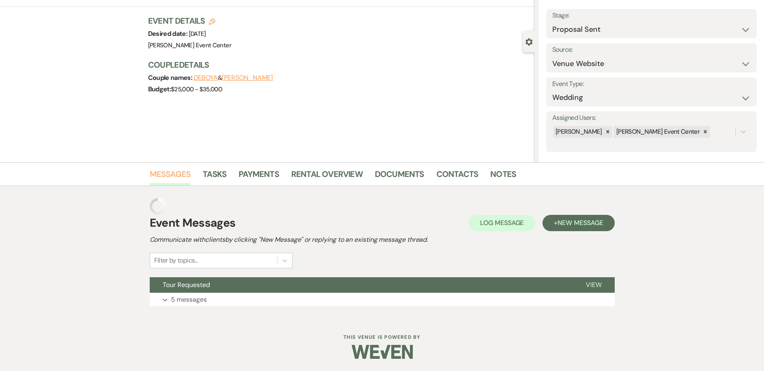
scroll to position [26, 0]
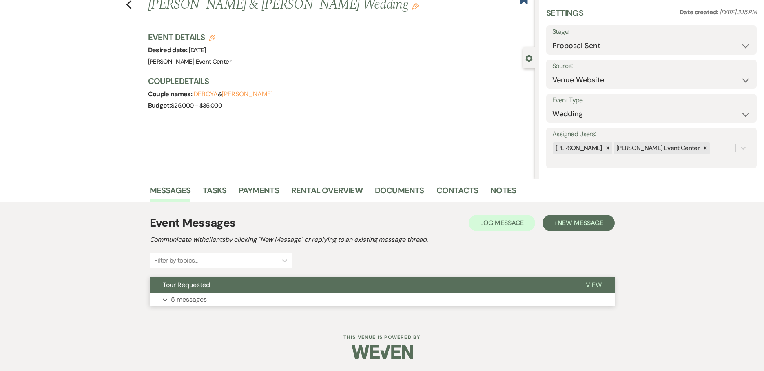
click at [181, 302] on p "5 messages" at bounding box center [189, 300] width 36 height 11
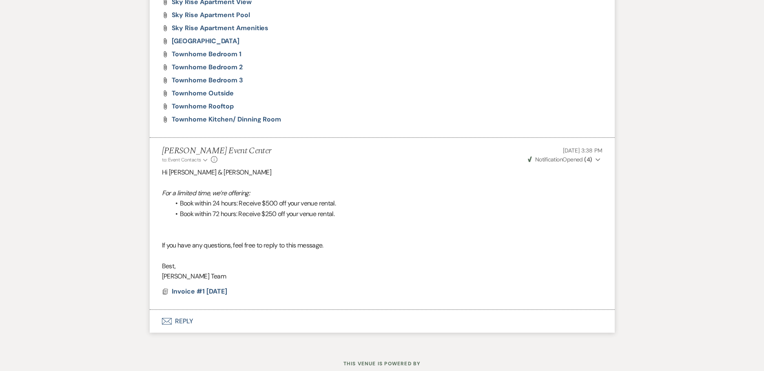
scroll to position [911, 0]
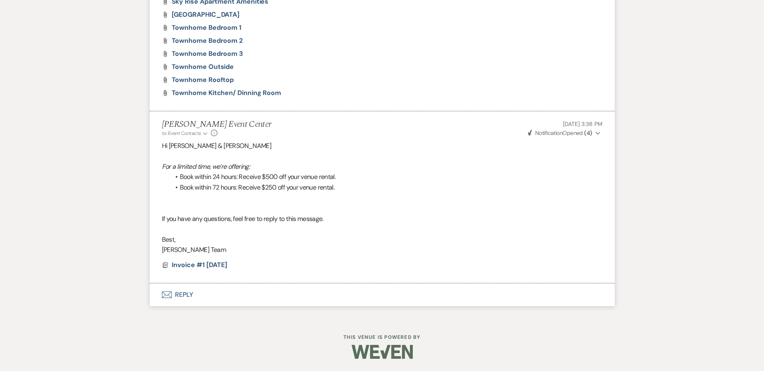
click at [178, 296] on button "Envelope Reply" at bounding box center [382, 295] width 465 height 23
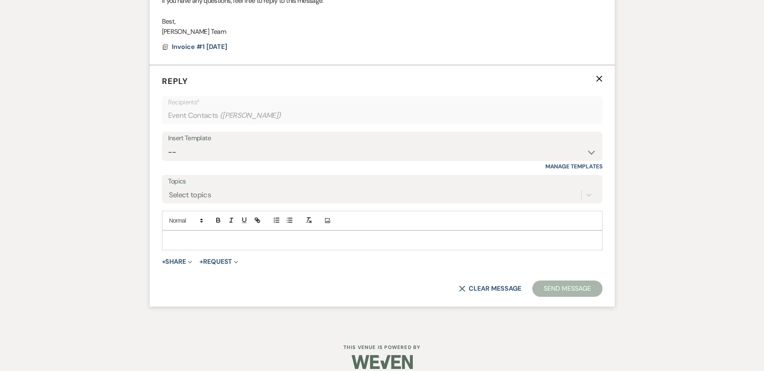
scroll to position [1130, 0]
click at [355, 190] on div "Select topics" at bounding box center [374, 194] width 413 height 14
click at [316, 152] on select "-- Weven Planning Portal Introduction (Booked Events) Initial Inquiry Response …" at bounding box center [382, 152] width 429 height 16
click at [168, 144] on select "-- Weven Planning Portal Introduction (Booked Events) Initial Inquiry Response …" at bounding box center [382, 152] width 429 height 16
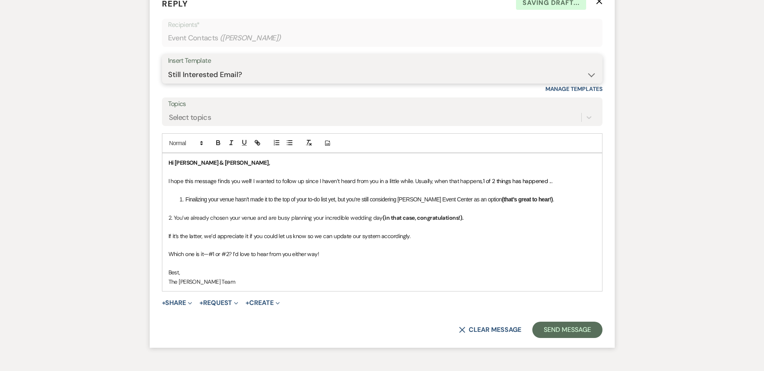
scroll to position [1258, 0]
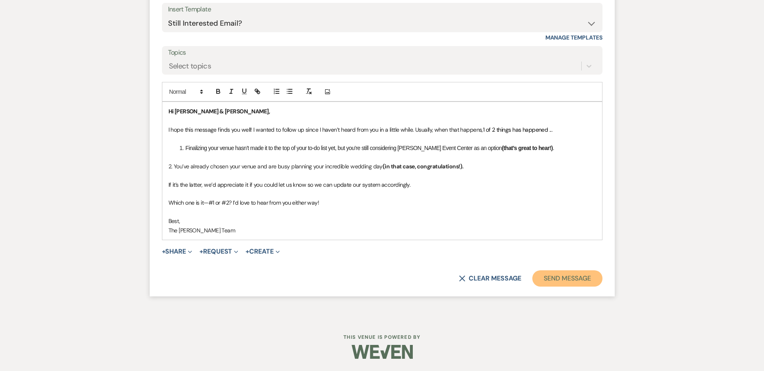
click at [566, 278] on button "Send Message" at bounding box center [568, 279] width 70 height 16
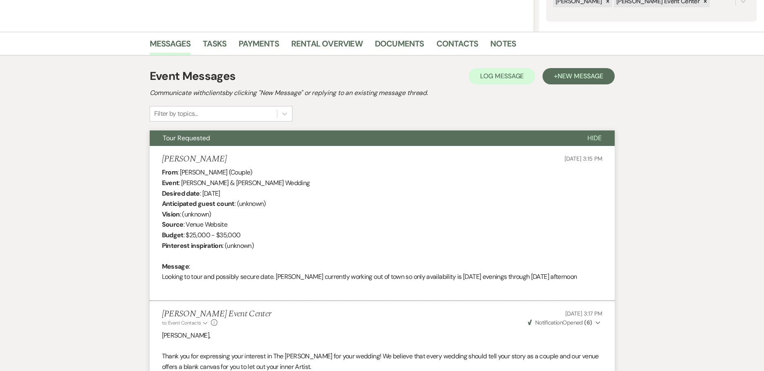
scroll to position [0, 0]
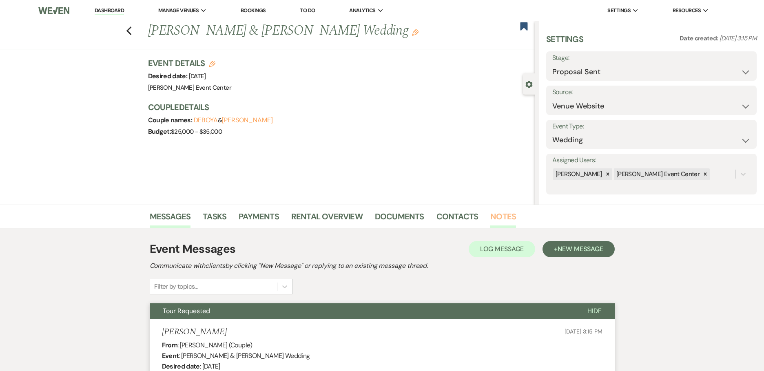
click at [508, 219] on link "Notes" at bounding box center [504, 219] width 26 height 18
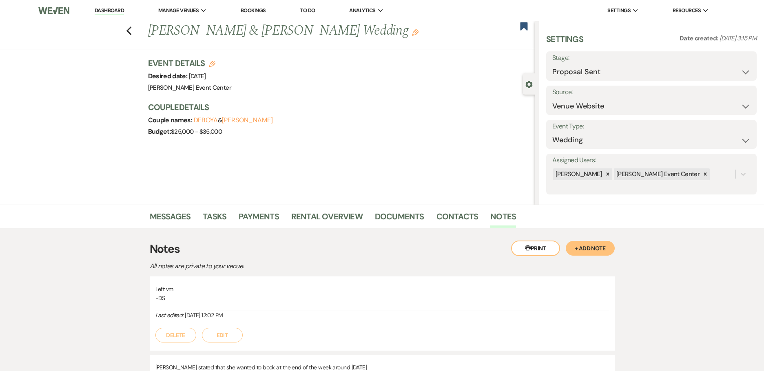
click at [576, 245] on button "+ Add Note" at bounding box center [590, 248] width 49 height 15
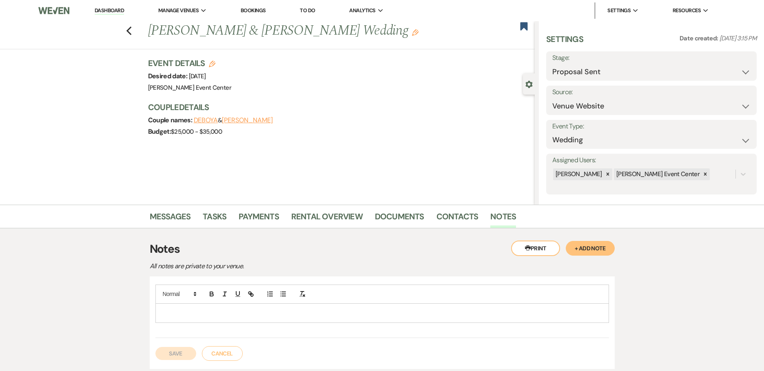
click at [204, 310] on p at bounding box center [382, 313] width 441 height 9
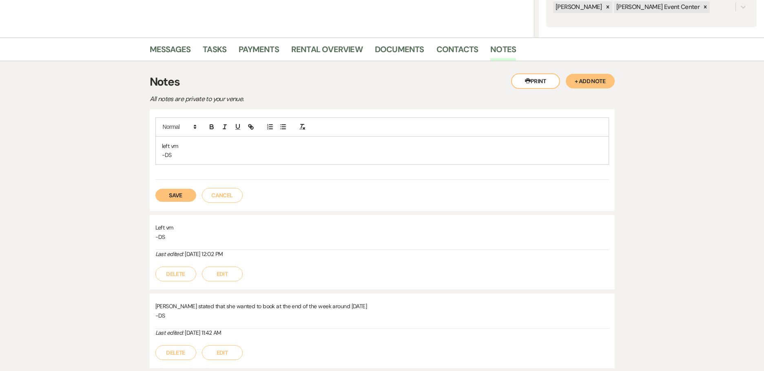
scroll to position [204, 0]
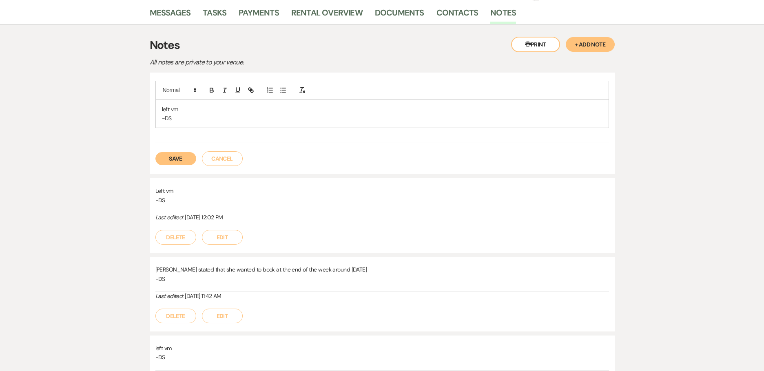
click at [178, 157] on button "Save" at bounding box center [175, 158] width 41 height 13
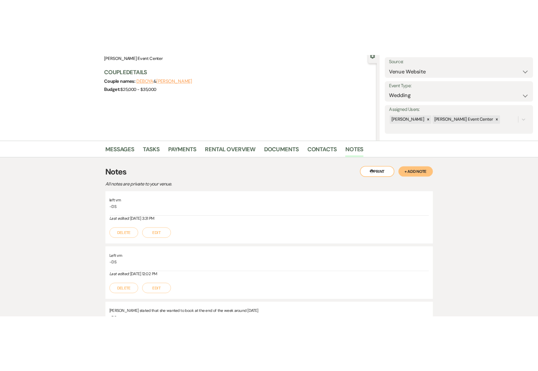
scroll to position [0, 0]
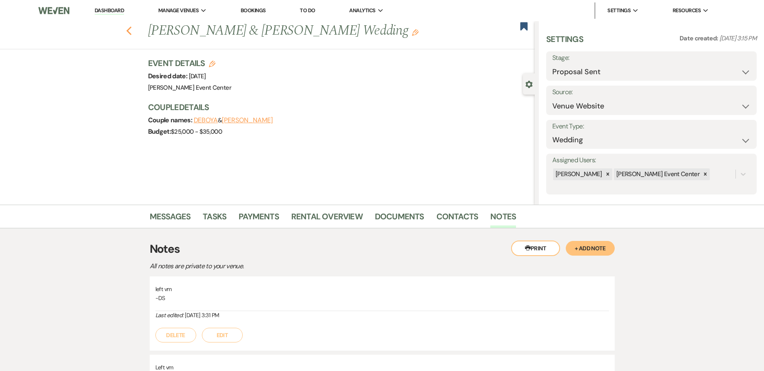
click at [132, 31] on icon "Previous" at bounding box center [129, 31] width 6 height 10
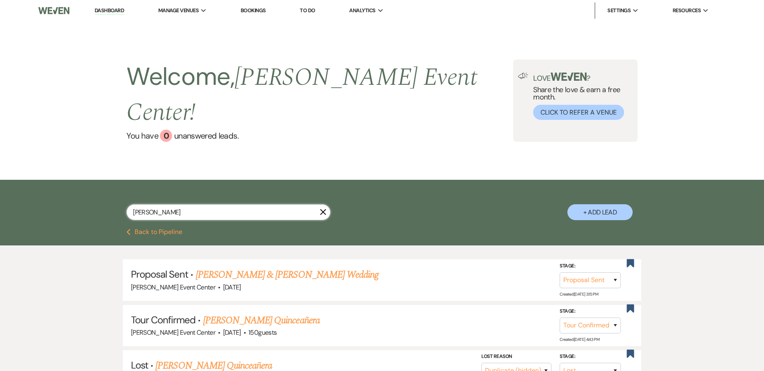
drag, startPoint x: 180, startPoint y: 193, endPoint x: -6, endPoint y: 171, distance: 187.8
click at [0, 171] on html "Dashboard Manage Venues Expand [PERSON_NAME] Event Center Bookings To Do Analyt…" at bounding box center [382, 229] width 764 height 458
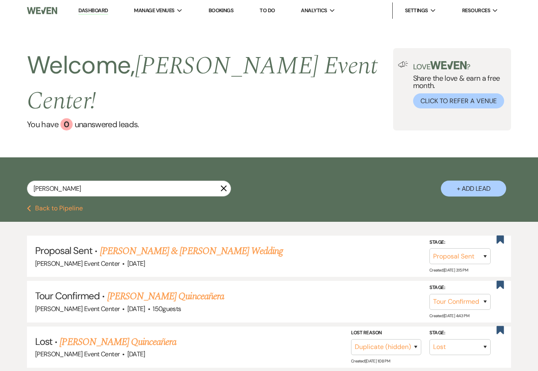
click at [226, 185] on icon "X" at bounding box center [223, 188] width 7 height 7
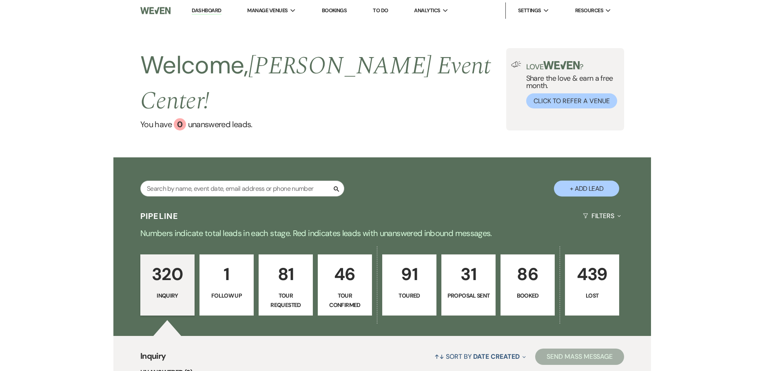
scroll to position [41, 0]
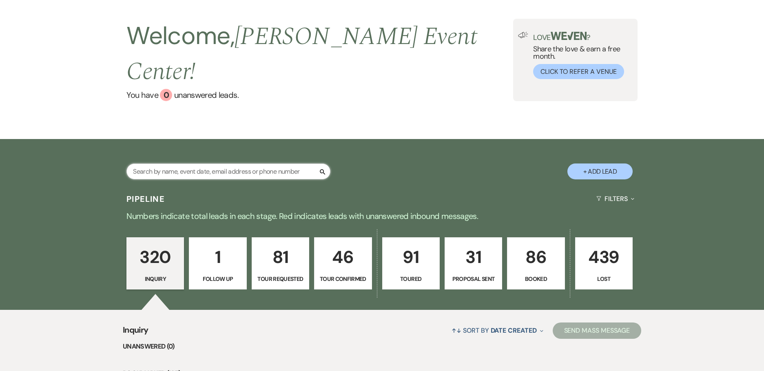
click at [180, 164] on input "text" at bounding box center [229, 172] width 204 height 16
paste input "[PERSON_NAME] [PERSON_NAME]"
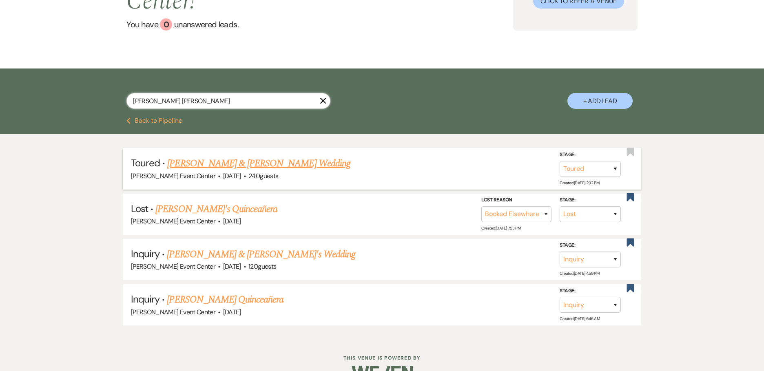
scroll to position [113, 0]
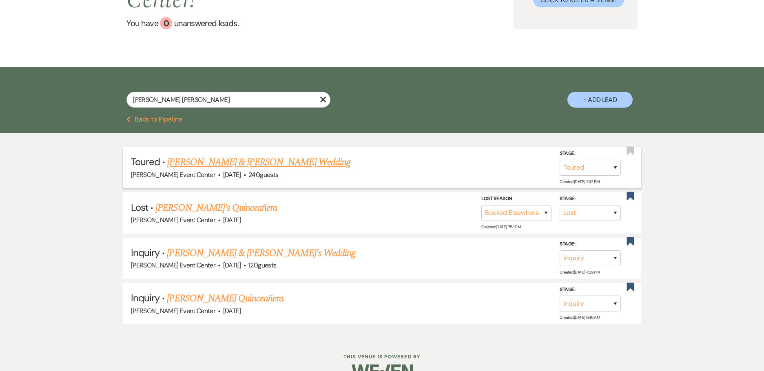
click at [225, 155] on link "[PERSON_NAME] & [PERSON_NAME] Wedding" at bounding box center [258, 162] width 183 height 15
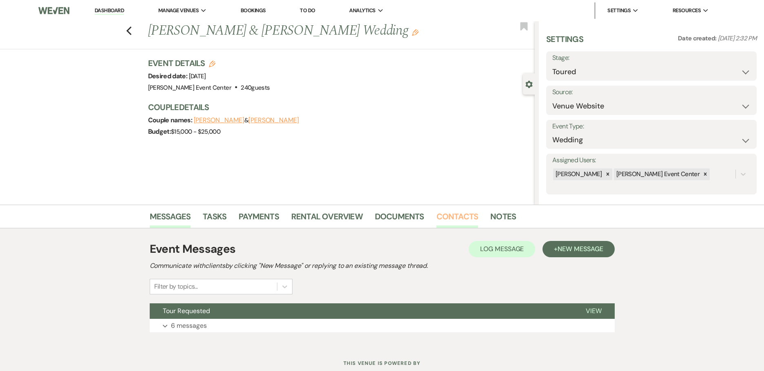
click at [455, 219] on link "Contacts" at bounding box center [458, 219] width 42 height 18
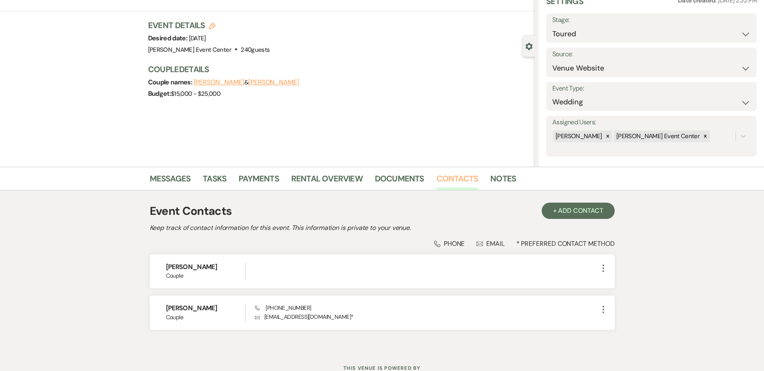
scroll to position [69, 0]
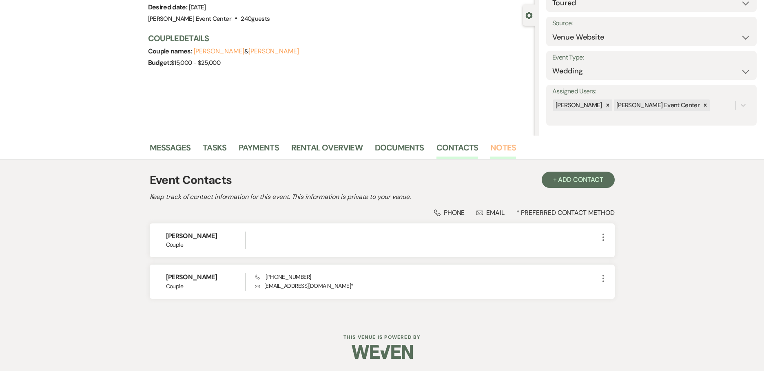
click at [494, 150] on link "Notes" at bounding box center [504, 150] width 26 height 18
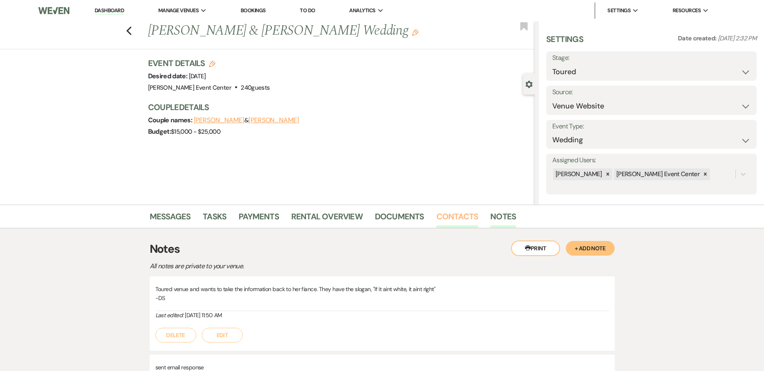
click at [461, 220] on link "Contacts" at bounding box center [458, 219] width 42 height 18
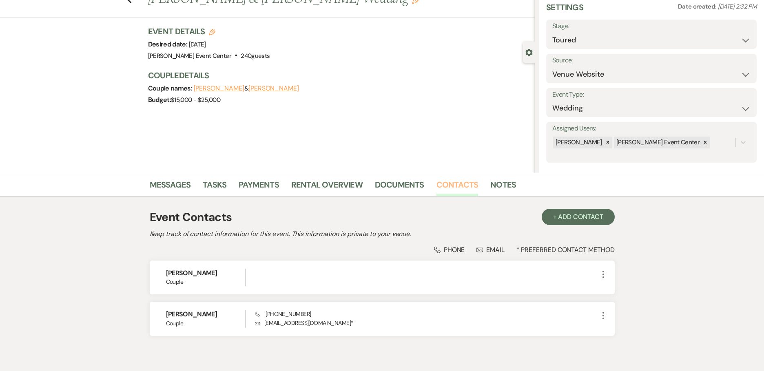
scroll to position [69, 0]
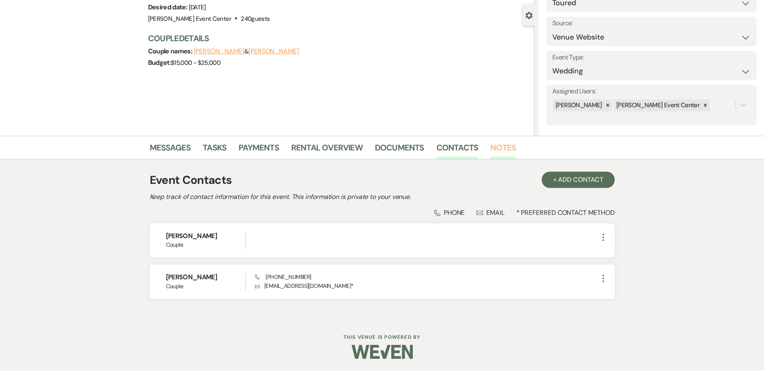
click at [493, 150] on link "Notes" at bounding box center [504, 150] width 26 height 18
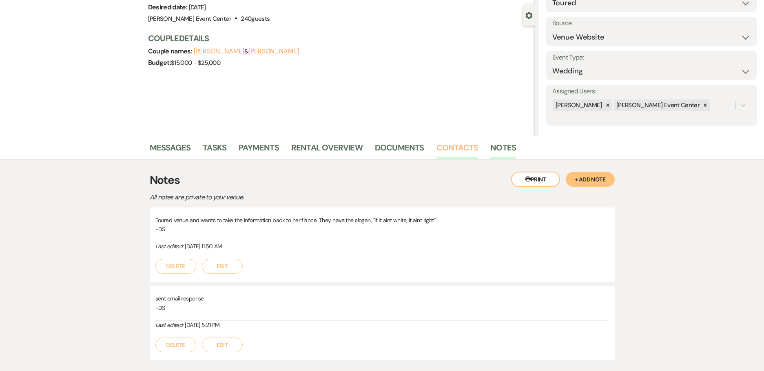
click at [464, 155] on link "Contacts" at bounding box center [458, 150] width 42 height 18
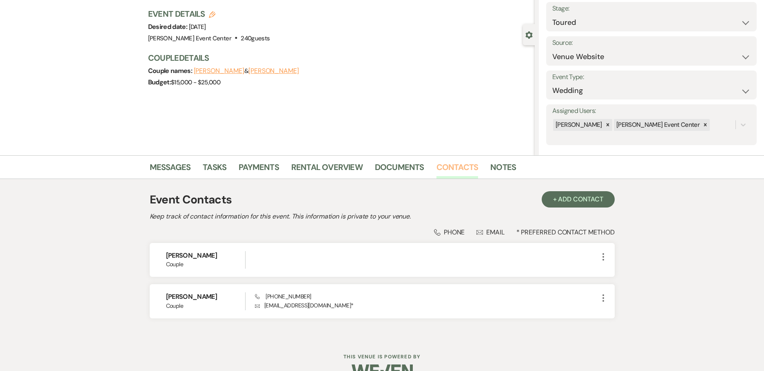
scroll to position [69, 0]
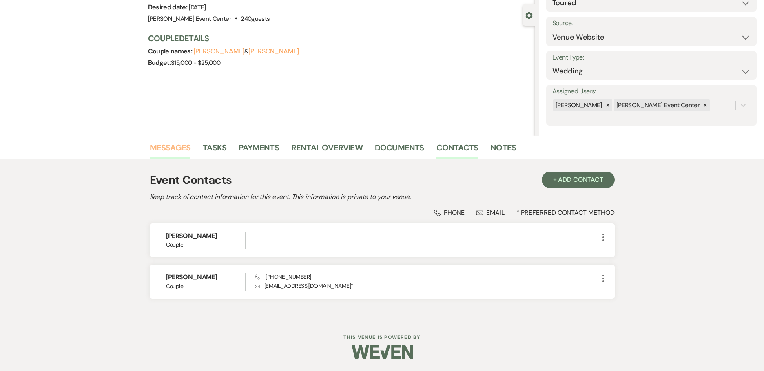
click at [179, 143] on link "Messages" at bounding box center [170, 150] width 41 height 18
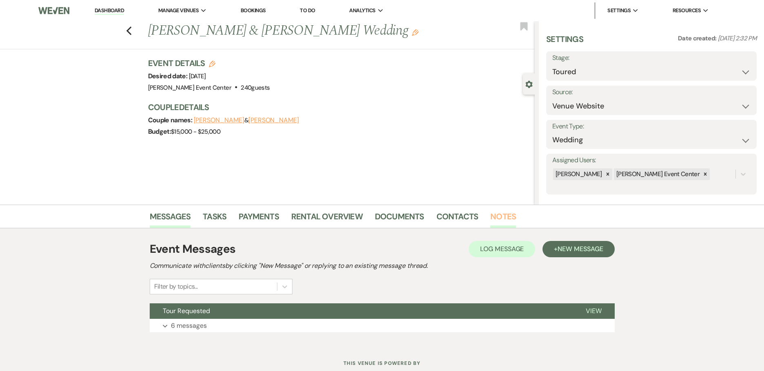
click at [498, 220] on link "Notes" at bounding box center [504, 219] width 26 height 18
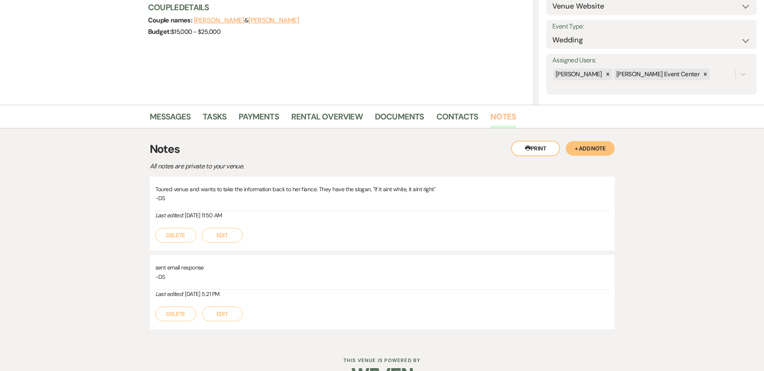
scroll to position [123, 0]
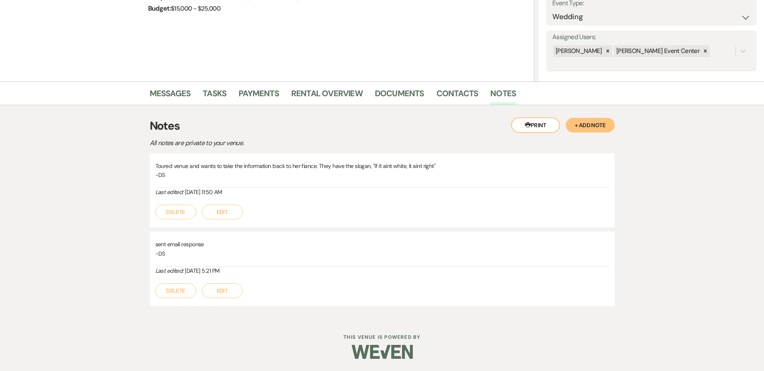
click at [589, 127] on button "+ Add Note" at bounding box center [590, 125] width 49 height 15
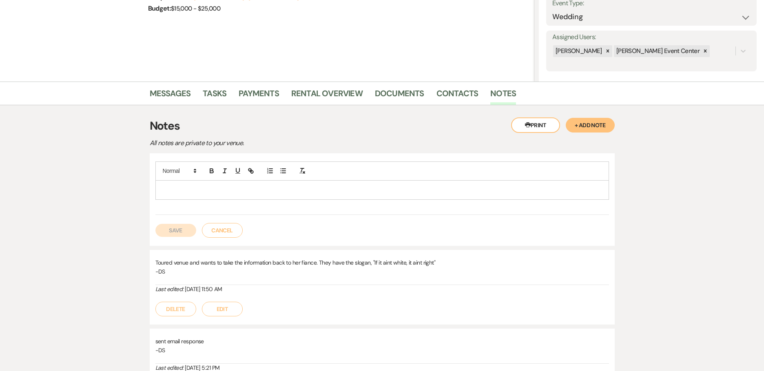
click at [257, 188] on p at bounding box center [382, 190] width 441 height 9
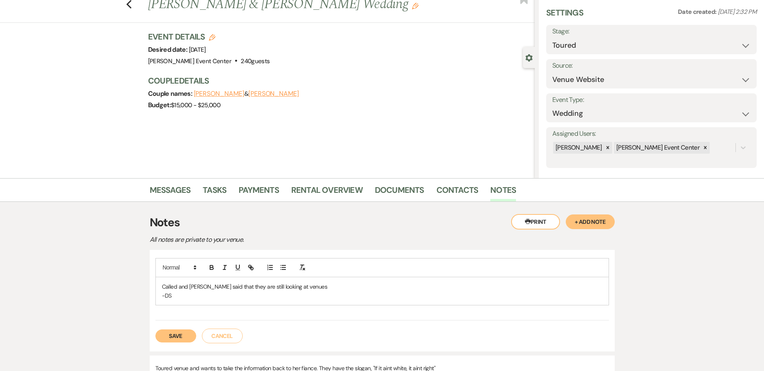
scroll to position [41, 0]
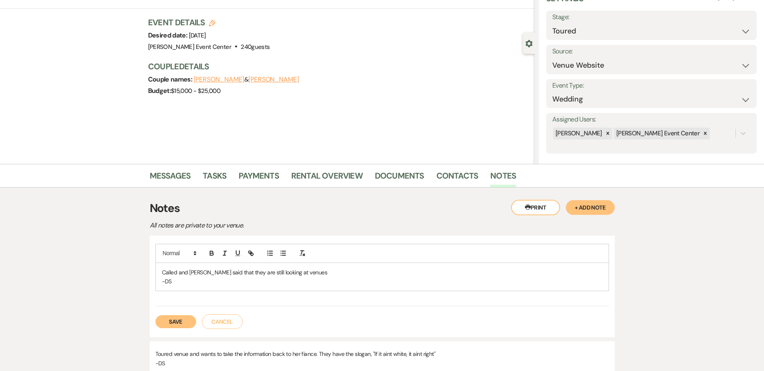
click at [169, 324] on button "Save" at bounding box center [175, 321] width 41 height 13
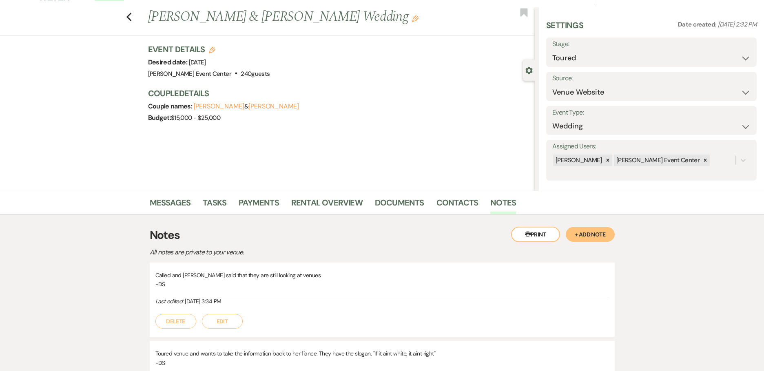
scroll to position [0, 0]
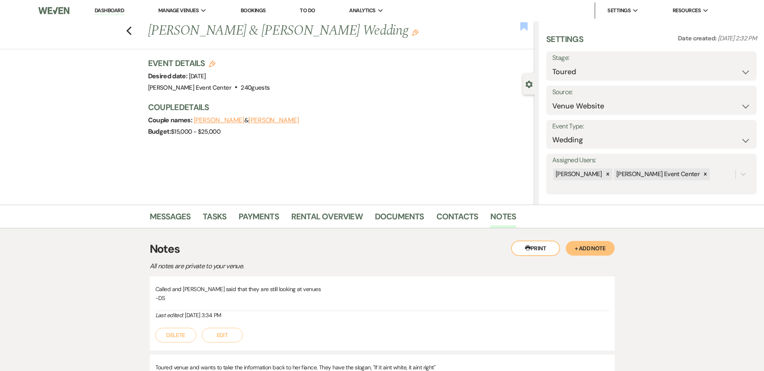
click at [522, 28] on use "button" at bounding box center [524, 26] width 7 height 8
click at [128, 33] on div "Previous [PERSON_NAME] & [PERSON_NAME] Wedding Edit Bookmark" at bounding box center [265, 35] width 539 height 28
click at [131, 32] on use "button" at bounding box center [128, 31] width 5 height 9
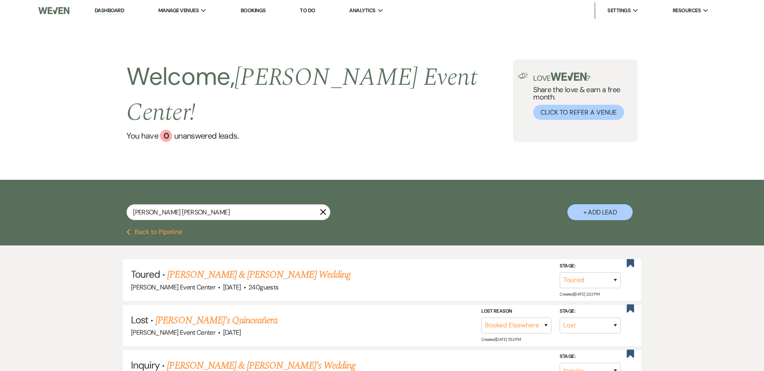
click at [109, 1] on nav "Dashboard Manage Venues Expand [PERSON_NAME] Event Center Bookings To Do Analyt…" at bounding box center [382, 10] width 764 height 21
click at [107, 8] on li "Dashboard" at bounding box center [110, 10] width 38 height 16
click at [108, 9] on link "Dashboard" at bounding box center [109, 11] width 29 height 8
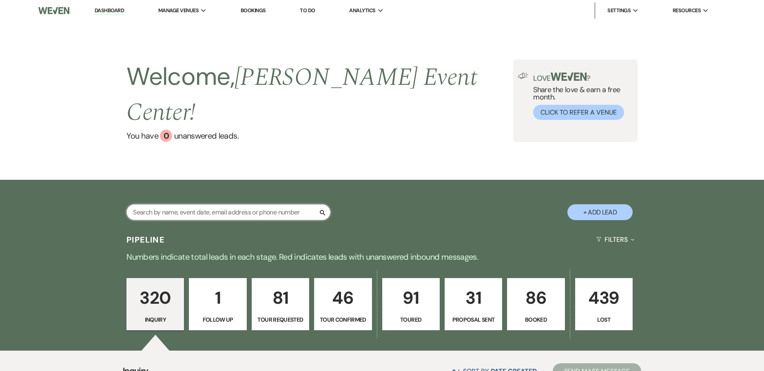
click at [191, 204] on input "text" at bounding box center [229, 212] width 204 height 16
paste input "[PERSON_NAME]"
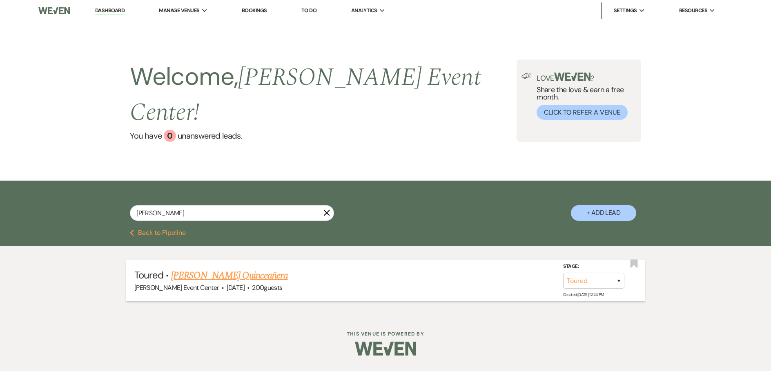
click at [221, 269] on link "[PERSON_NAME] Quinceañera" at bounding box center [229, 276] width 117 height 15
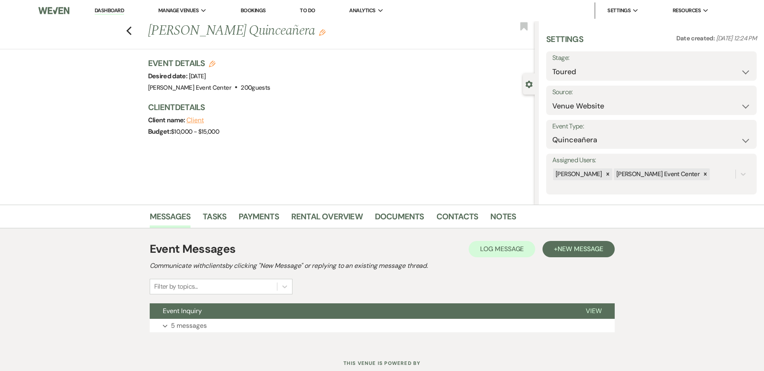
click at [475, 217] on li "Contacts" at bounding box center [464, 219] width 54 height 20
click at [463, 214] on link "Contacts" at bounding box center [458, 219] width 42 height 18
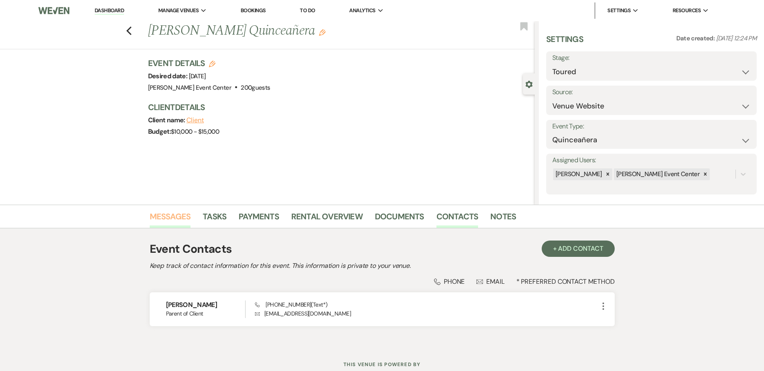
click at [160, 218] on link "Messages" at bounding box center [170, 219] width 41 height 18
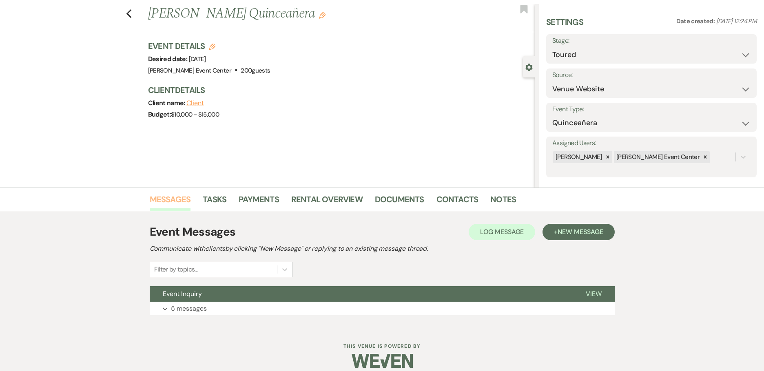
scroll to position [26, 0]
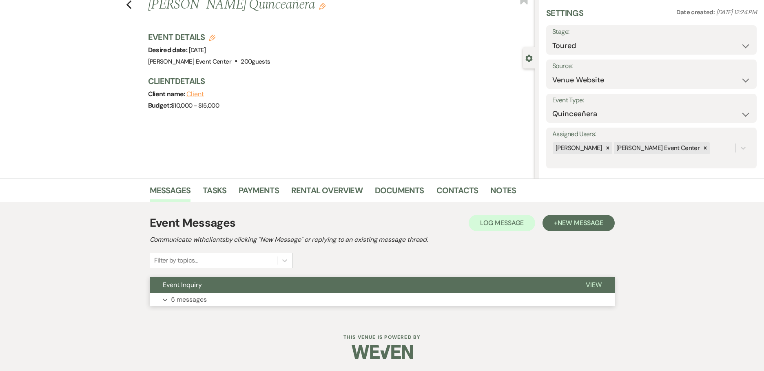
click at [181, 301] on p "5 messages" at bounding box center [189, 300] width 36 height 11
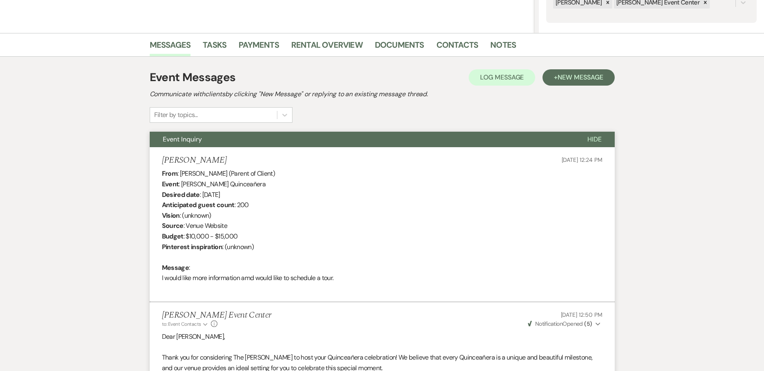
scroll to position [0, 0]
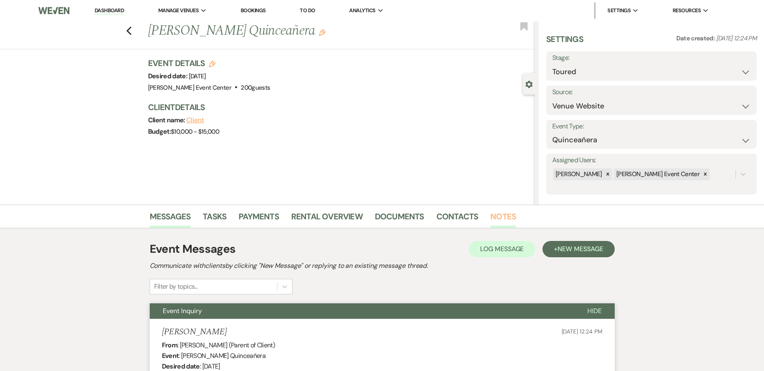
click at [497, 222] on link "Notes" at bounding box center [504, 219] width 26 height 18
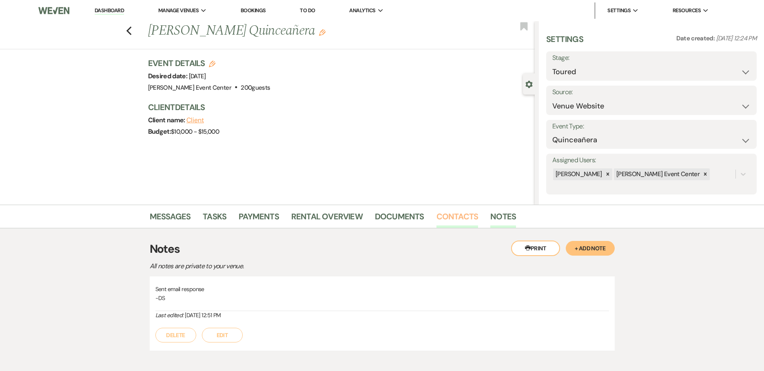
click at [455, 217] on link "Contacts" at bounding box center [458, 219] width 42 height 18
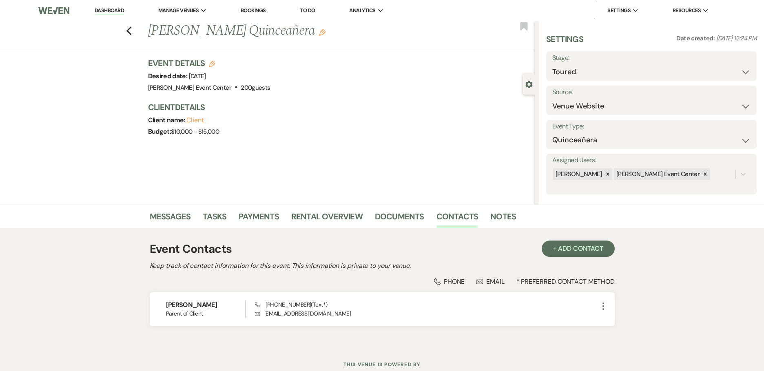
click at [394, 115] on div "Client name: Client" at bounding box center [337, 120] width 379 height 11
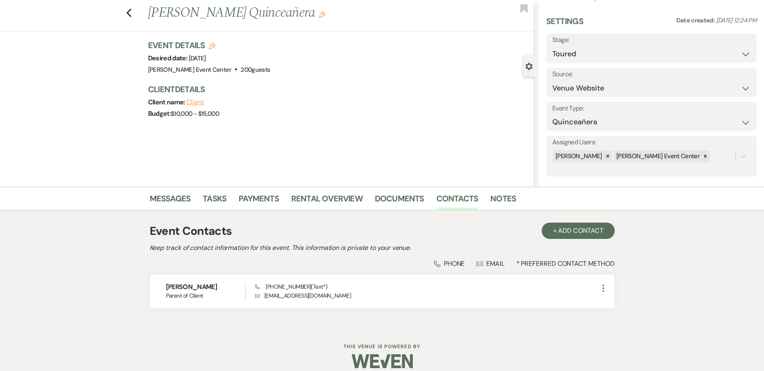
scroll to position [27, 0]
